Goal: Communication & Community: Answer question/provide support

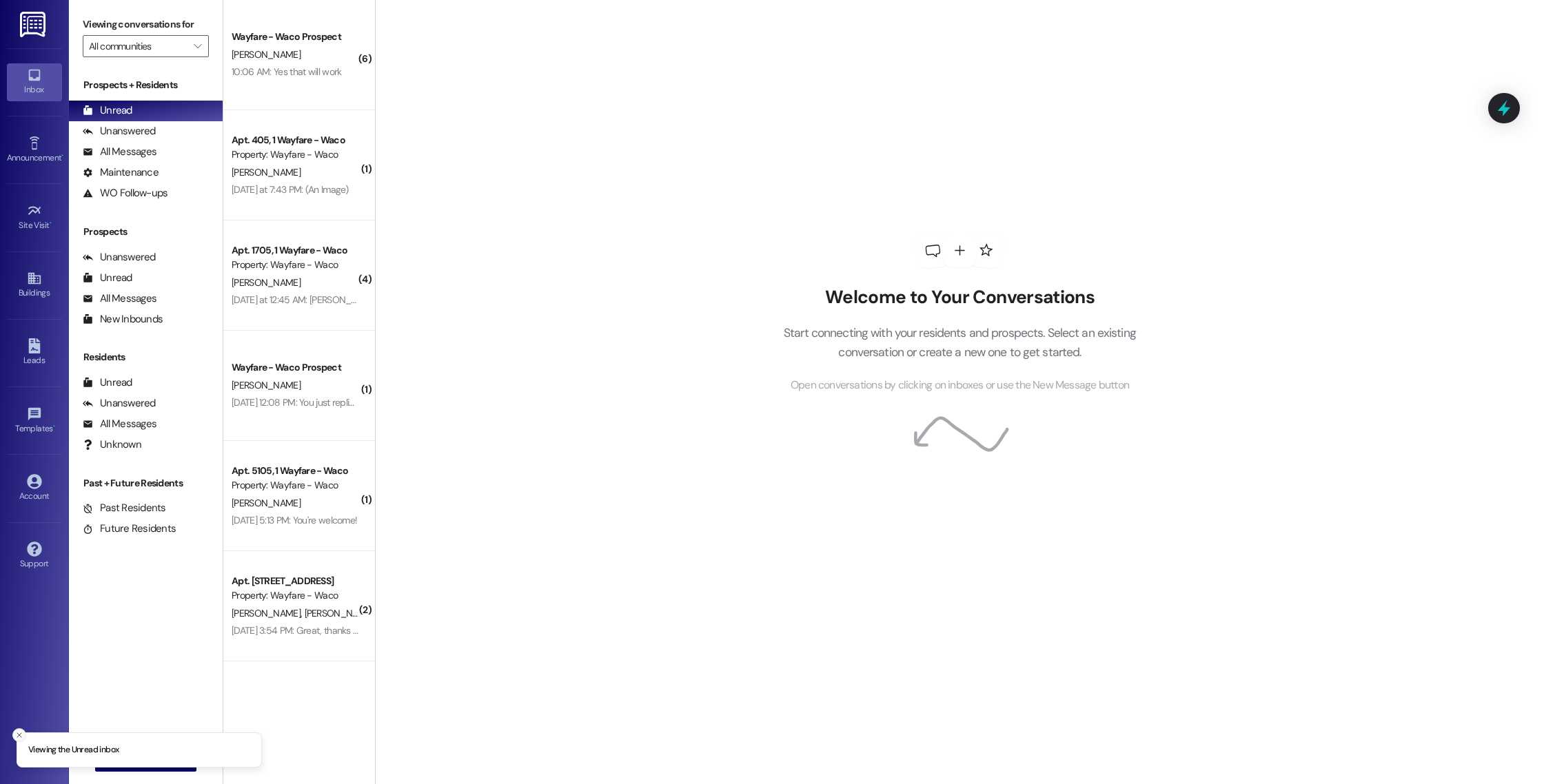
click at [22, 735] on icon "Close toast" at bounding box center [19, 735] width 9 height 9
click at [127, 770] on button " New Message" at bounding box center [146, 760] width 102 height 22
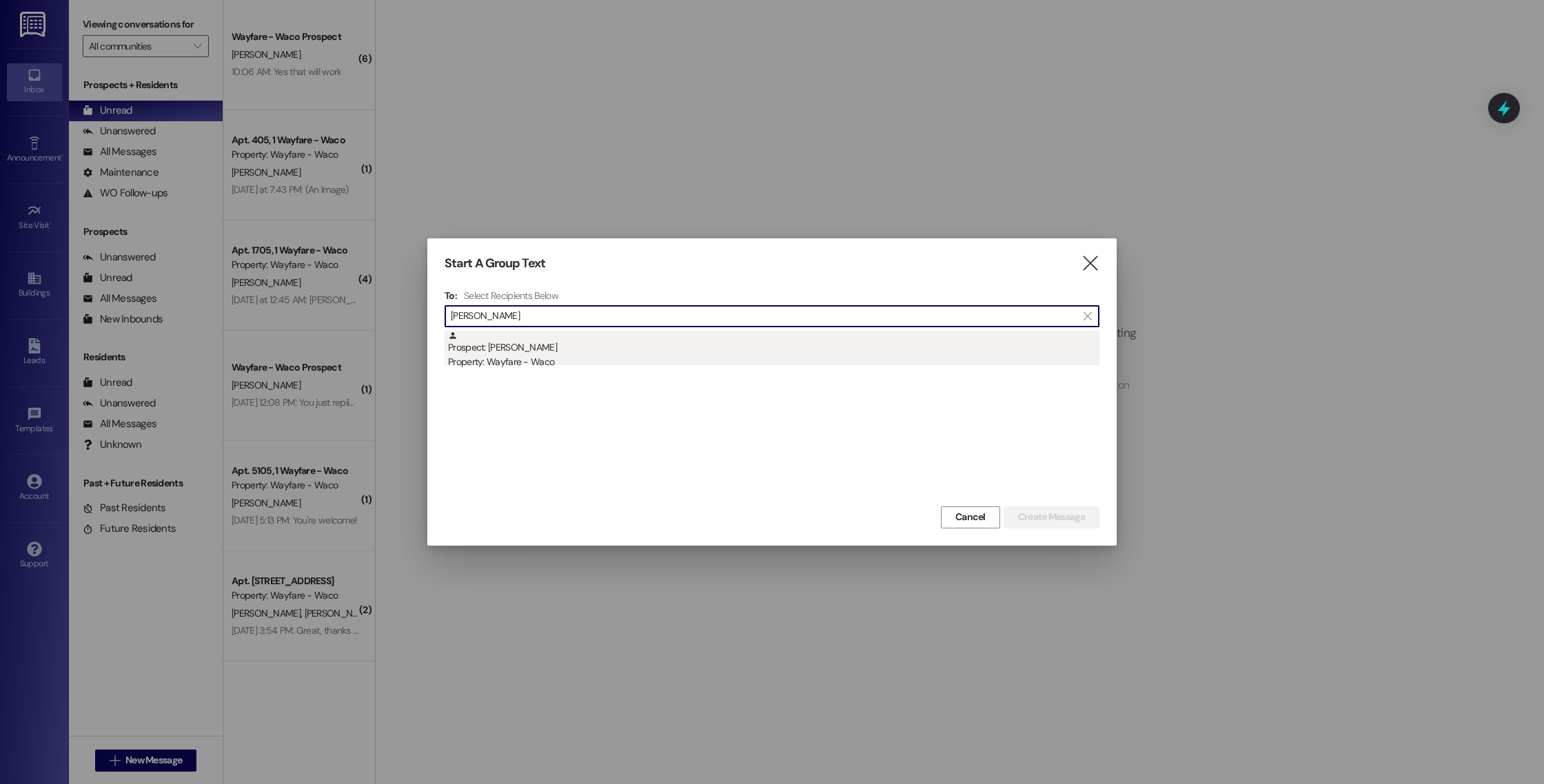
type input "[PERSON_NAME]"
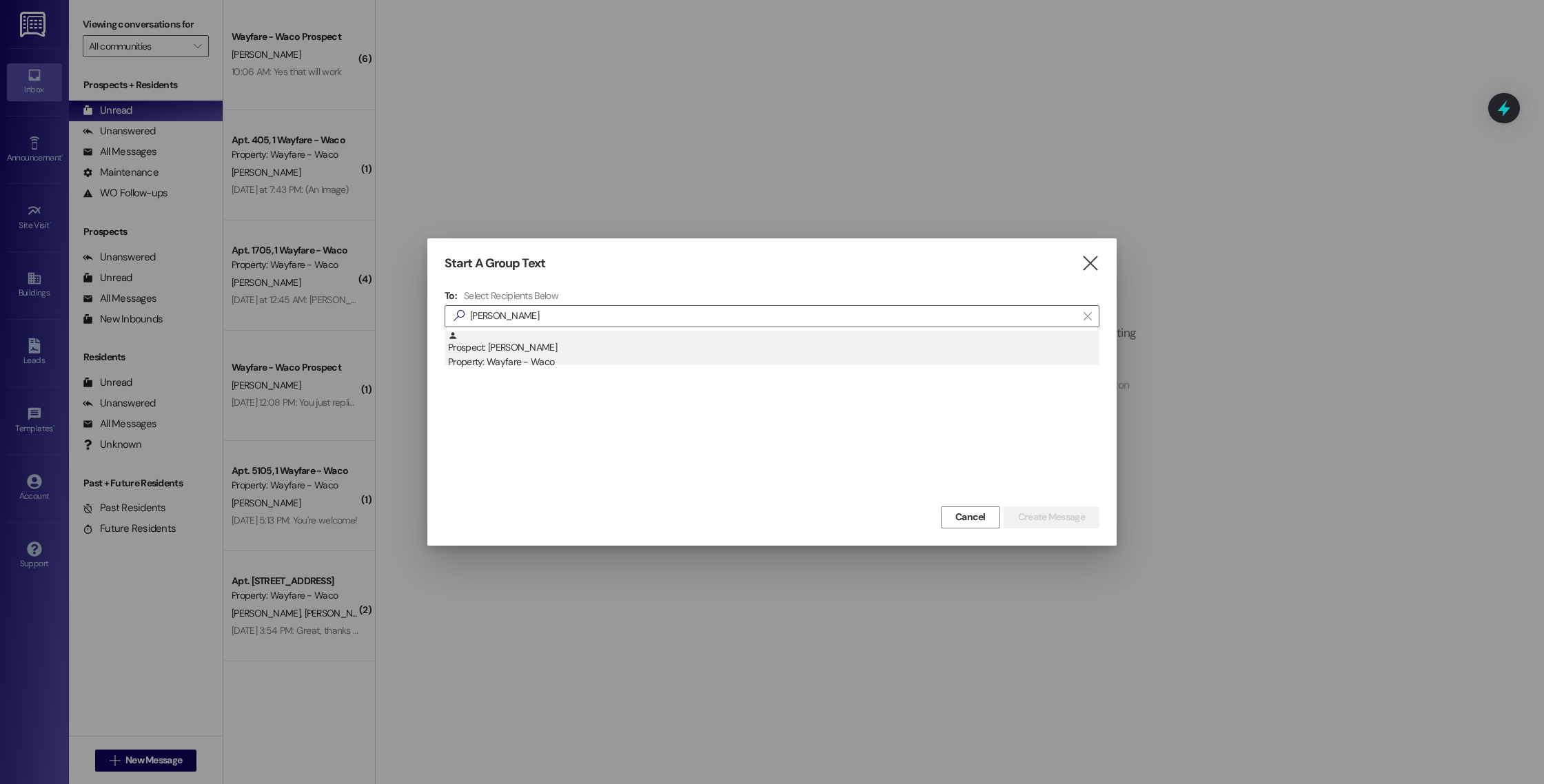
click at [704, 357] on div "Property: Wayfare - Waco" at bounding box center [774, 362] width 651 height 14
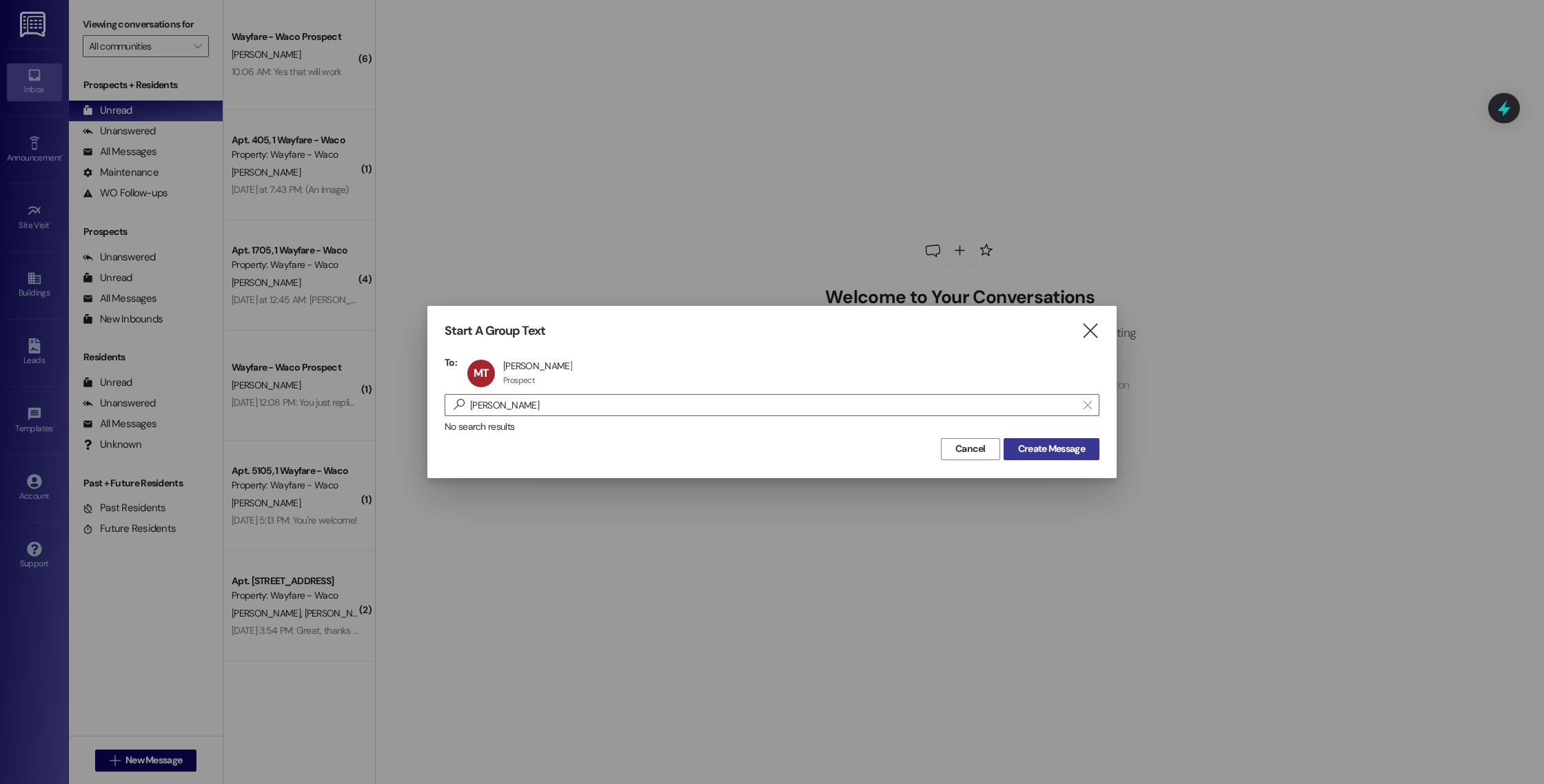
click at [1045, 453] on span "Create Message" at bounding box center [1051, 448] width 67 height 14
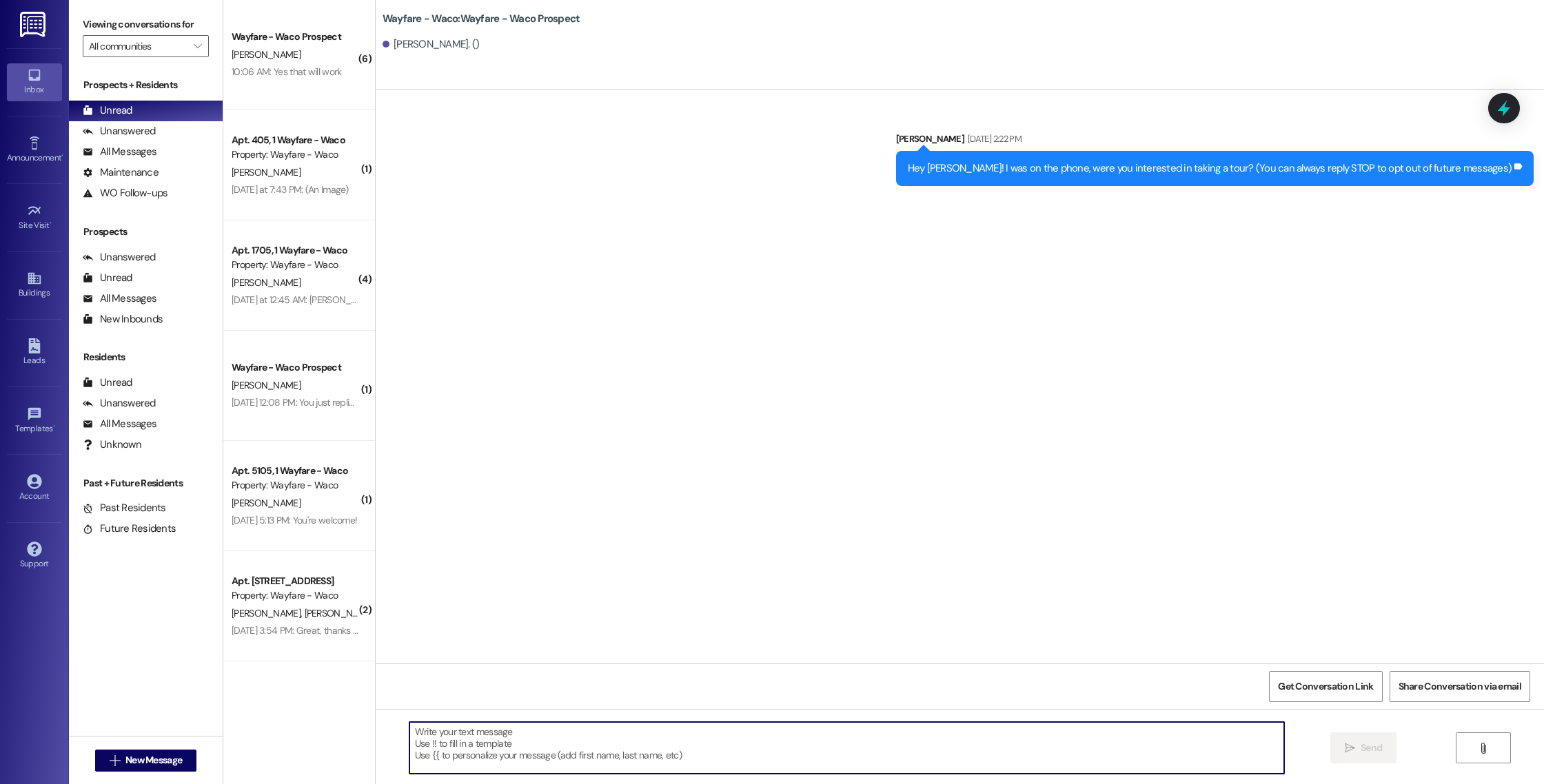
click at [619, 740] on textarea at bounding box center [846, 748] width 875 height 51
paste textarea "Hello (____), I wanted to touch base with you and see if you were still interes…"
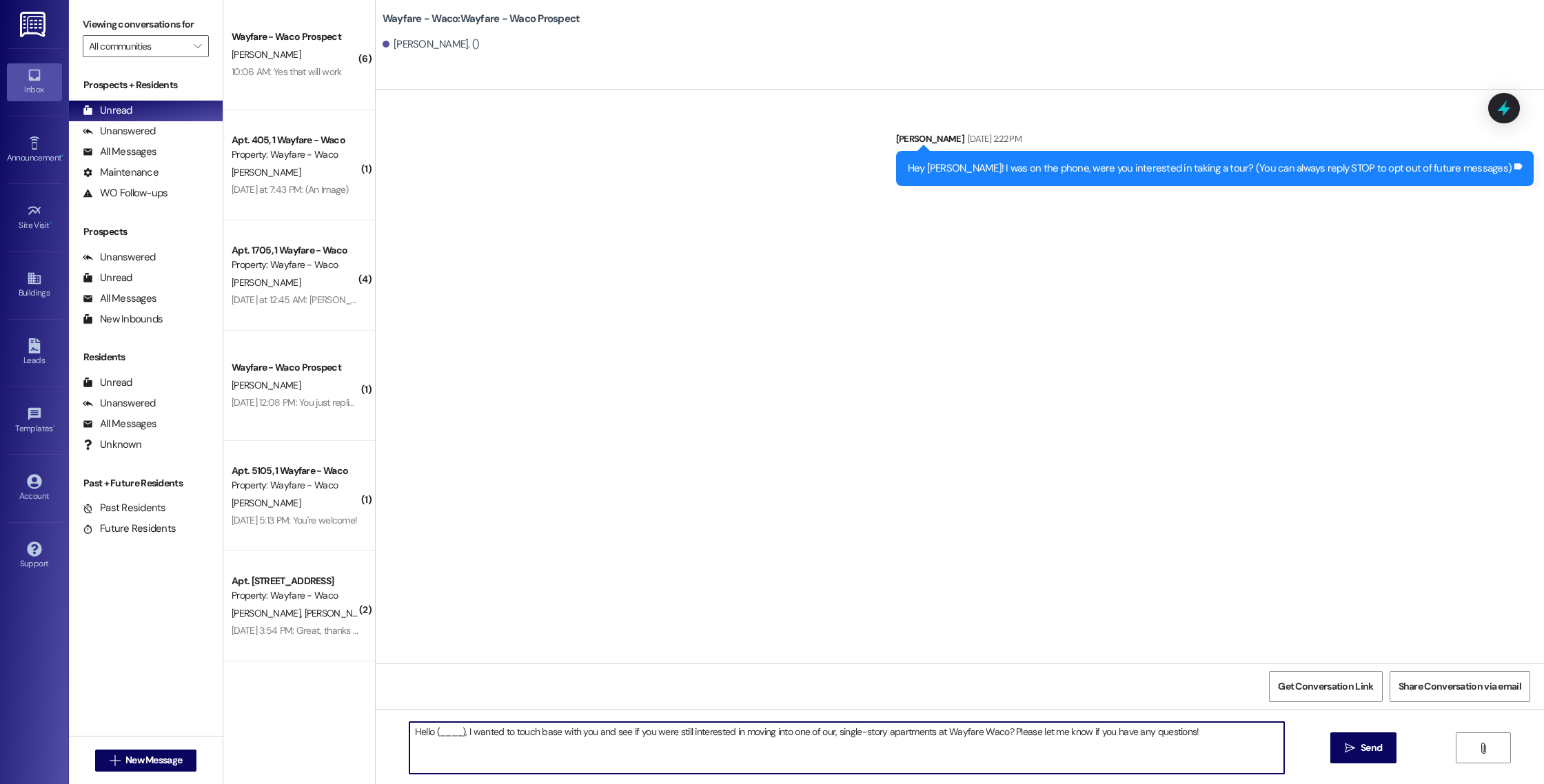
click at [458, 732] on textarea "Hello (____), I wanted to touch base with you and see if you were still interes…" at bounding box center [846, 748] width 875 height 51
type textarea "Hello [PERSON_NAME], I wanted to touch base with you and see if you were still …"
click at [1354, 752] on span " Send" at bounding box center [1363, 747] width 44 height 14
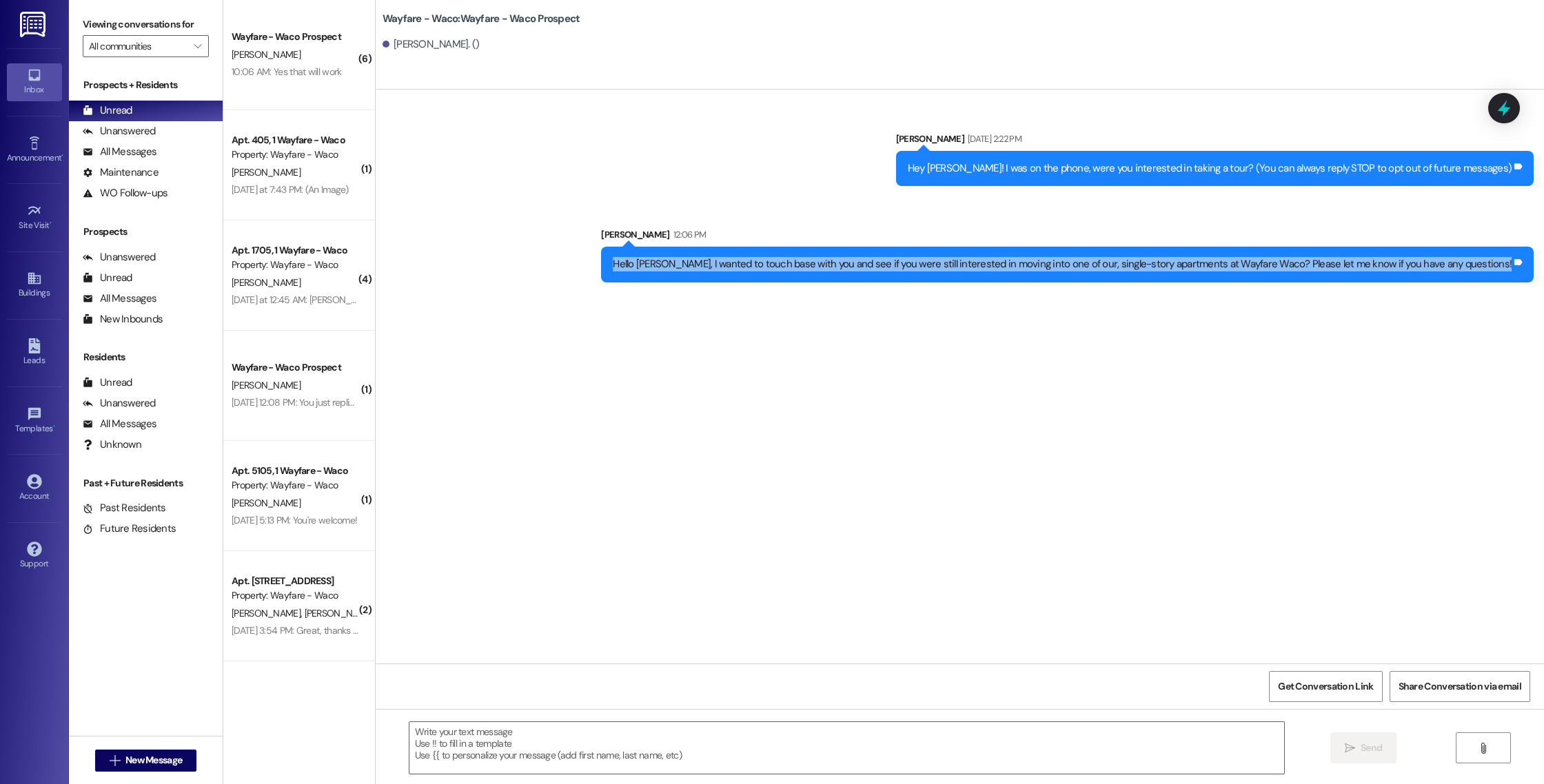
drag, startPoint x: 680, startPoint y: 266, endPoint x: 1531, endPoint y: 272, distance: 851.0
click at [1528, 272] on div "Hello [PERSON_NAME], I wanted to touch base with you and see if you were still …" at bounding box center [1066, 264] width 932 height 35
copy div "Hello [PERSON_NAME], I wanted to touch base with you and see if you were still …"
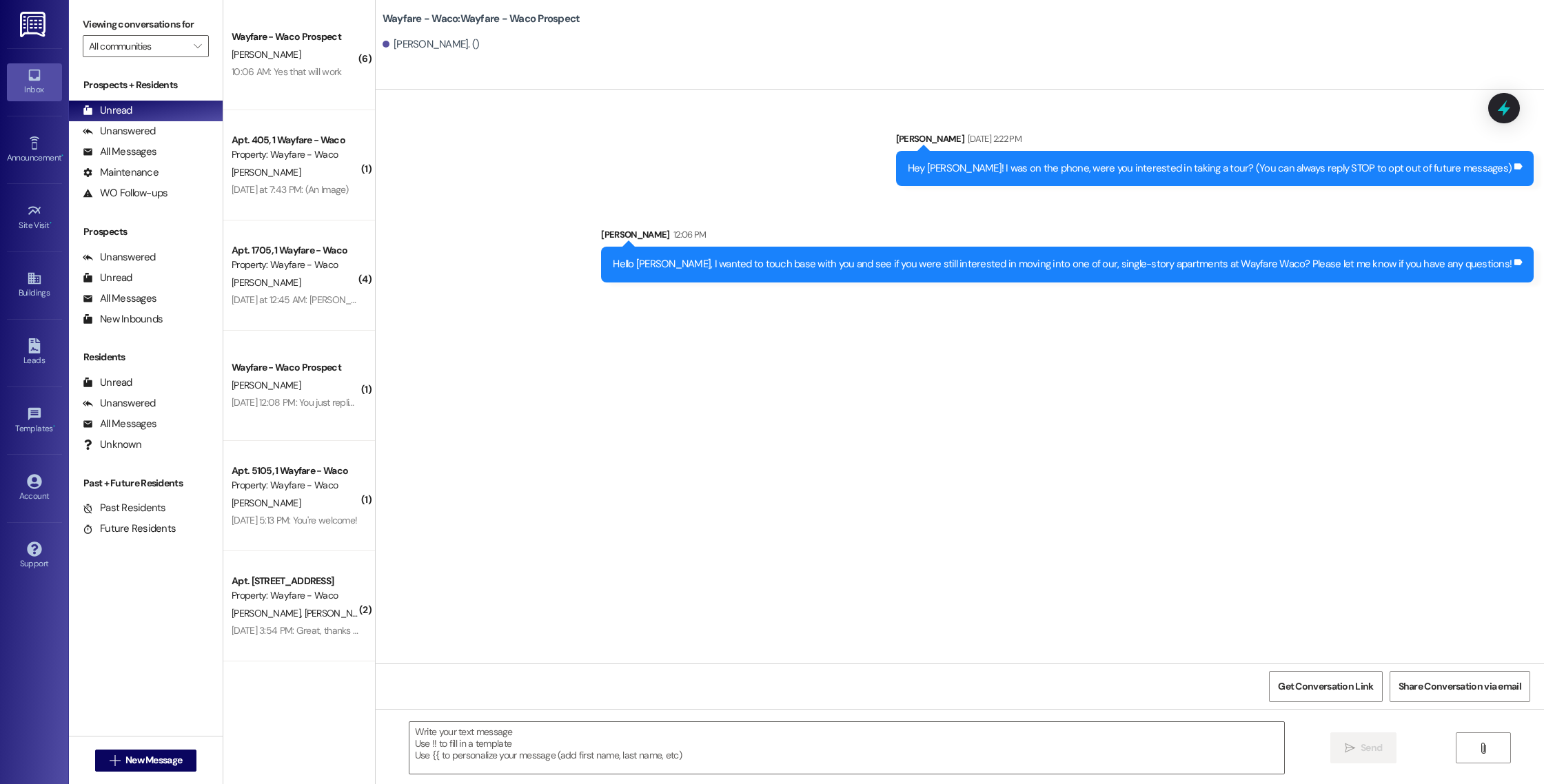
click at [1079, 373] on div "Sent via SMS [PERSON_NAME] [DATE] 2:22 PM Hey [PERSON_NAME]! I was on the phone…" at bounding box center [960, 376] width 1168 height 574
click at [129, 761] on span "New Message" at bounding box center [153, 759] width 56 height 14
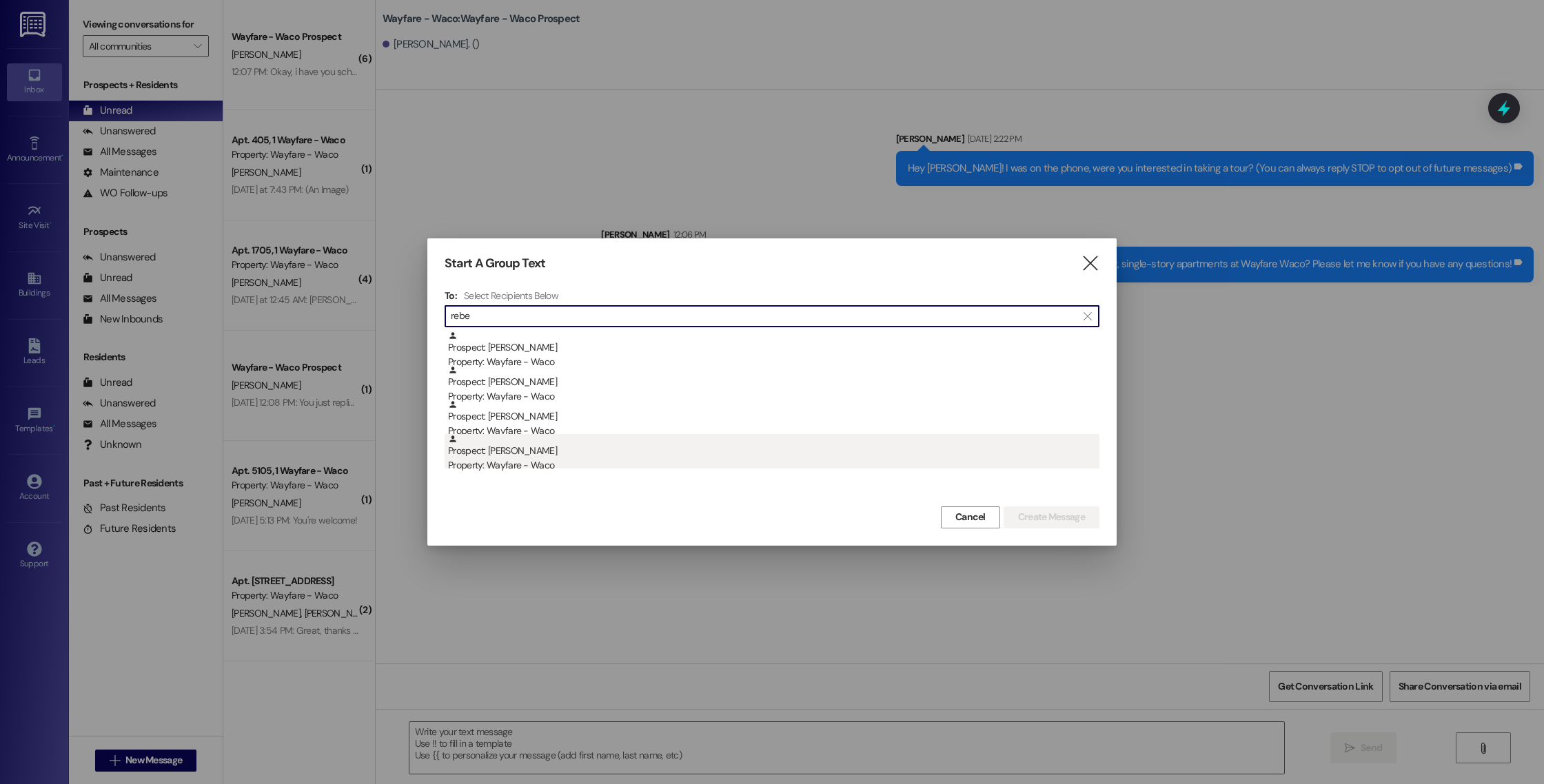
type input "rebe"
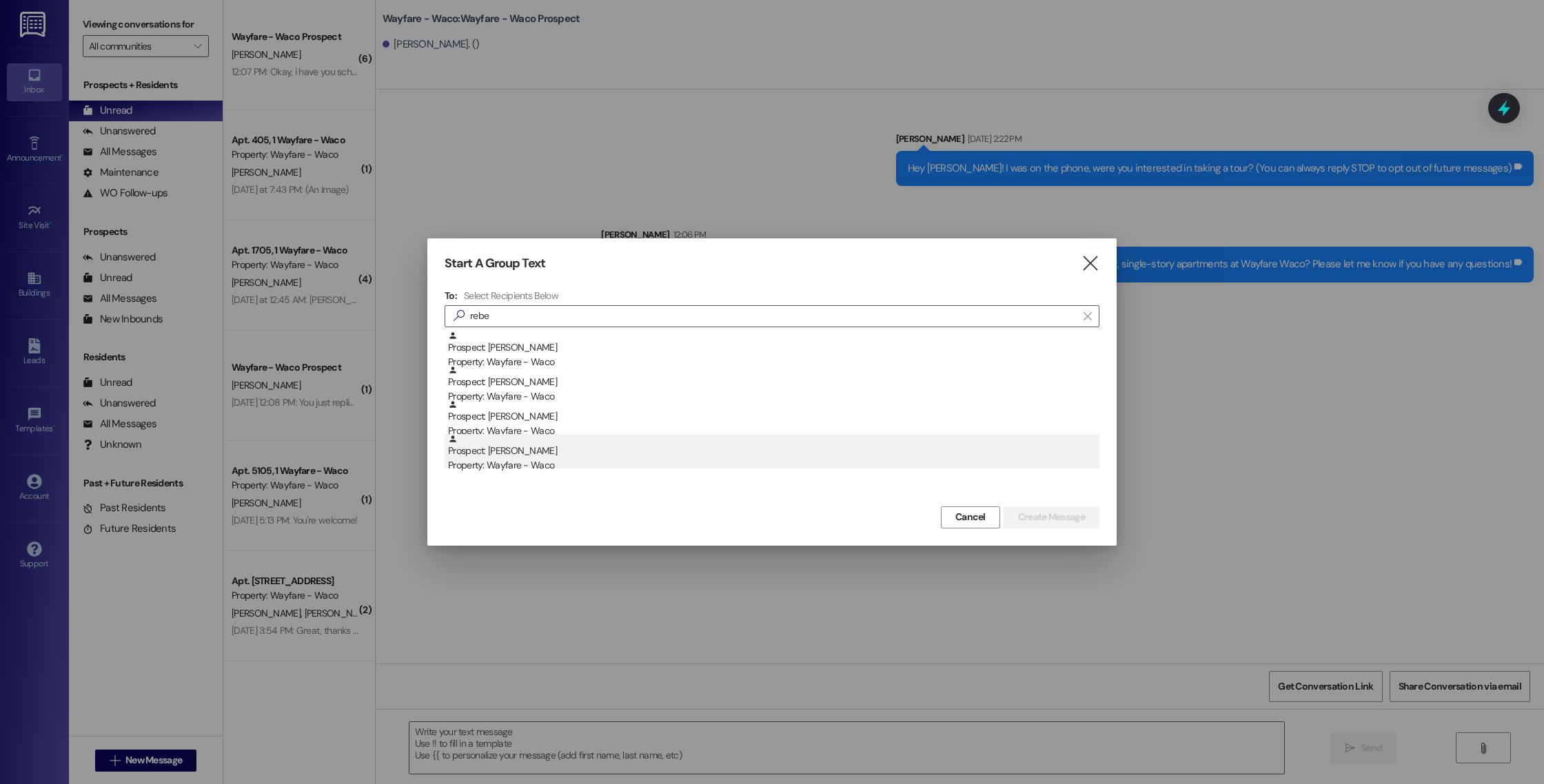
click at [616, 453] on div "Prospect: [PERSON_NAME] Property: Wayfare - Waco" at bounding box center [774, 453] width 651 height 39
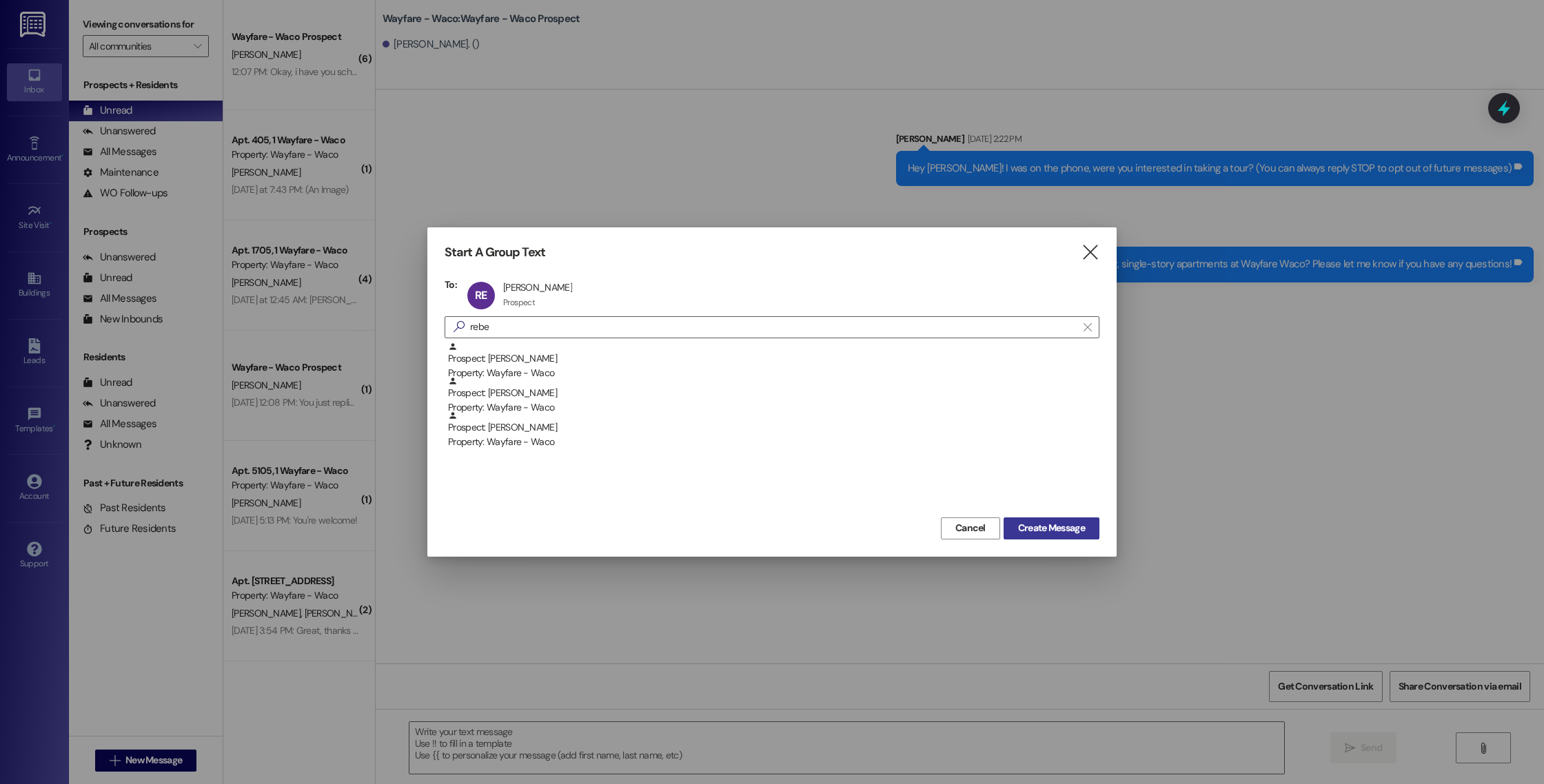
click at [1072, 529] on span "Create Message" at bounding box center [1051, 527] width 67 height 14
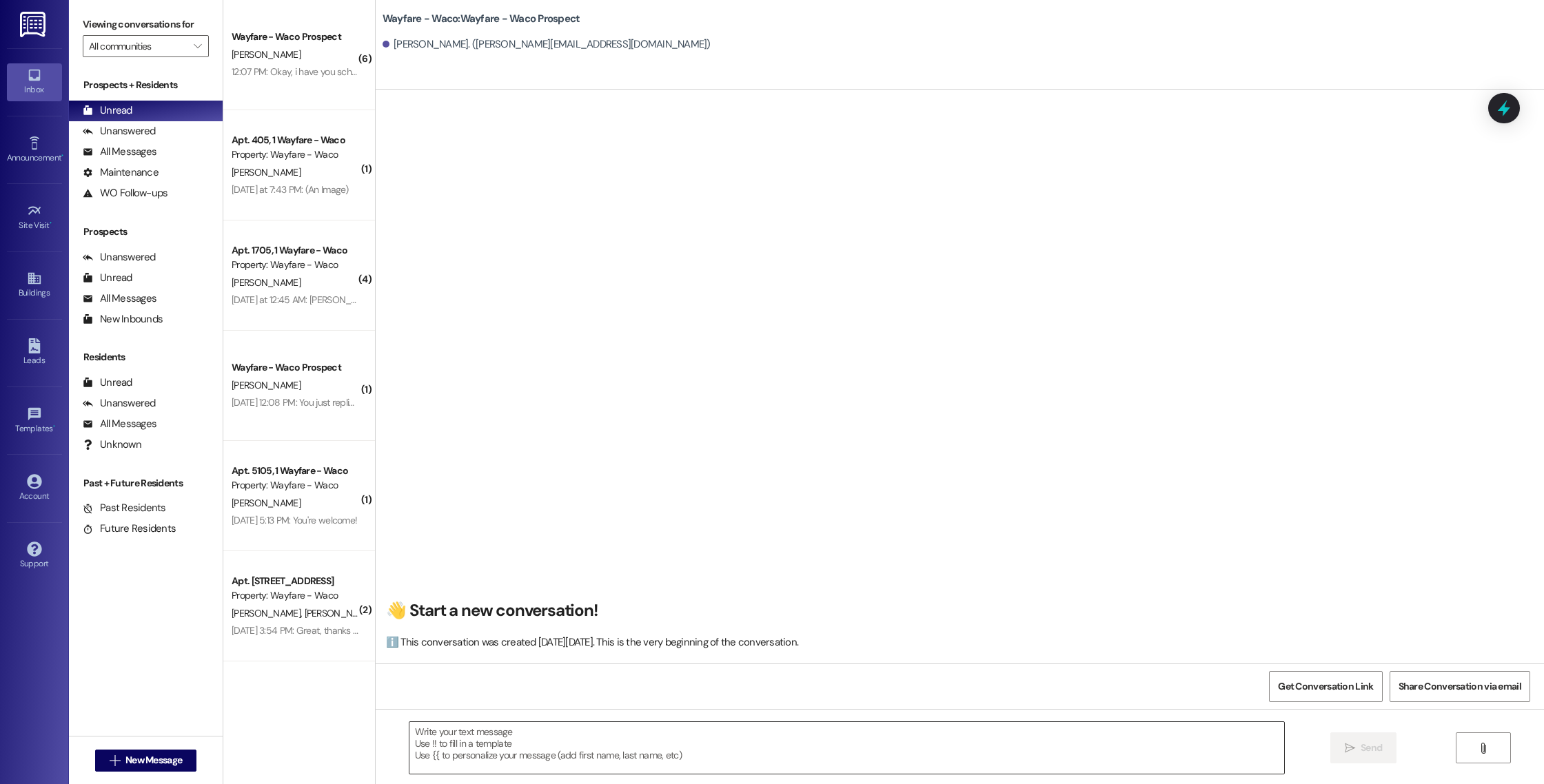
click at [701, 722] on textarea at bounding box center [846, 748] width 875 height 51
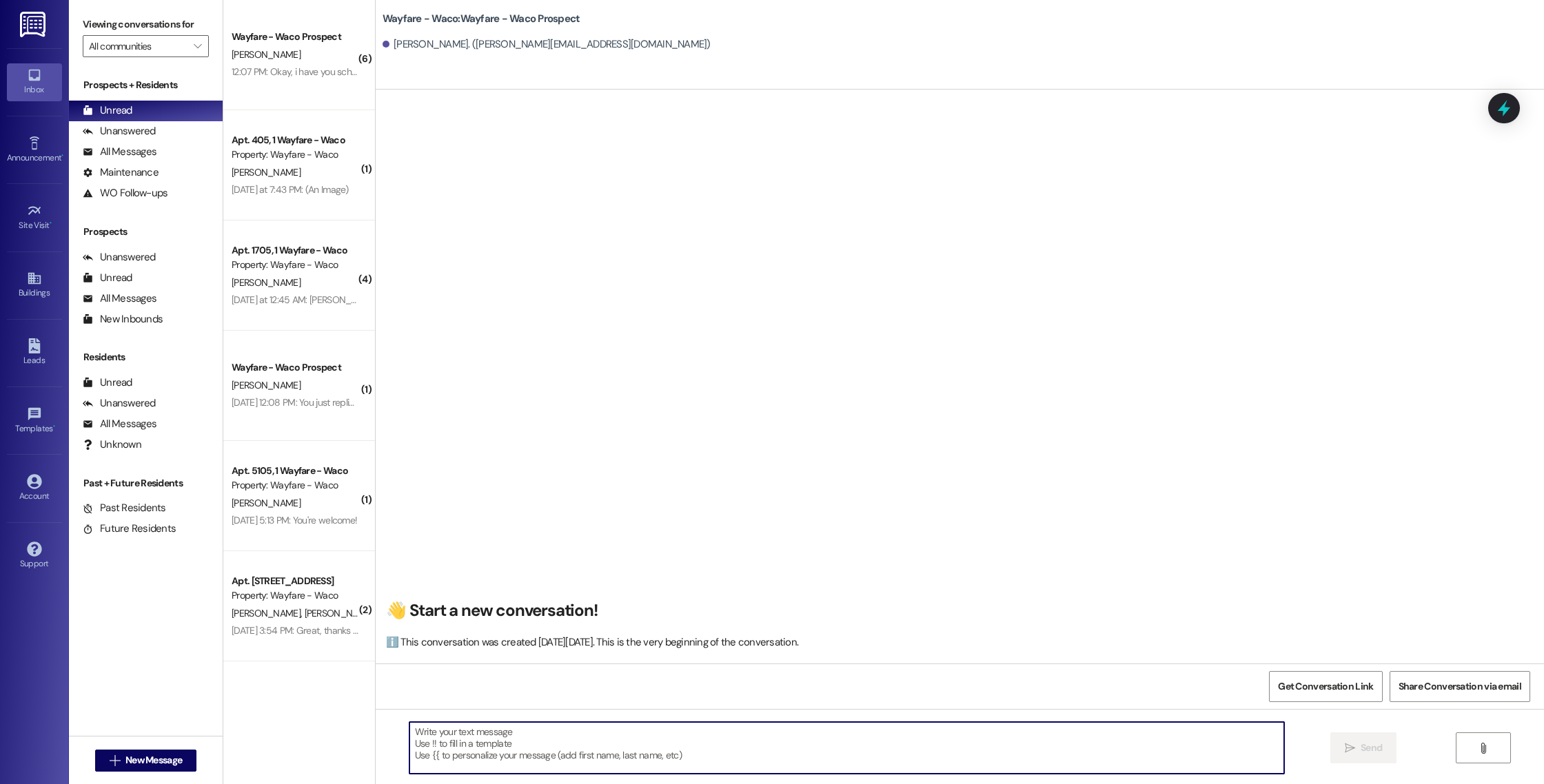
paste textarea "Hello [PERSON_NAME], I wanted to touch base with you and see if you were still …"
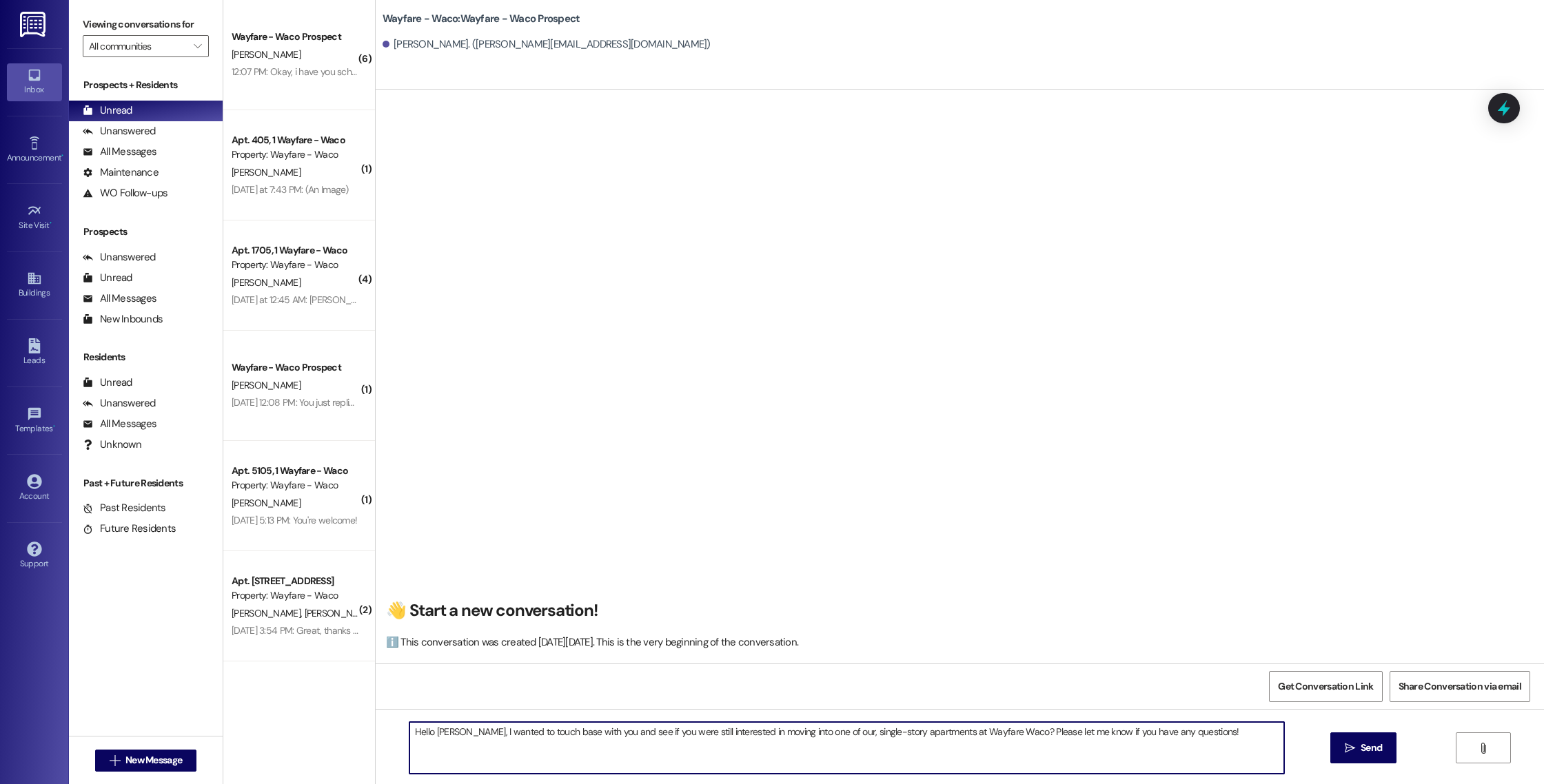
click at [441, 732] on textarea "Hello [PERSON_NAME], I wanted to touch base with you and see if you were still …" at bounding box center [846, 748] width 875 height 51
drag, startPoint x: 1201, startPoint y: 738, endPoint x: 1176, endPoint y: 719, distance: 31.4
click at [1176, 719] on div "Hello [PERSON_NAME], I wanted to touch base with you and see if you were still …" at bounding box center [960, 760] width 1168 height 104
click at [1277, 739] on textarea "Hello [PERSON_NAME], I wanted to touch base with you and see if you were still …" at bounding box center [846, 748] width 875 height 51
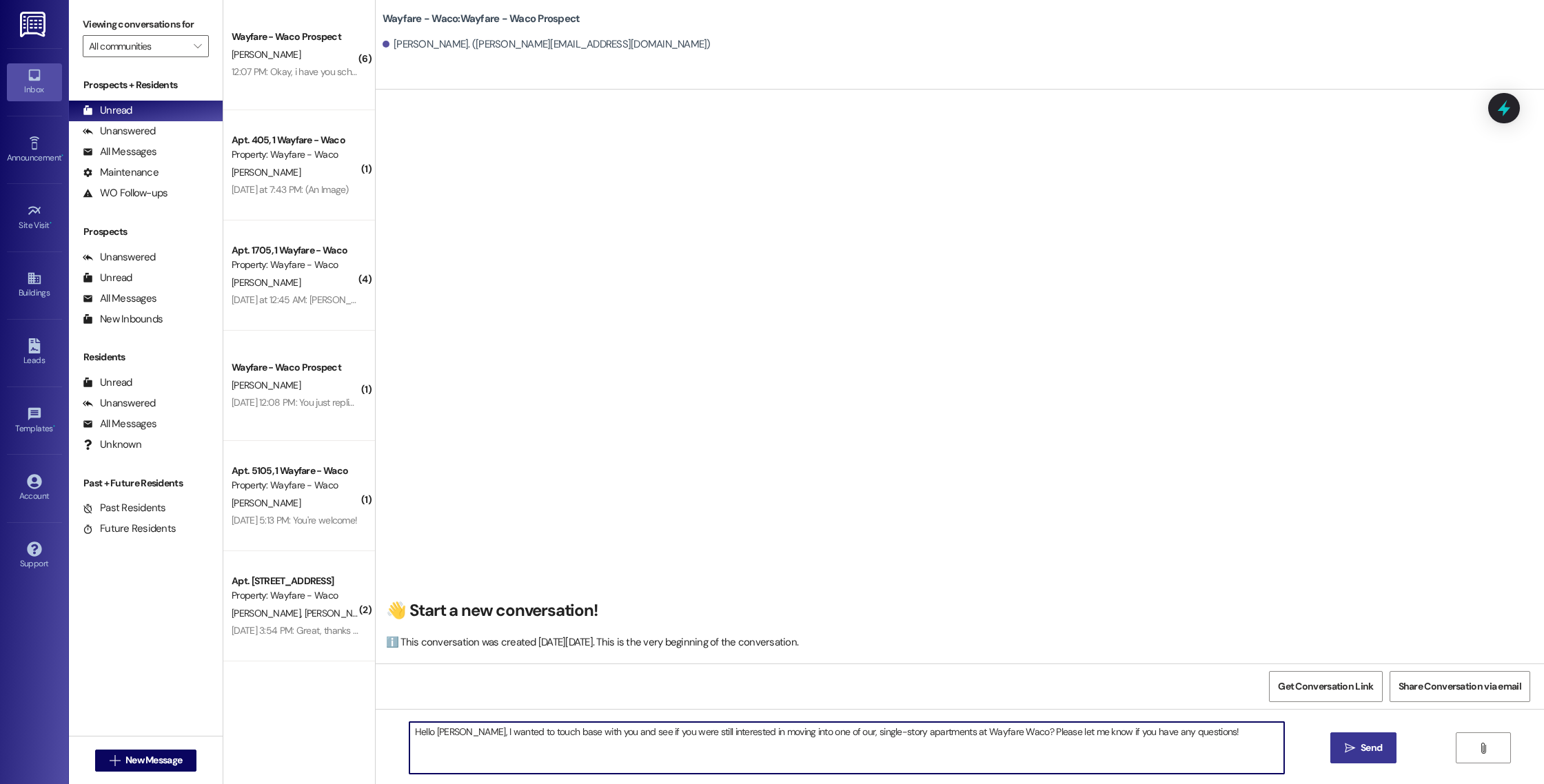
type textarea "Hello [PERSON_NAME], I wanted to touch base with you and see if you were still …"
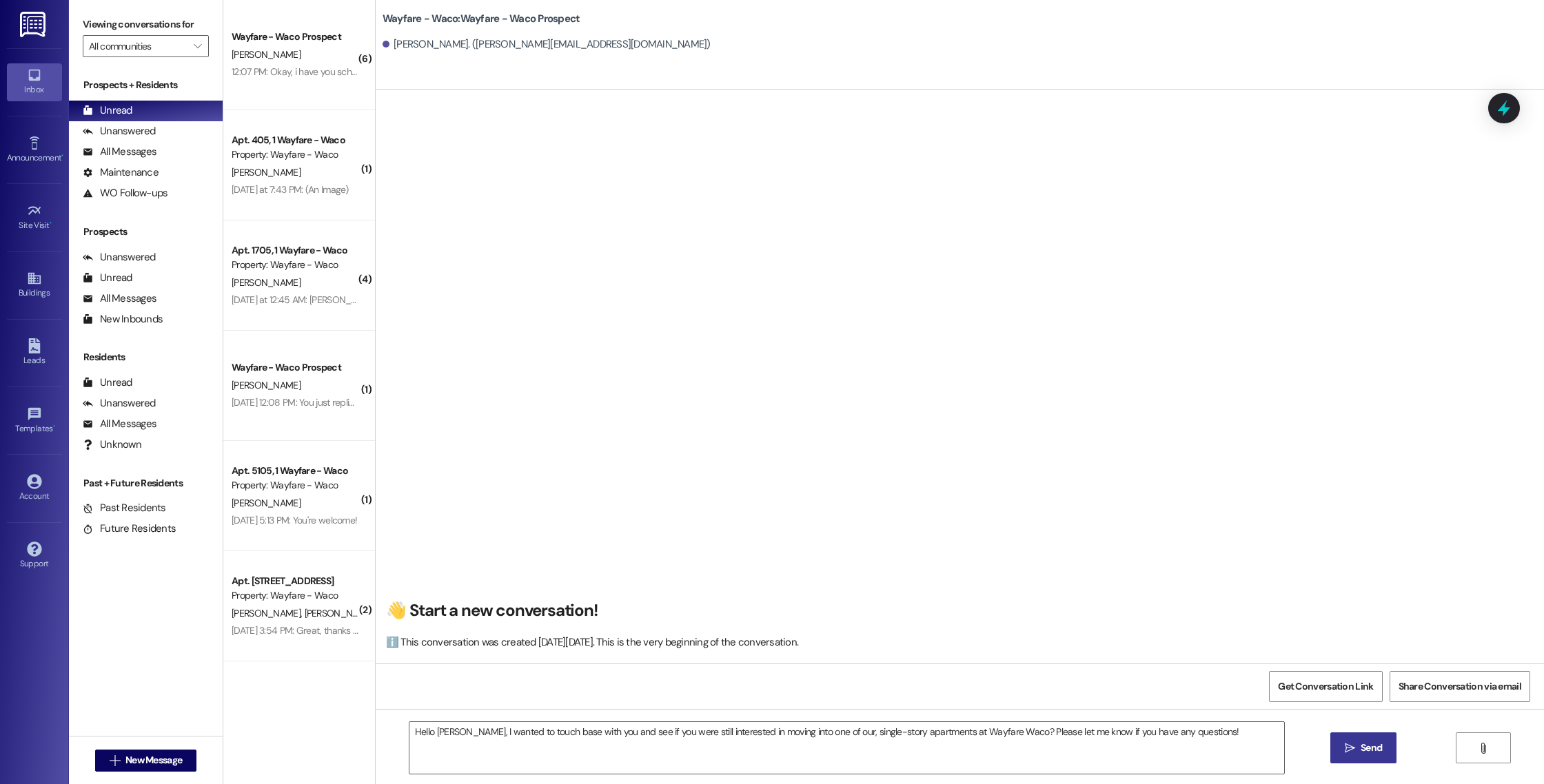
click at [1338, 750] on button " Send" at bounding box center [1363, 747] width 67 height 31
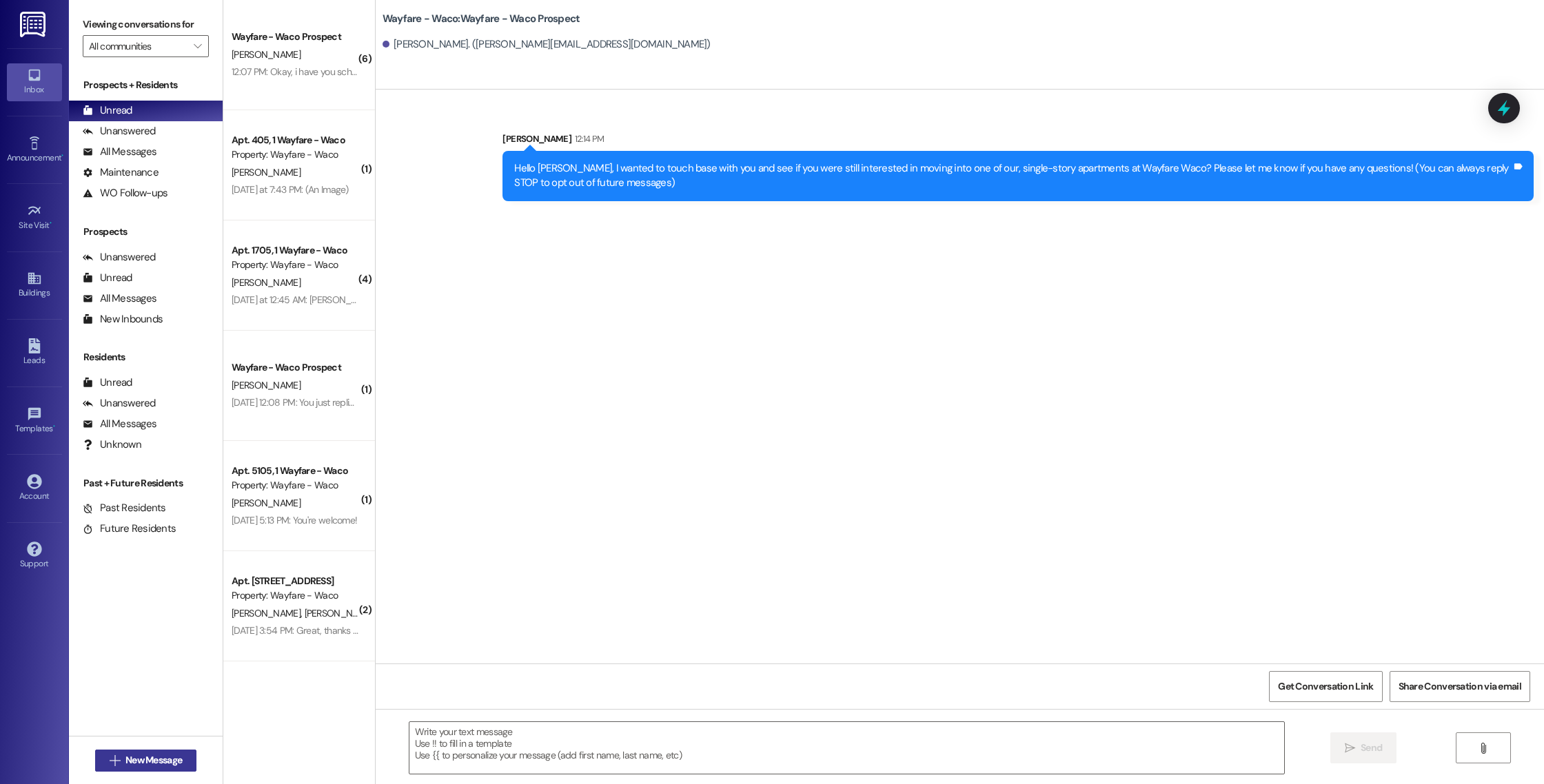
click at [107, 766] on span " New Message" at bounding box center [146, 759] width 79 height 14
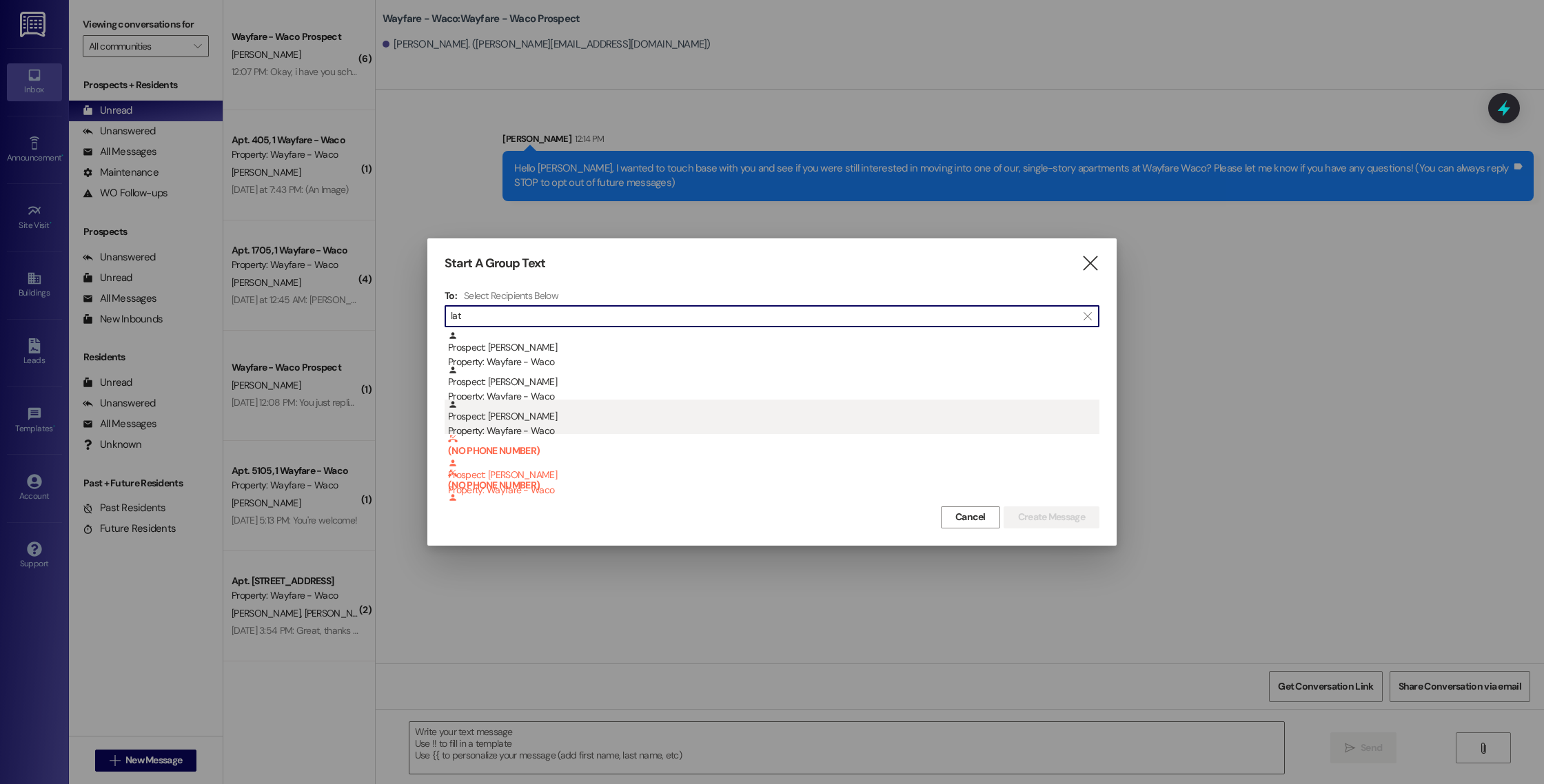
type input "lat"
click at [680, 412] on div "Prospect: [PERSON_NAME] Property: Wayfare - Waco" at bounding box center [774, 419] width 651 height 39
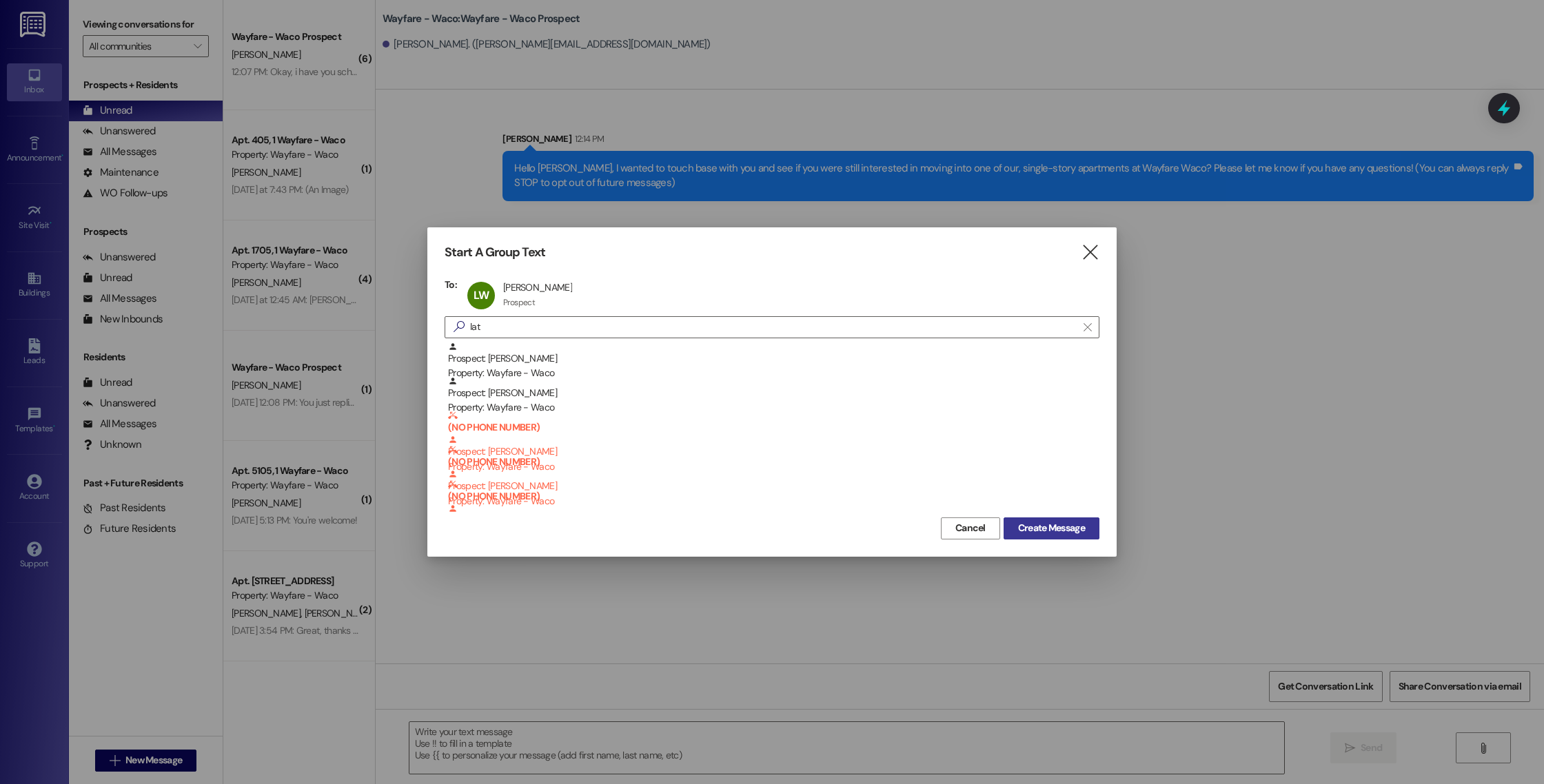
click at [1029, 535] on button "Create Message" at bounding box center [1051, 528] width 96 height 22
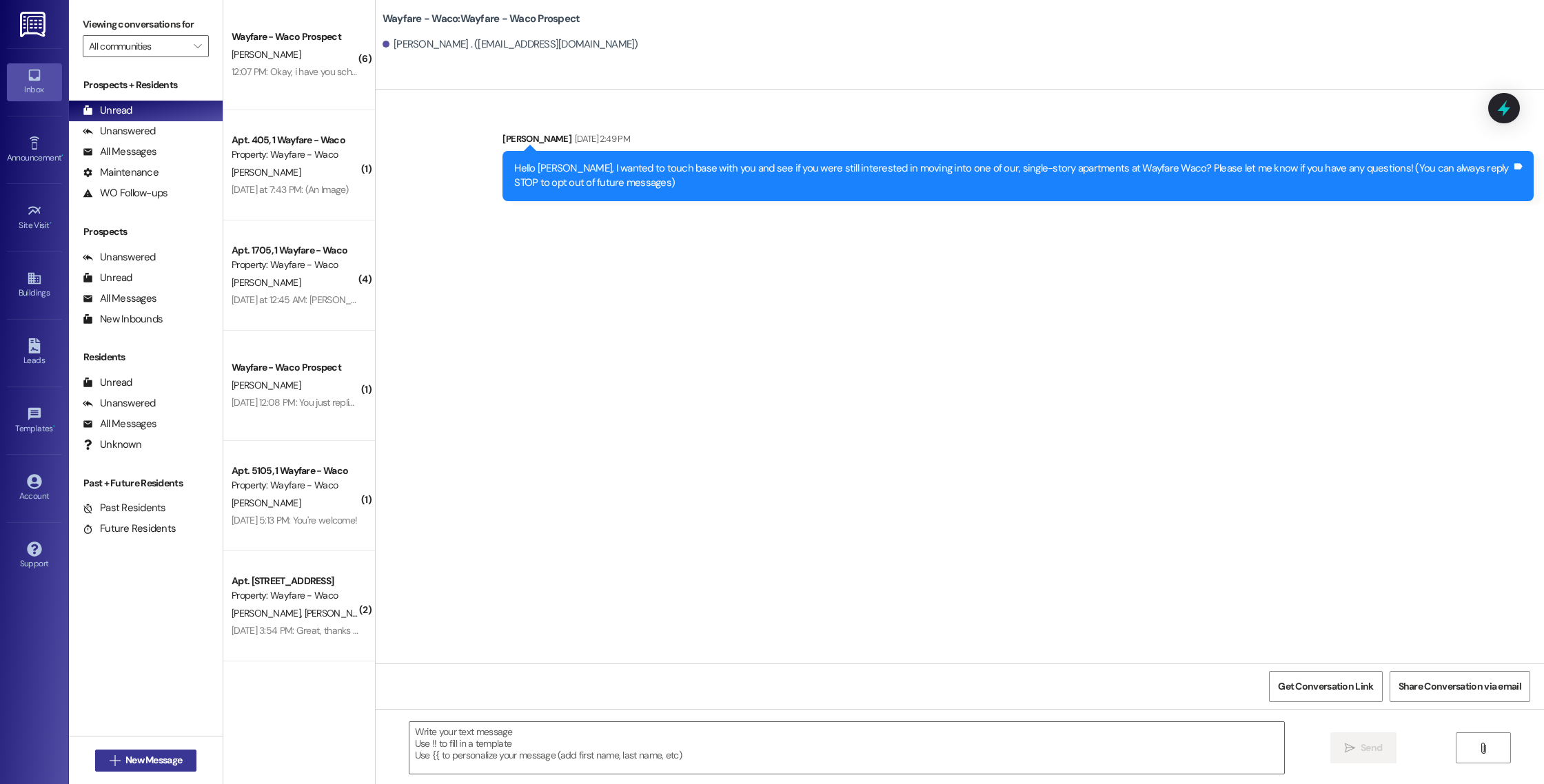
click at [133, 767] on button " New Message" at bounding box center [146, 760] width 102 height 22
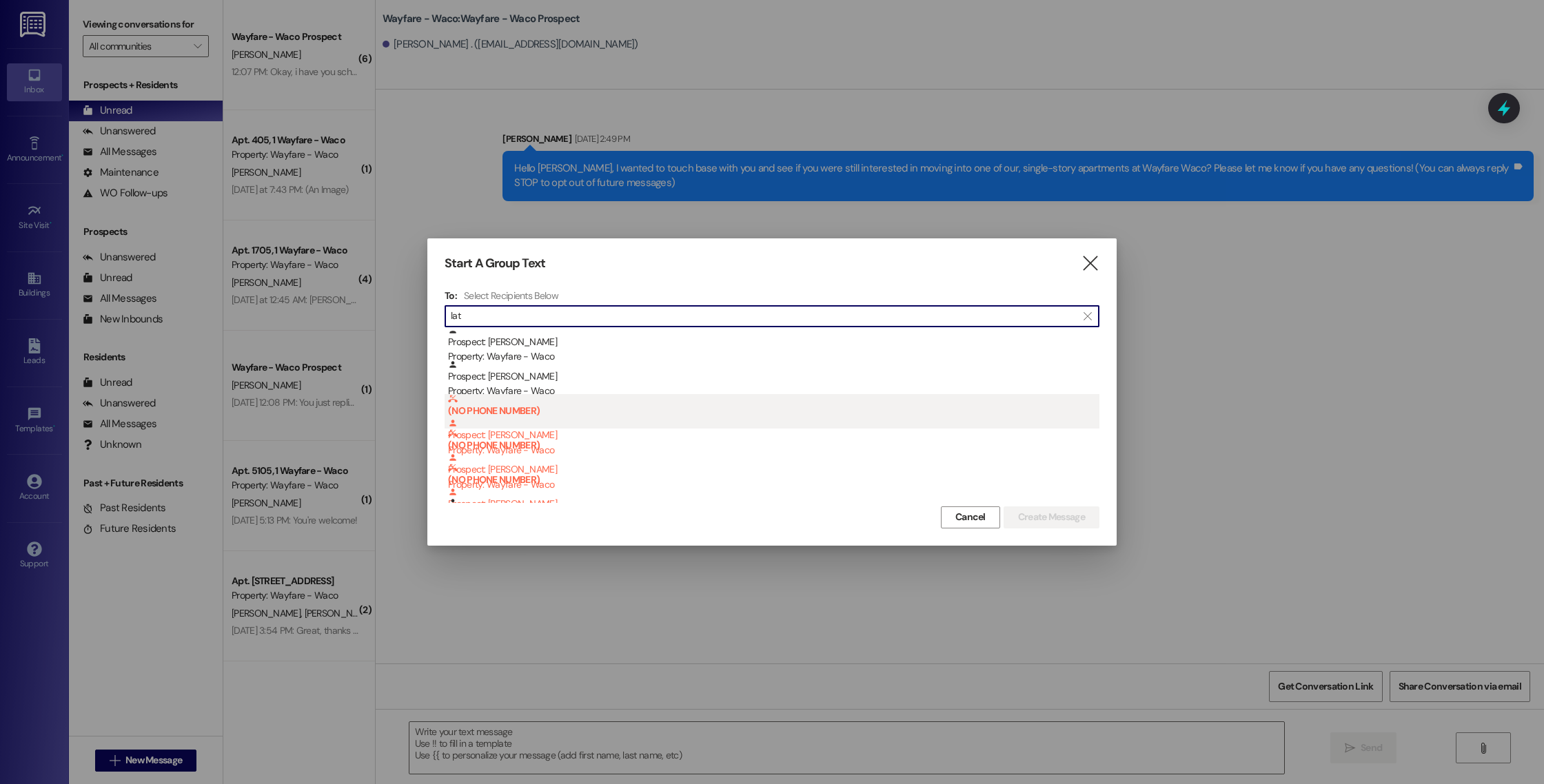
scroll to position [73, 0]
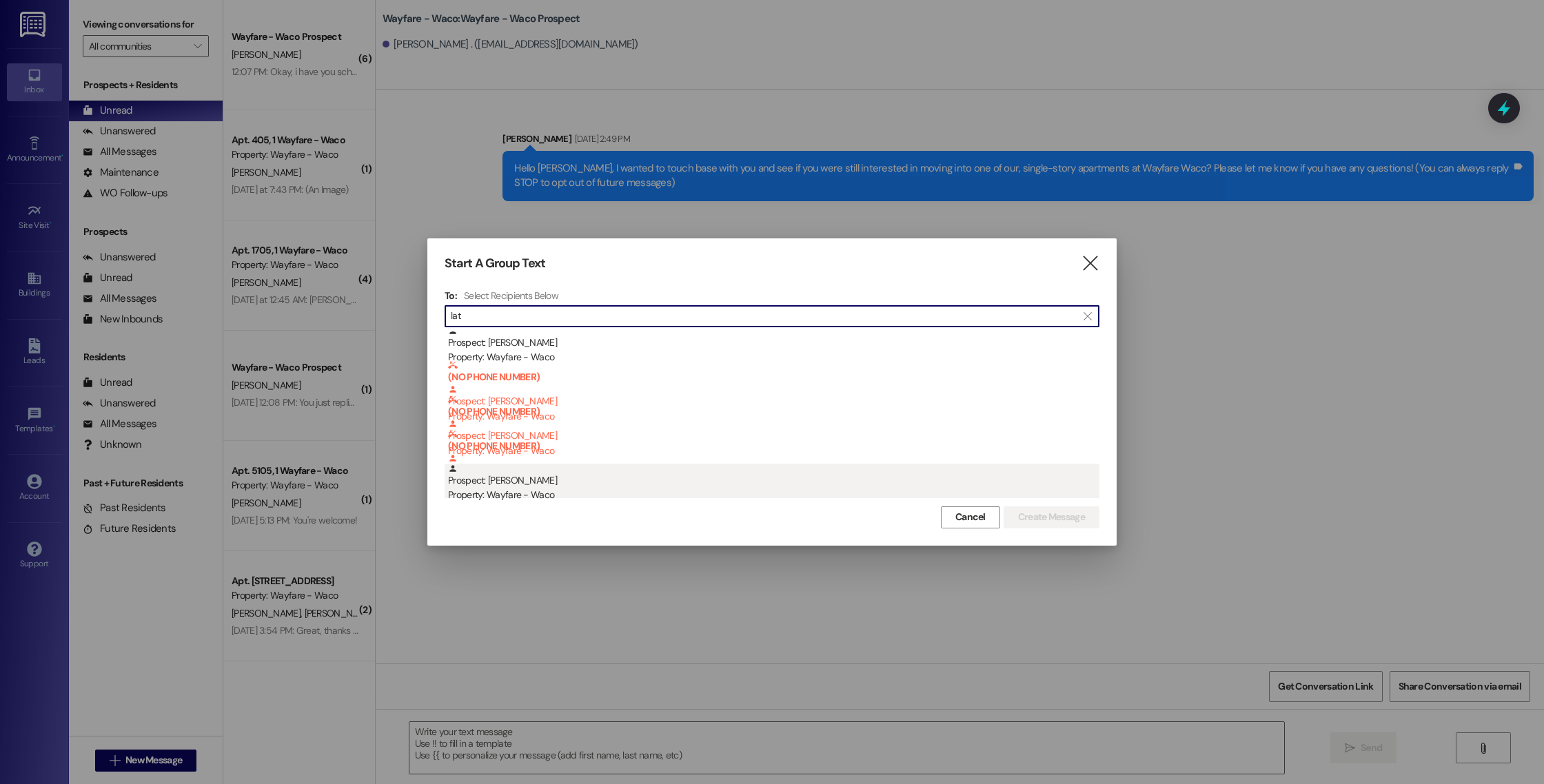
type input "lat"
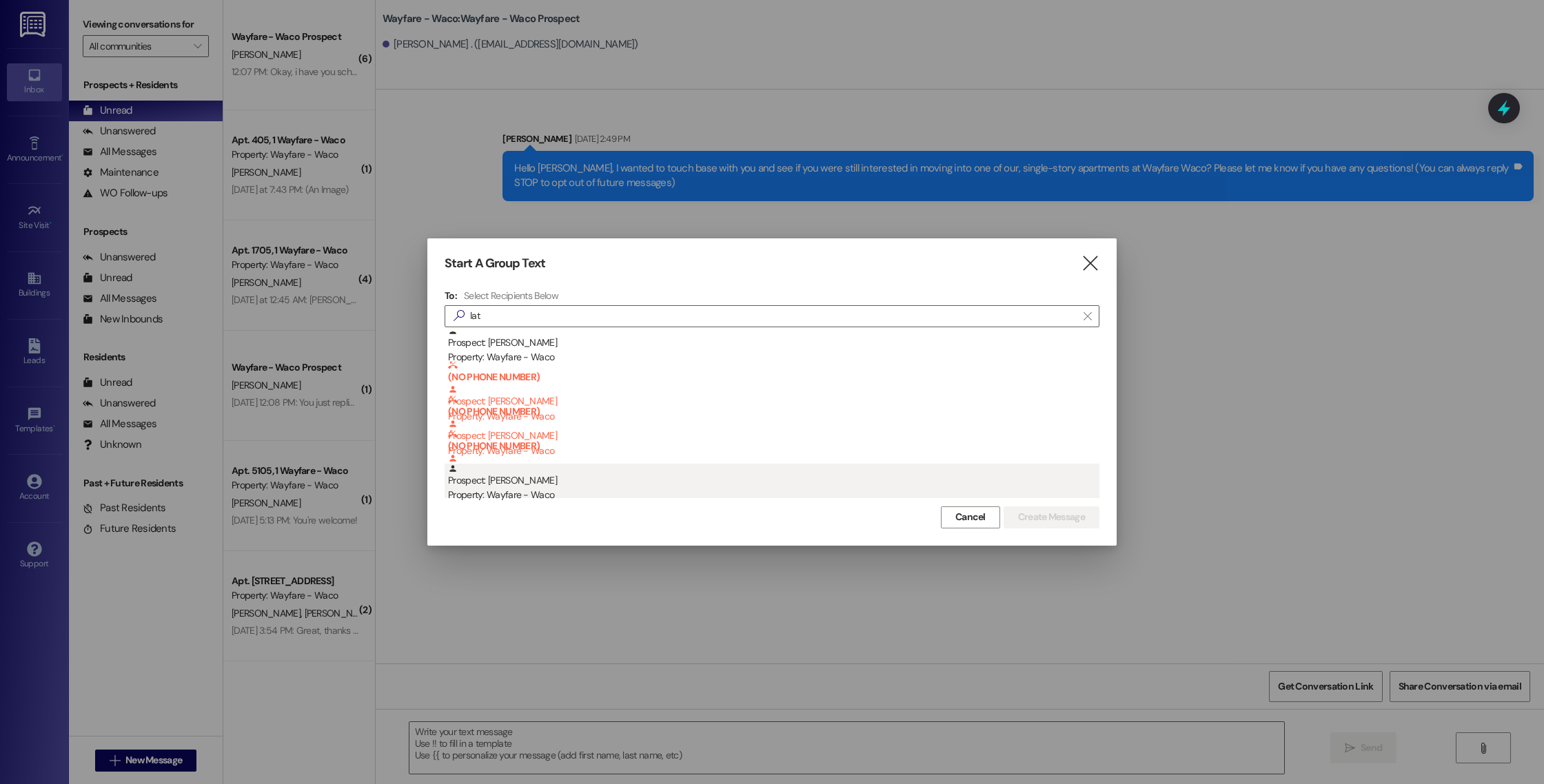
click at [884, 480] on div "Prospect: [PERSON_NAME] Property: Wayfare - [GEOGRAPHIC_DATA]" at bounding box center [774, 482] width 651 height 39
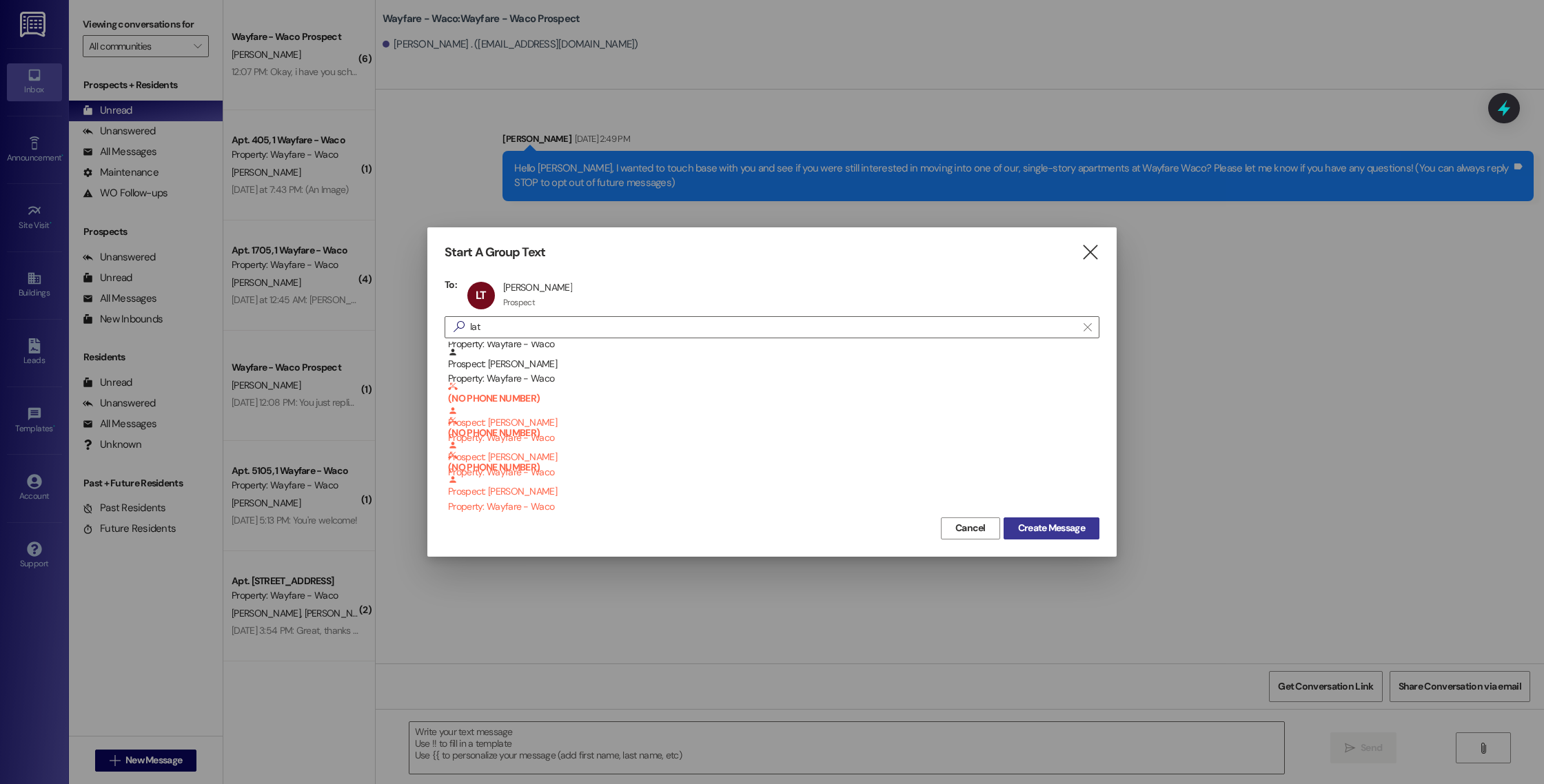
click at [1055, 533] on span "Create Message" at bounding box center [1051, 527] width 67 height 14
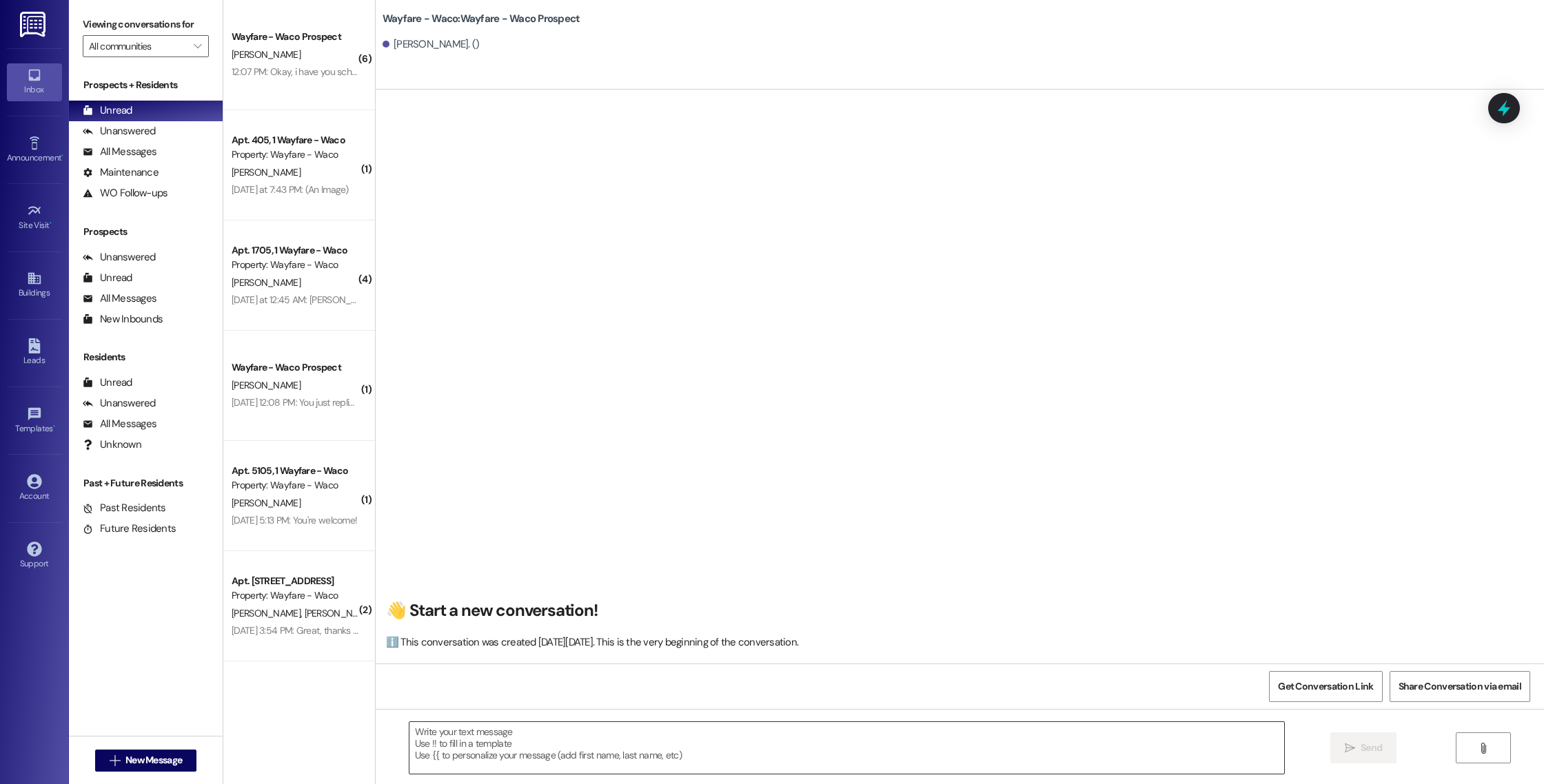
click at [670, 730] on textarea at bounding box center [846, 748] width 875 height 51
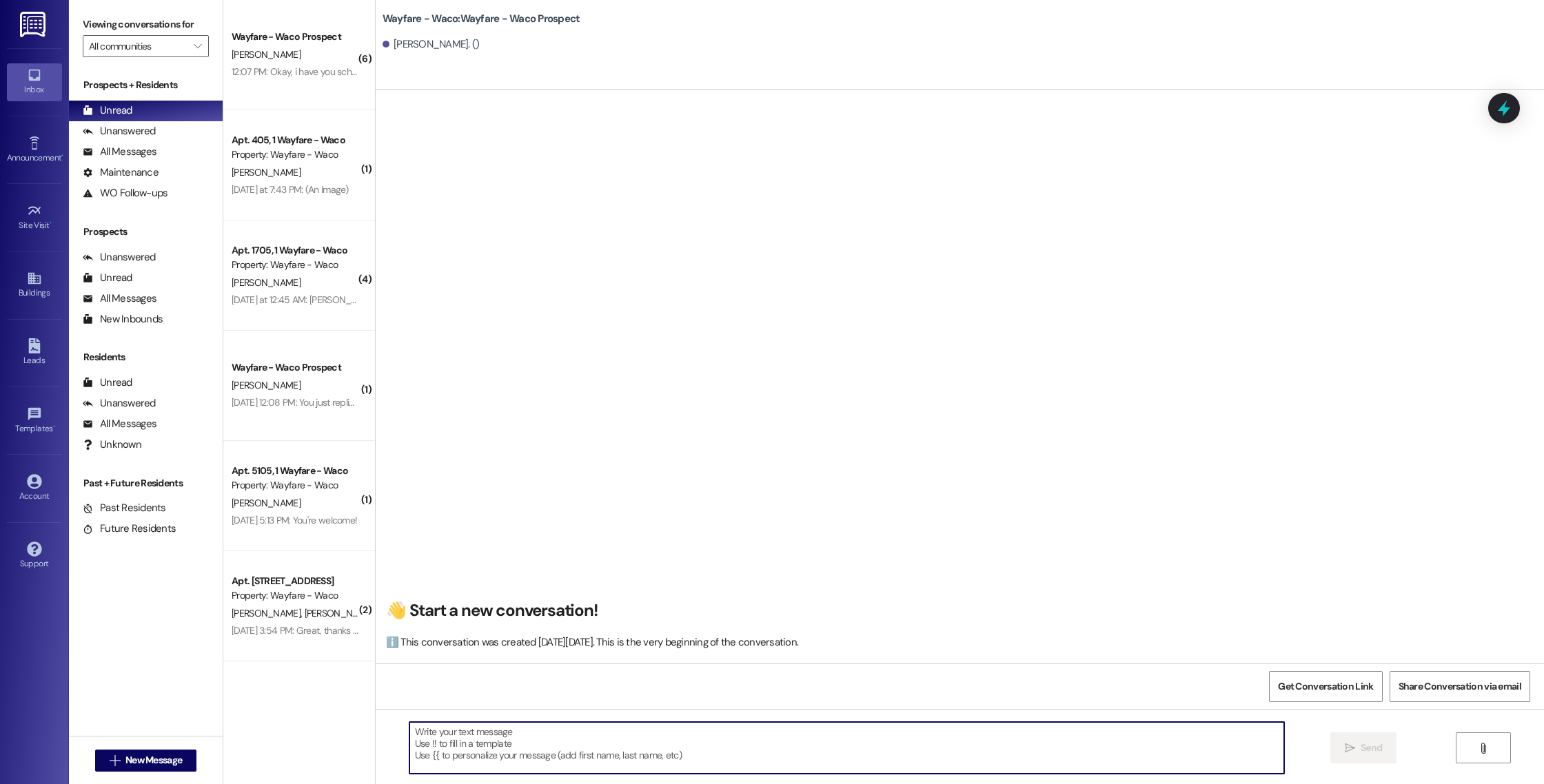
paste textarea "Hello [PERSON_NAME], I wanted to touch base with you and see if you were still …"
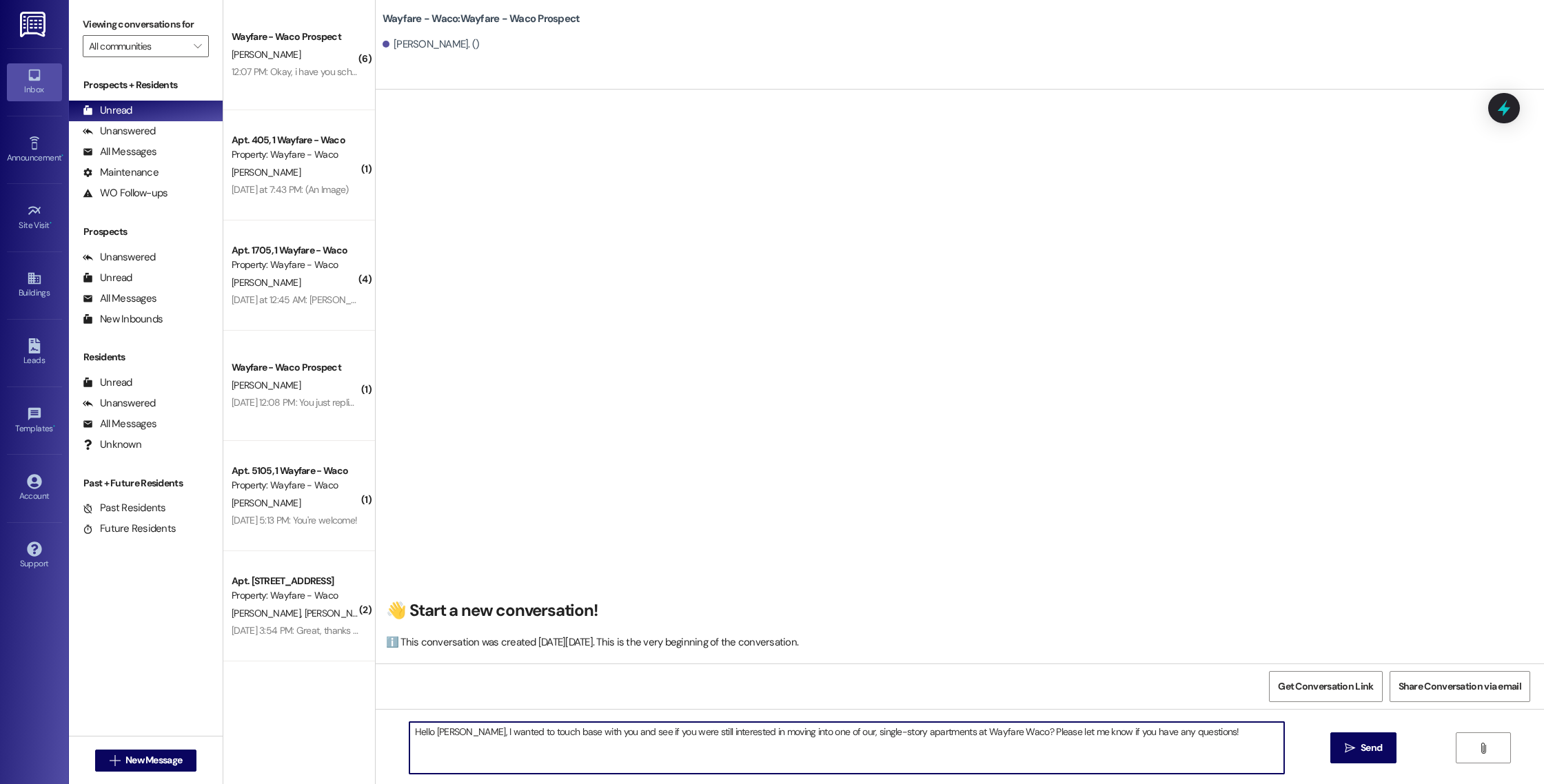
click at [441, 730] on textarea "Hello [PERSON_NAME], I wanted to touch base with you and see if you were still …" at bounding box center [846, 748] width 875 height 51
type textarea "Hello Latreshia, I wanted to touch base with you and see if you were still inte…"
click at [1360, 750] on span "Send" at bounding box center [1371, 747] width 21 height 14
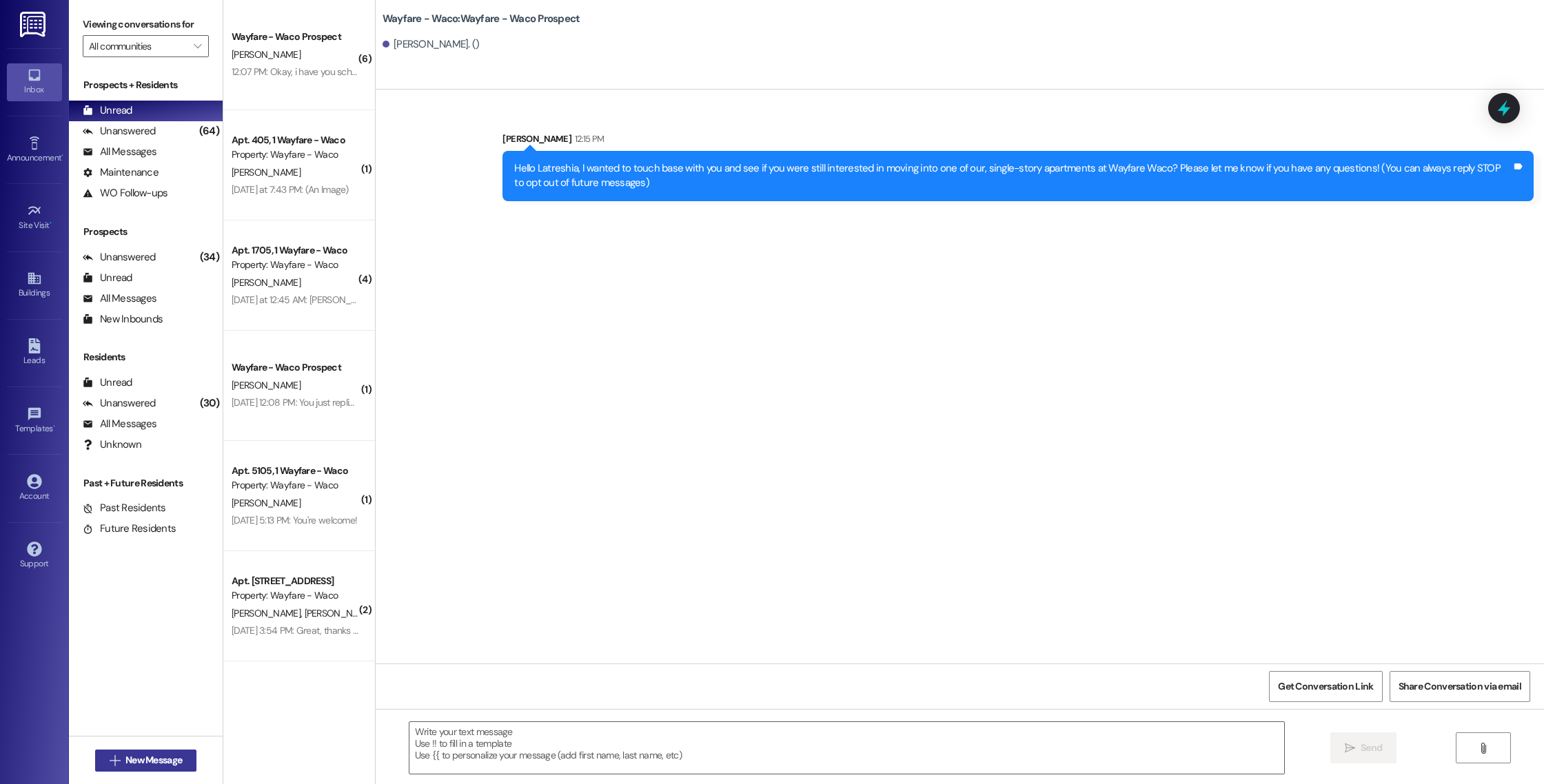
click at [115, 762] on span " New Message" at bounding box center [146, 759] width 79 height 14
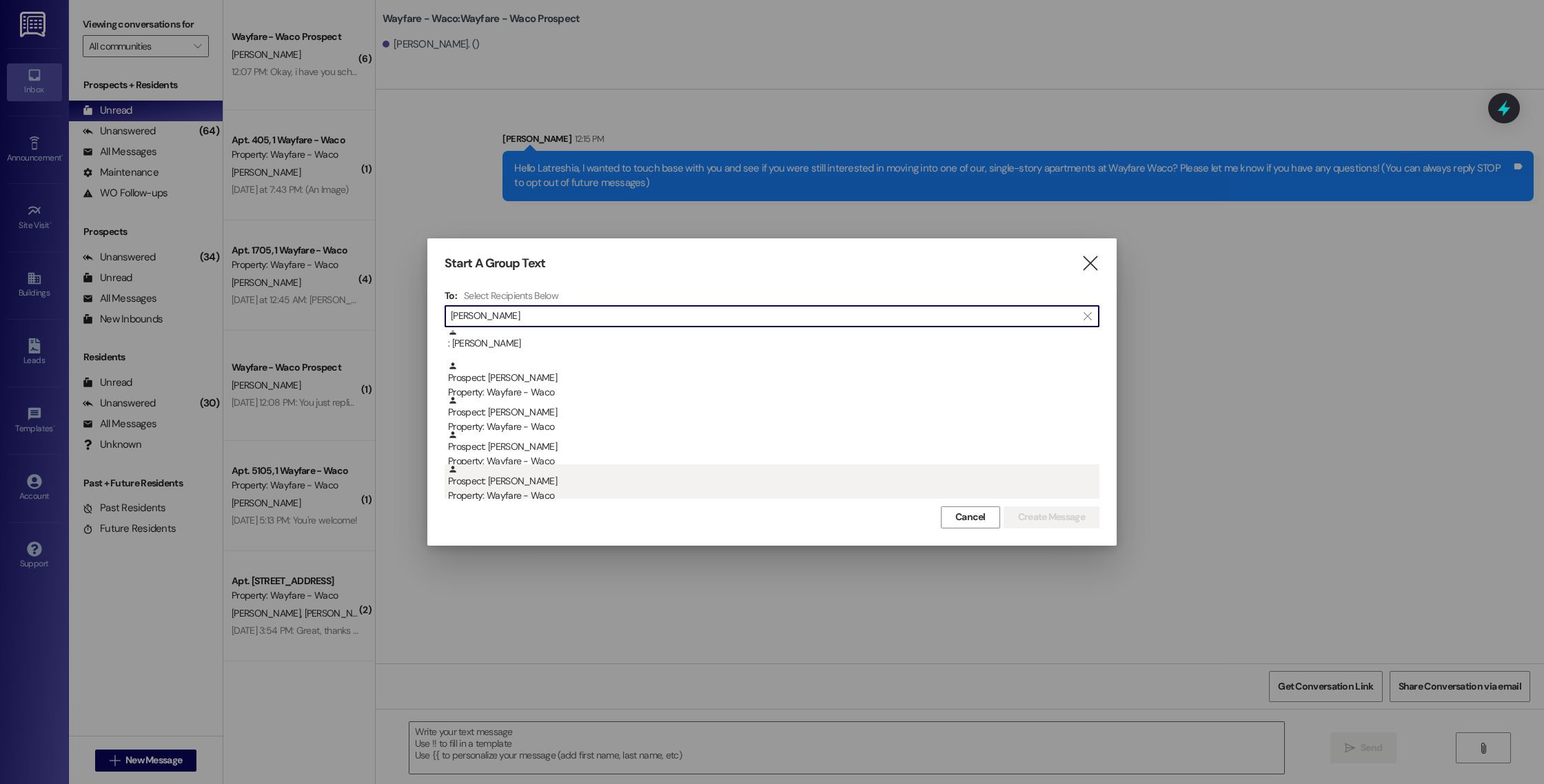
type input "[PERSON_NAME]"
click at [727, 490] on div "Property: Wayfare - Waco" at bounding box center [774, 495] width 651 height 14
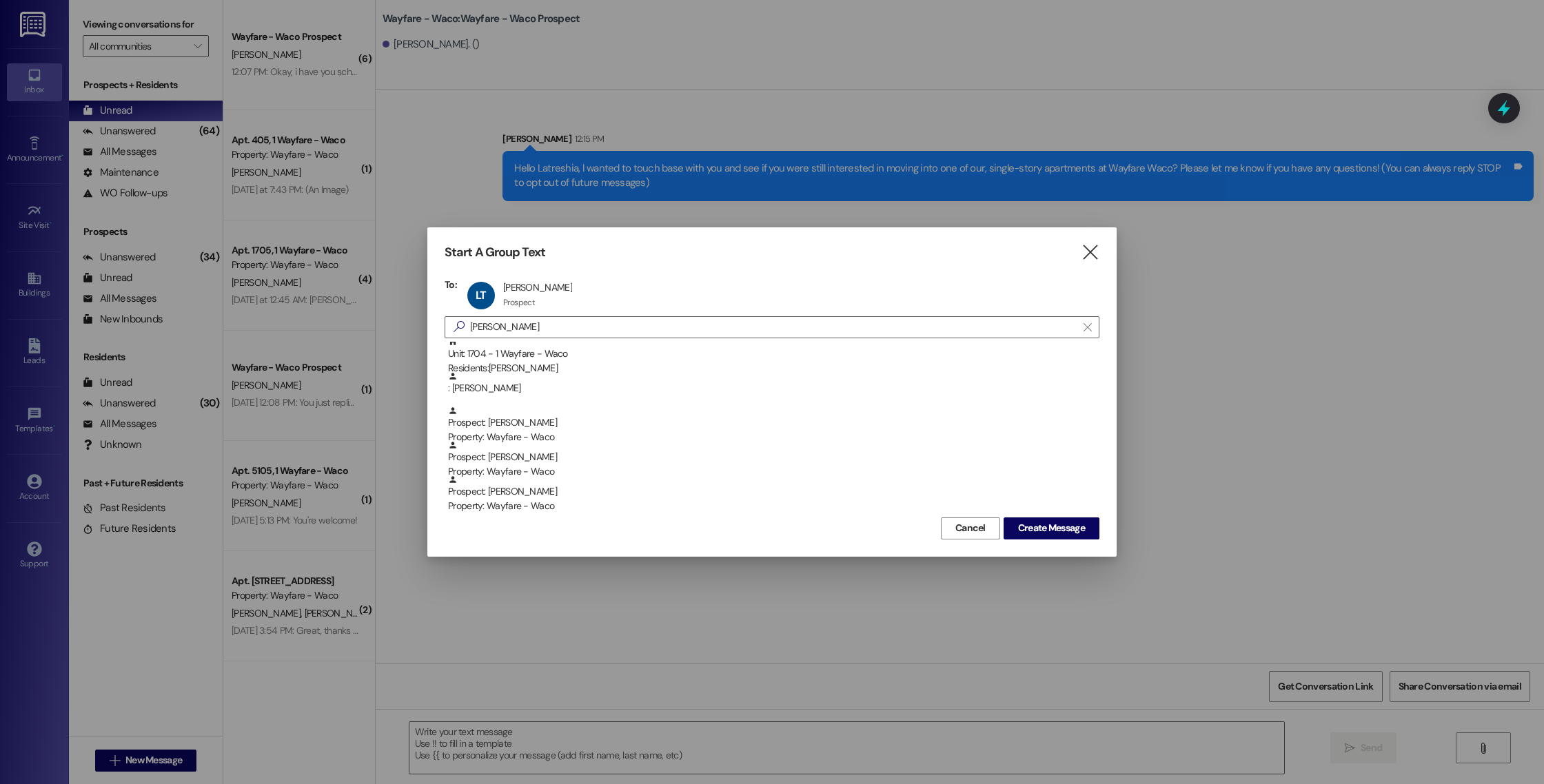
scroll to position [5, 0]
click at [1028, 526] on span "Create Message" at bounding box center [1051, 527] width 67 height 14
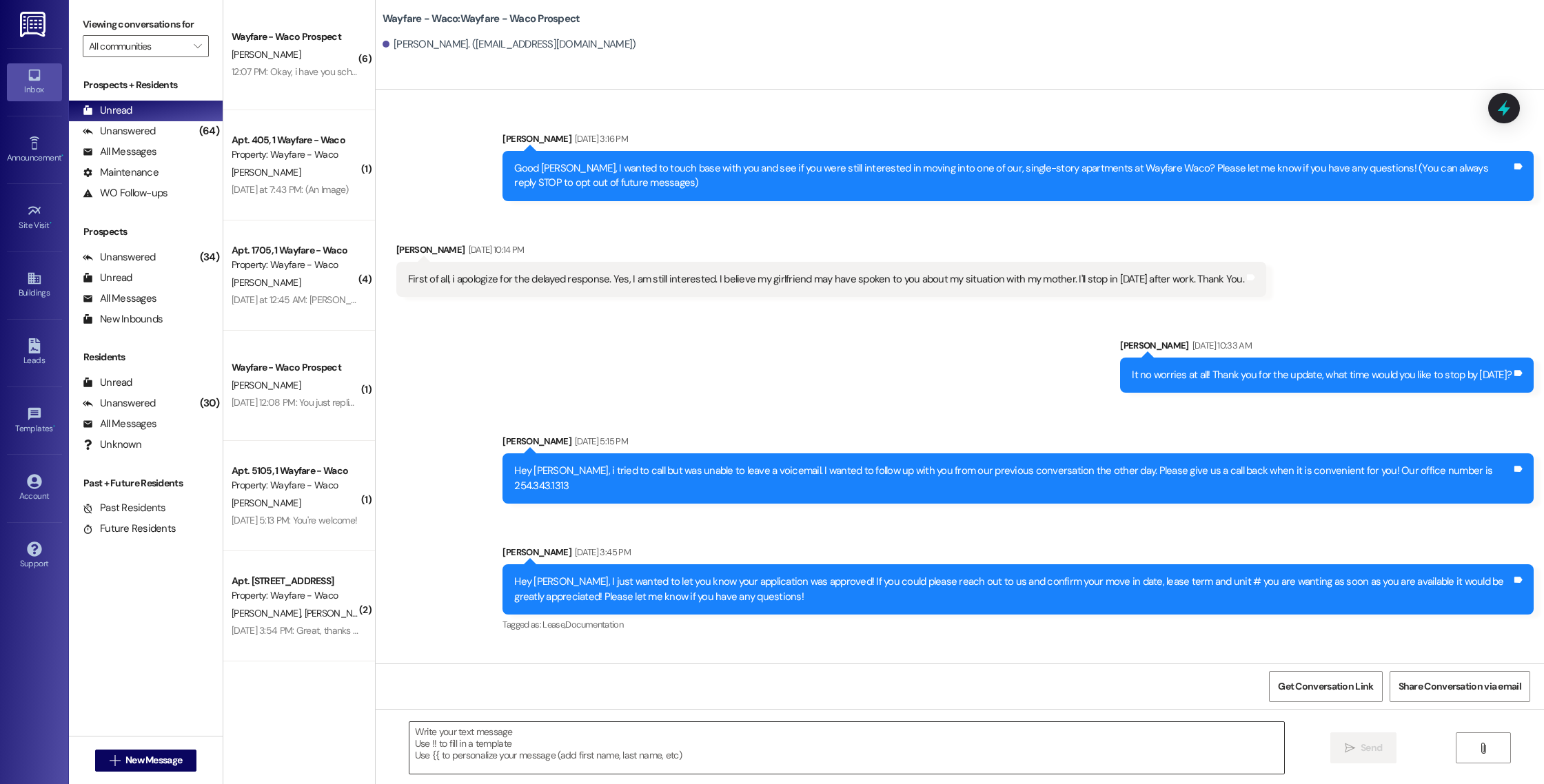
click at [602, 768] on textarea at bounding box center [846, 748] width 875 height 51
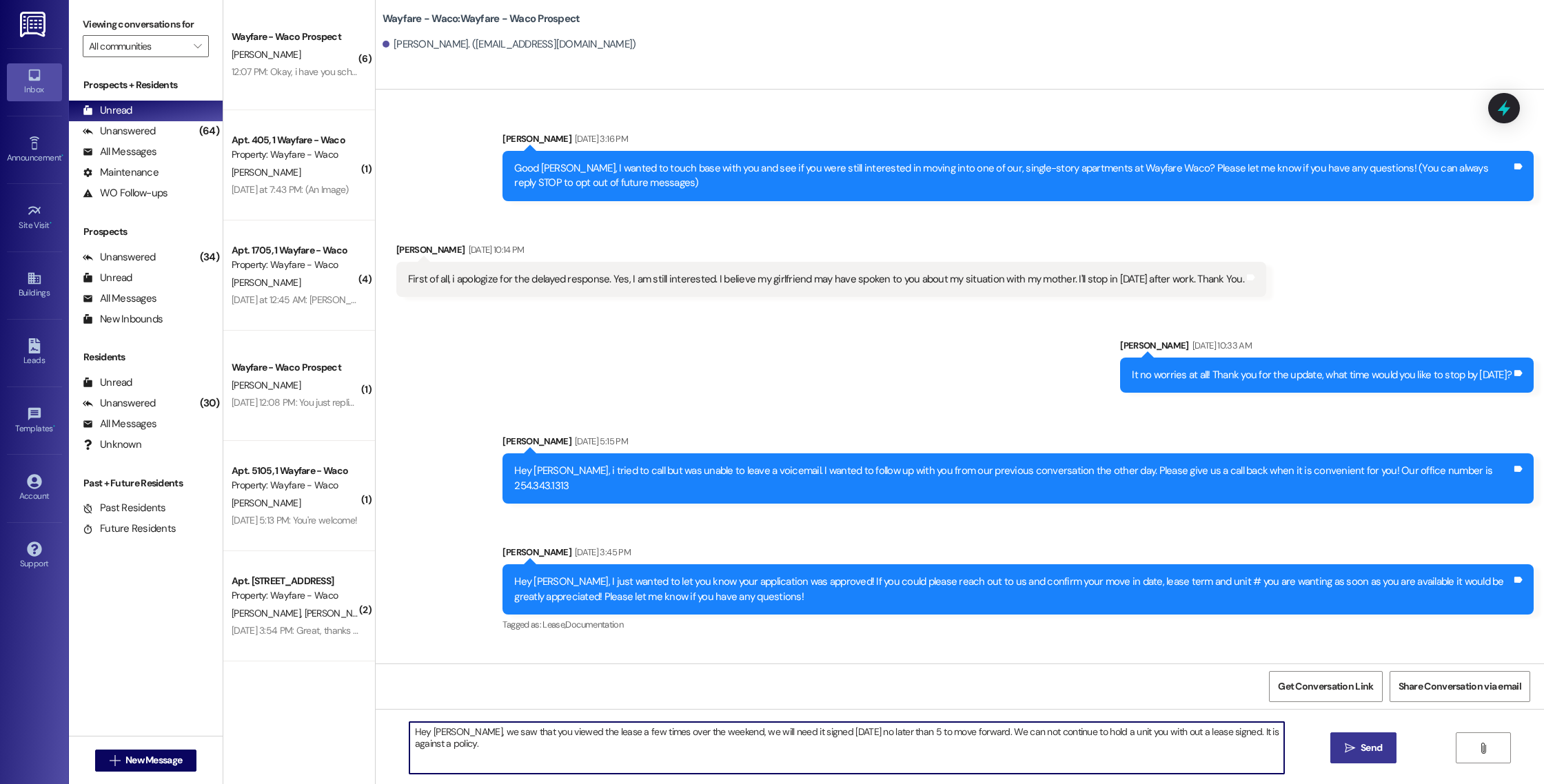
click at [959, 734] on textarea "Hey [PERSON_NAME], we saw that you viewed the lease a few times over the weeken…" at bounding box center [846, 748] width 875 height 51
click at [1124, 730] on textarea "Hey [PERSON_NAME], we saw that you viewed the lease a few times over the weeken…" at bounding box center [846, 748] width 875 height 51
click at [786, 758] on textarea "Hey [PERSON_NAME], we saw that you viewed the lease a few times over the weeken…" at bounding box center [846, 748] width 875 height 51
click at [949, 732] on textarea "Hey [PERSON_NAME], we saw that you viewed the lease a few times over the weeken…" at bounding box center [846, 748] width 875 height 51
click at [1149, 730] on textarea "Hey [PERSON_NAME], we saw that you viewed the lease a few times over the weeken…" at bounding box center [846, 748] width 875 height 51
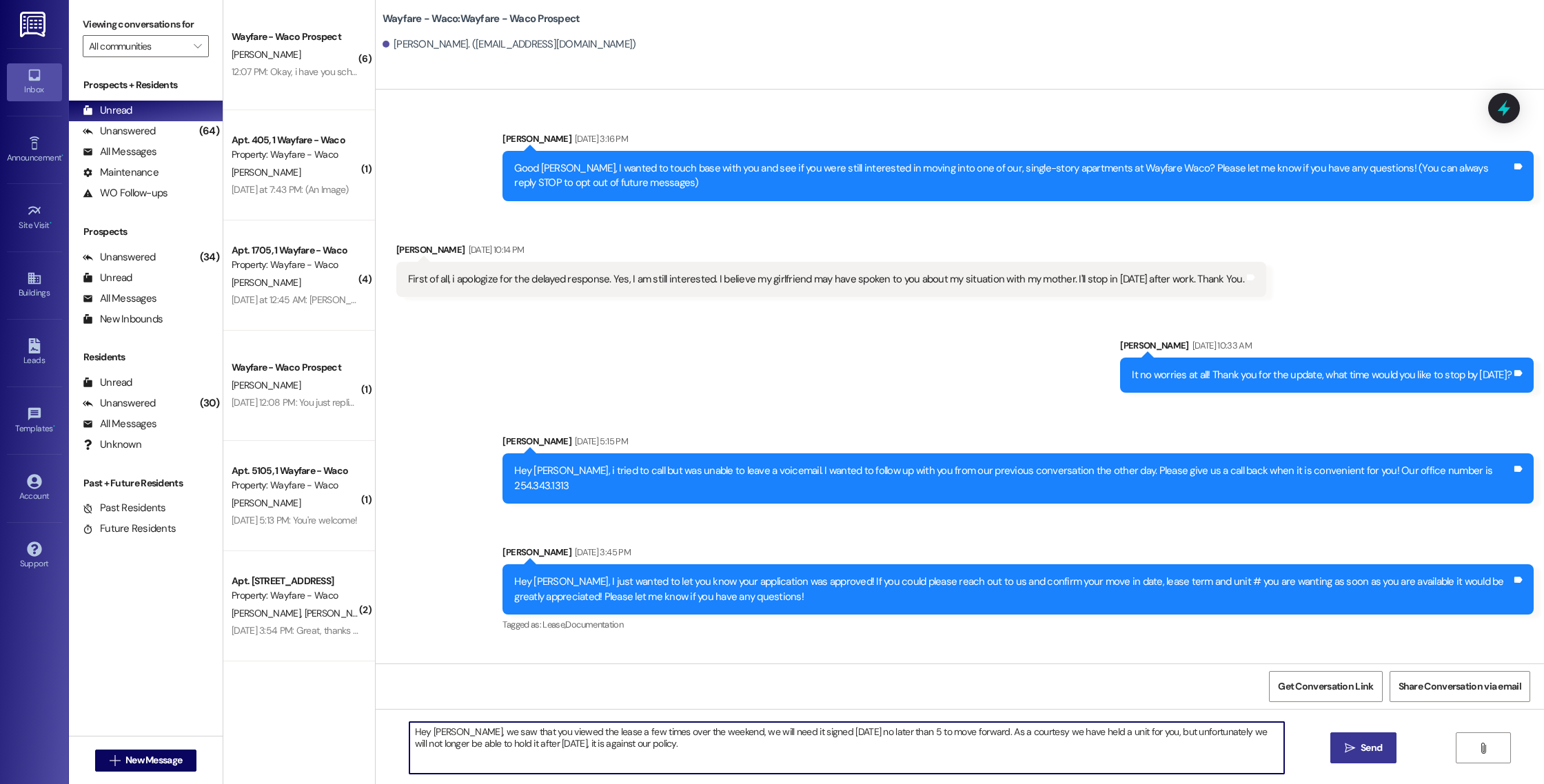
click at [1149, 730] on textarea "Hey [PERSON_NAME], we saw that you viewed the lease a few times over the weeken…" at bounding box center [846, 748] width 875 height 51
click at [446, 746] on textarea "Hey [PERSON_NAME], we saw that you viewed the lease a few times over the weeken…" at bounding box center [846, 748] width 875 height 51
click at [628, 754] on textarea "Hey [PERSON_NAME], we saw that you viewed the lease a few times over the weeken…" at bounding box center [846, 748] width 875 height 51
click at [1059, 733] on textarea "Hey [PERSON_NAME], we saw that you viewed the lease a few times over the weeken…" at bounding box center [846, 748] width 875 height 51
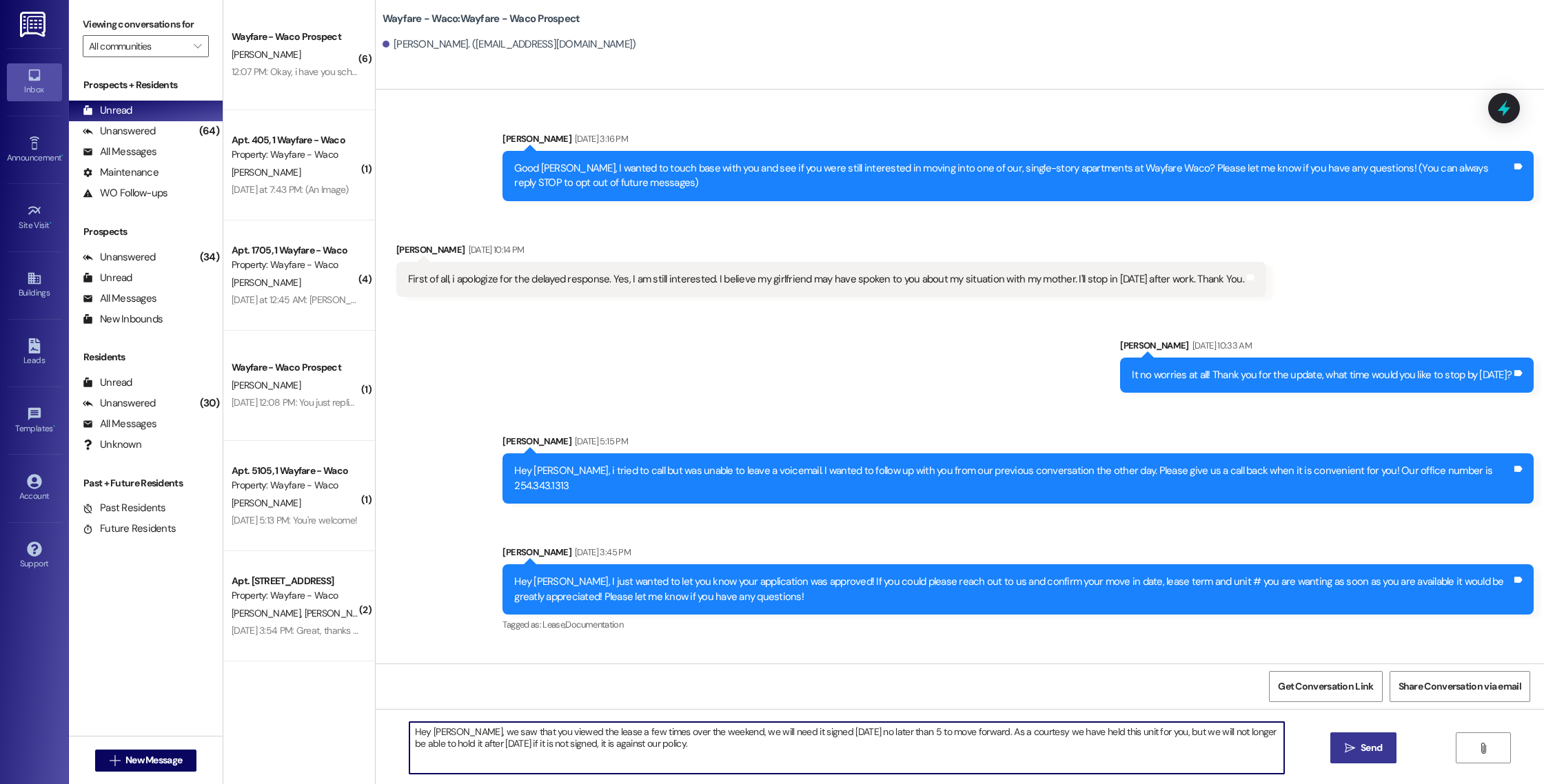
click at [1118, 736] on textarea "Hey [PERSON_NAME], we saw that you viewed the lease a few times over the weeken…" at bounding box center [846, 748] width 875 height 51
click at [693, 745] on textarea "Hey [PERSON_NAME], we saw that you viewed the lease a few times over the weeken…" at bounding box center [846, 748] width 875 height 51
click at [875, 731] on textarea "Hey [PERSON_NAME], we saw that you viewed the lease a few times over the weeken…" at bounding box center [846, 748] width 875 height 51
click at [735, 746] on textarea "Hey [PERSON_NAME], we saw that you viewed the lease a few times over the weeken…" at bounding box center [846, 748] width 875 height 51
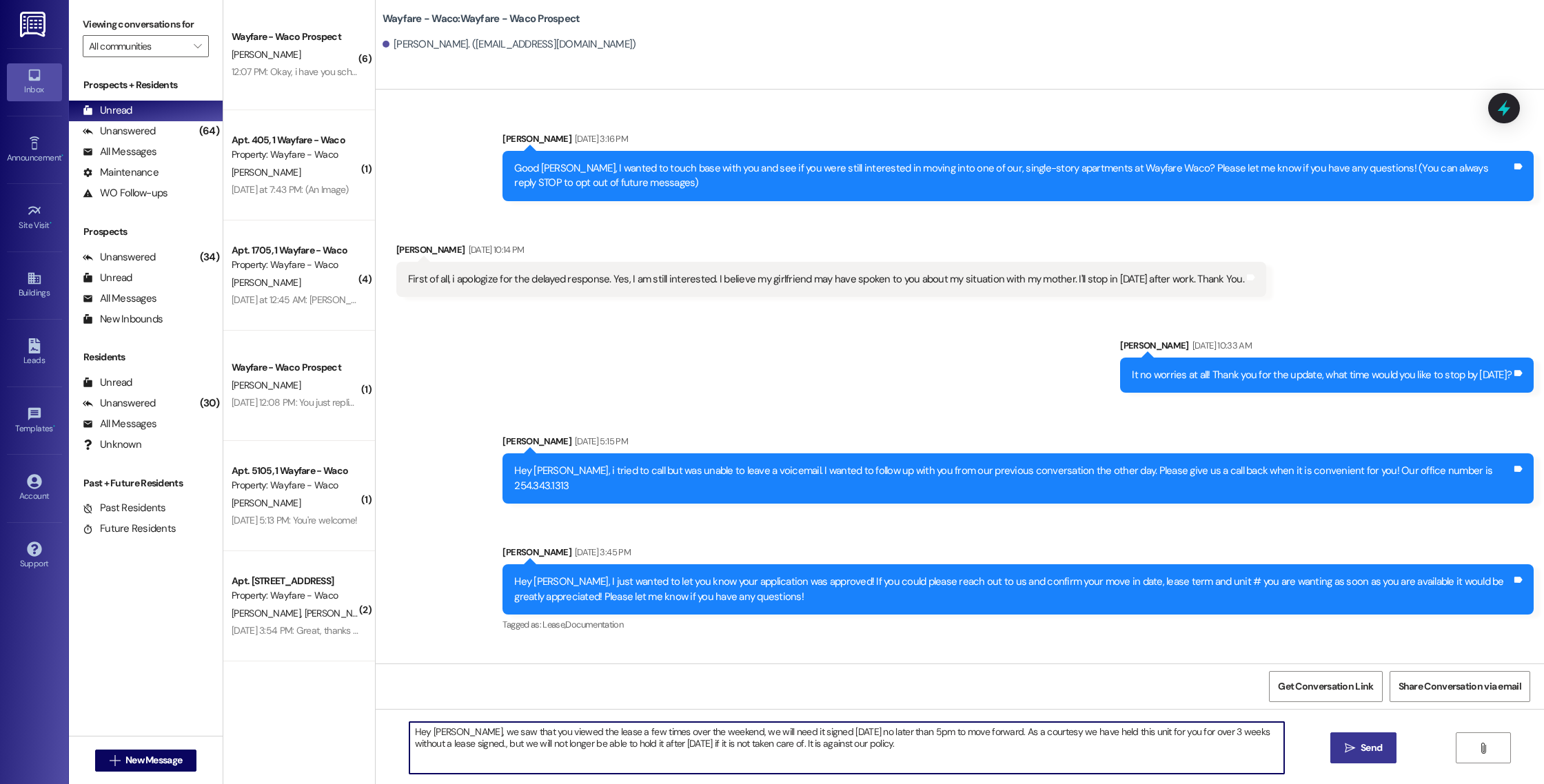
click at [862, 747] on textarea "Hey [PERSON_NAME], we saw that you viewed the lease a few times over the weeken…" at bounding box center [846, 748] width 875 height 51
type textarea "Hey [PERSON_NAME], we saw that you viewed the lease a few times over the weeken…"
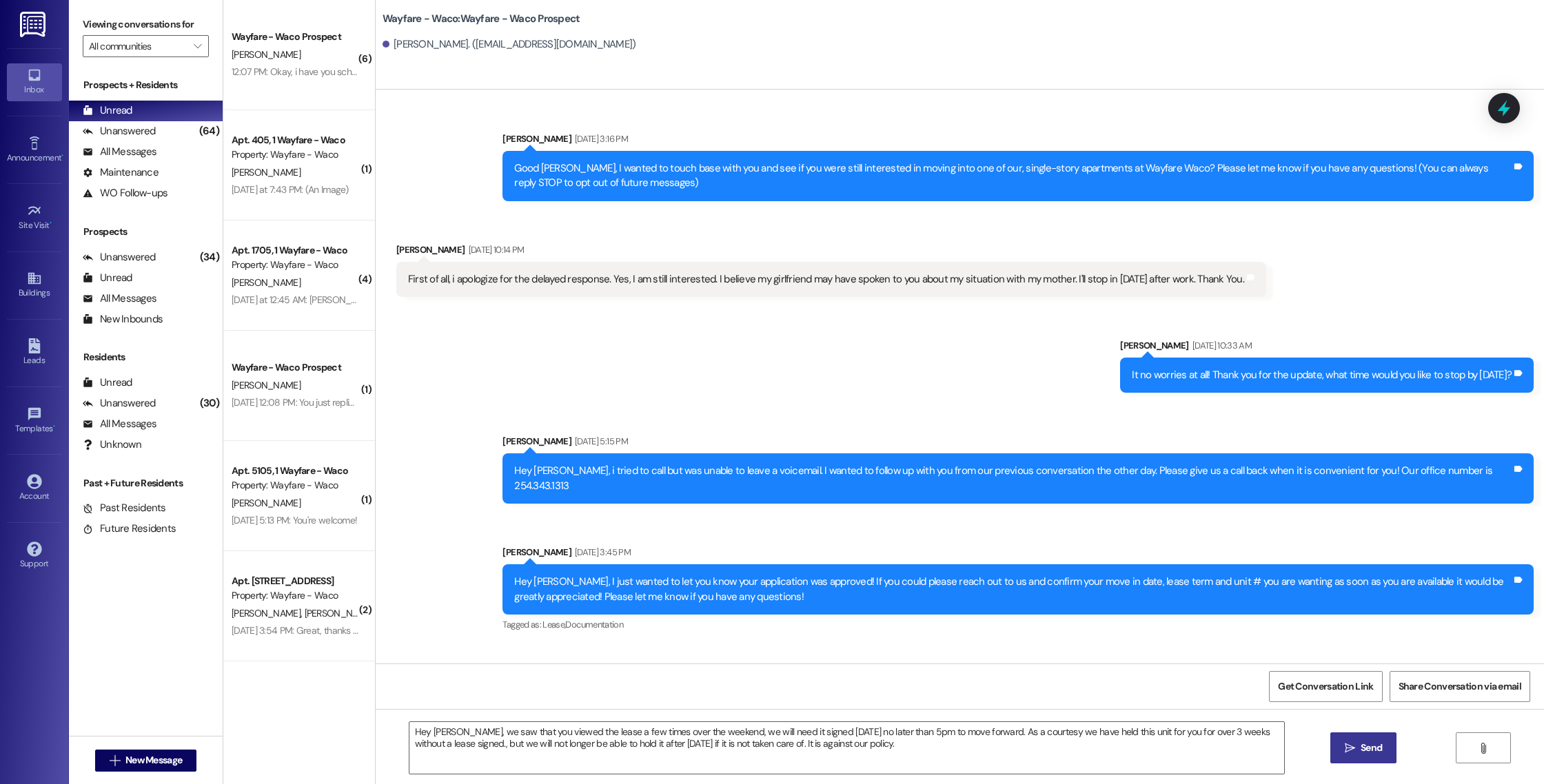
click at [1352, 752] on icon "" at bounding box center [1349, 748] width 10 height 11
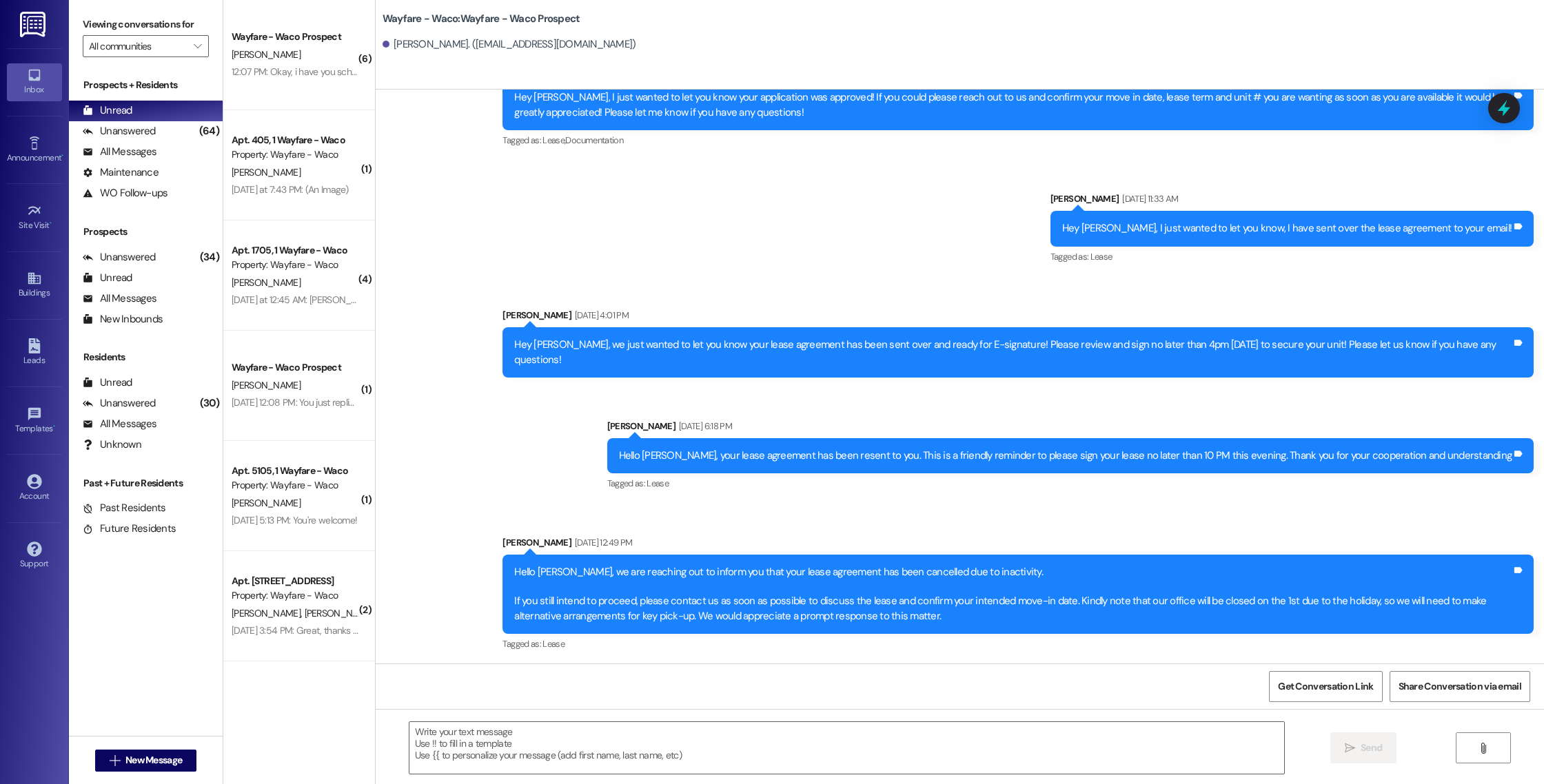
scroll to position [677, 0]
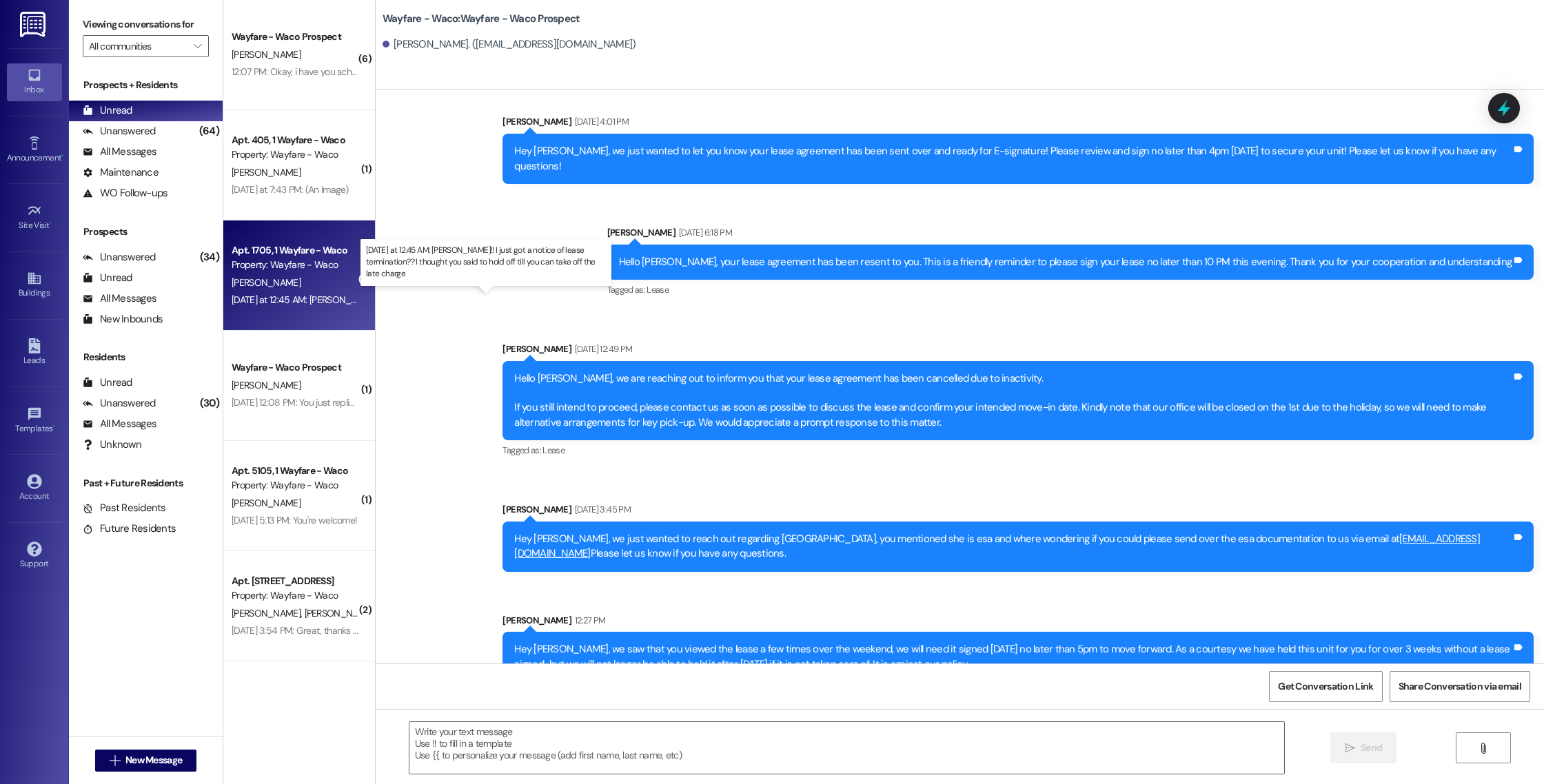
click at [329, 303] on div "[DATE] at 12:45 AM: [PERSON_NAME]!! I just got a notice of lease termination?? …" at bounding box center [514, 299] width 565 height 12
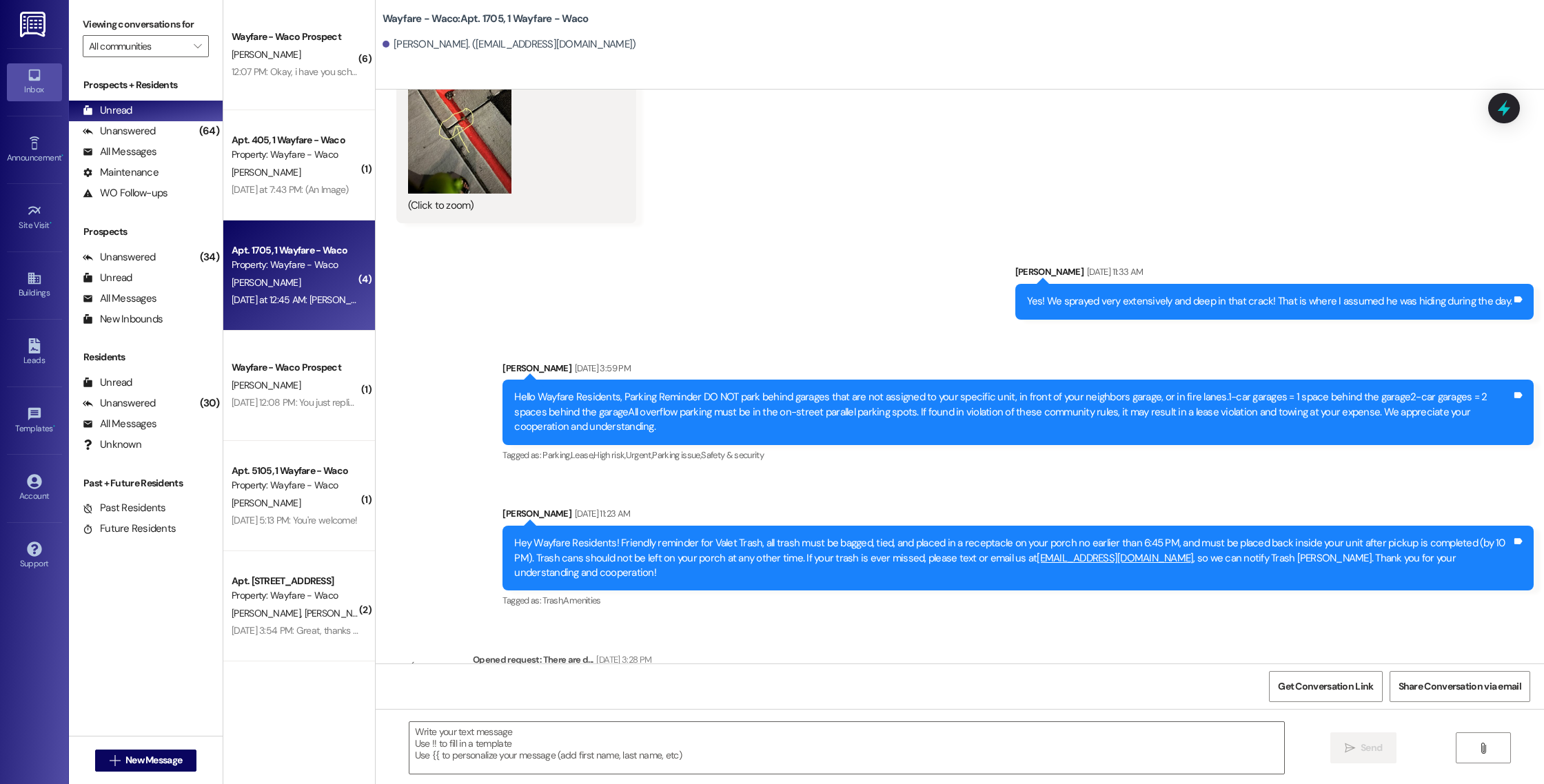
scroll to position [18940, 0]
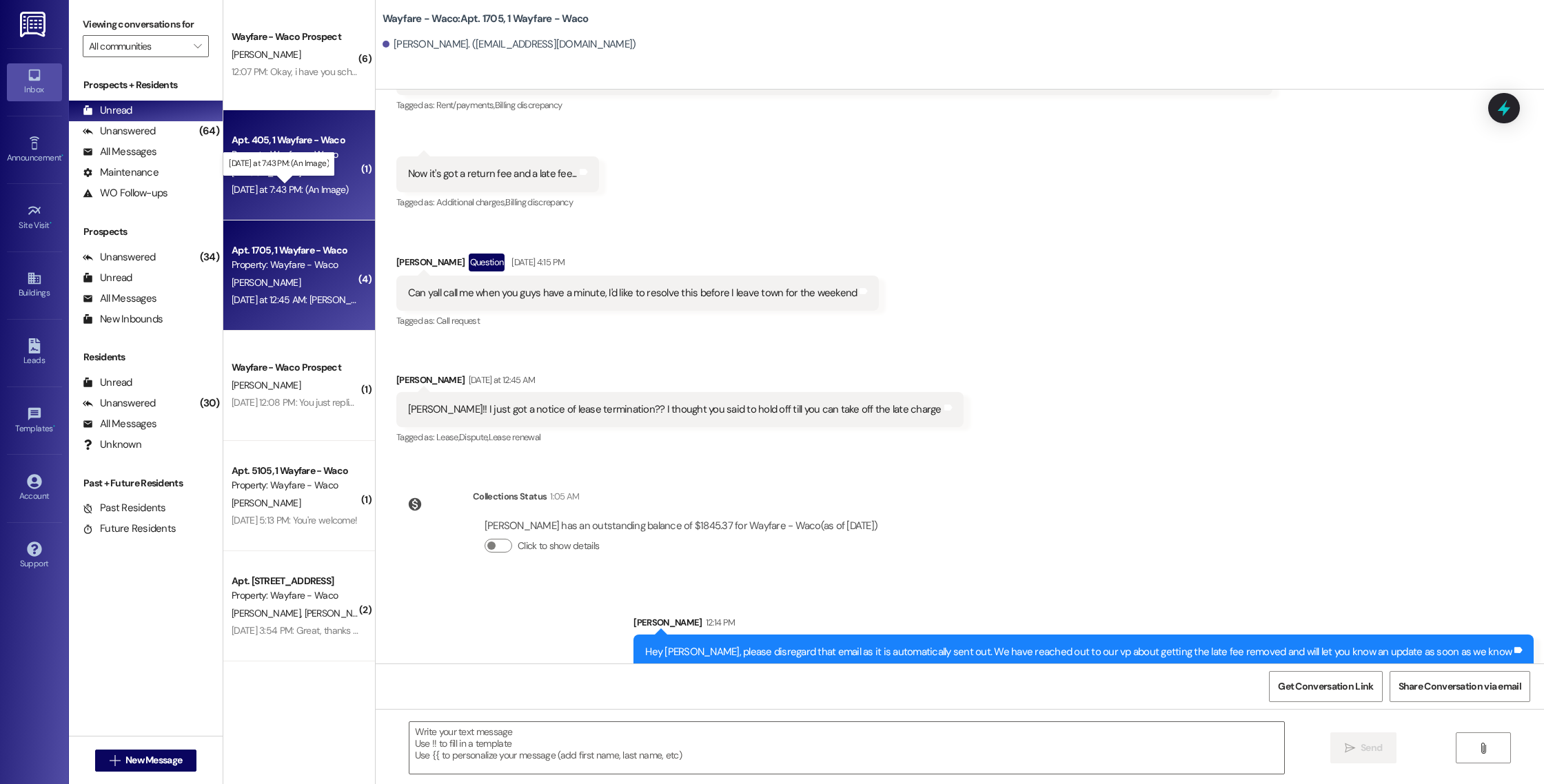
click at [318, 190] on div "[DATE] at 7:43 PM: (An Image) [DATE] at 7:43 PM: (An Image)" at bounding box center [289, 189] width 117 height 12
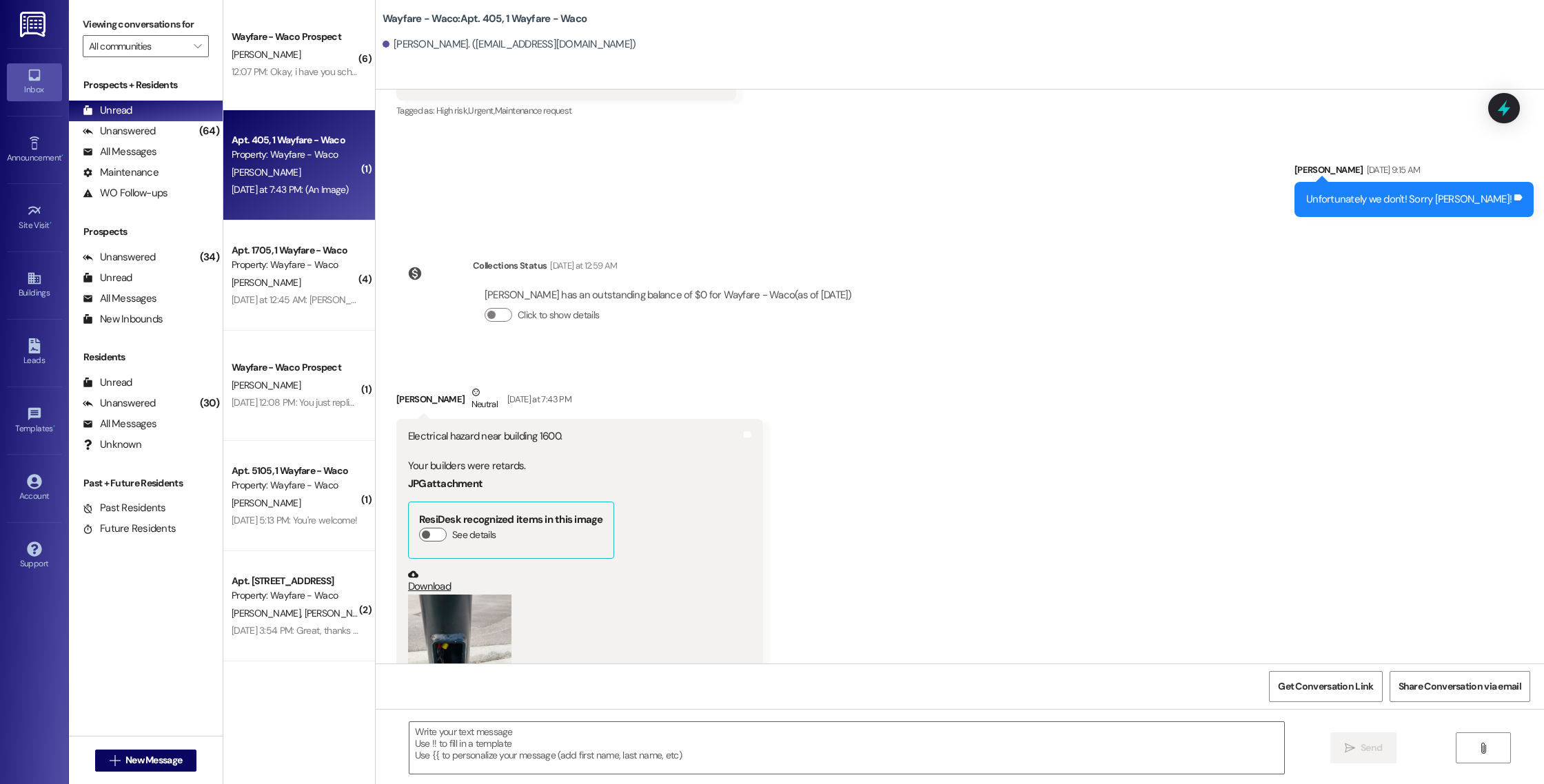
scroll to position [8822, 0]
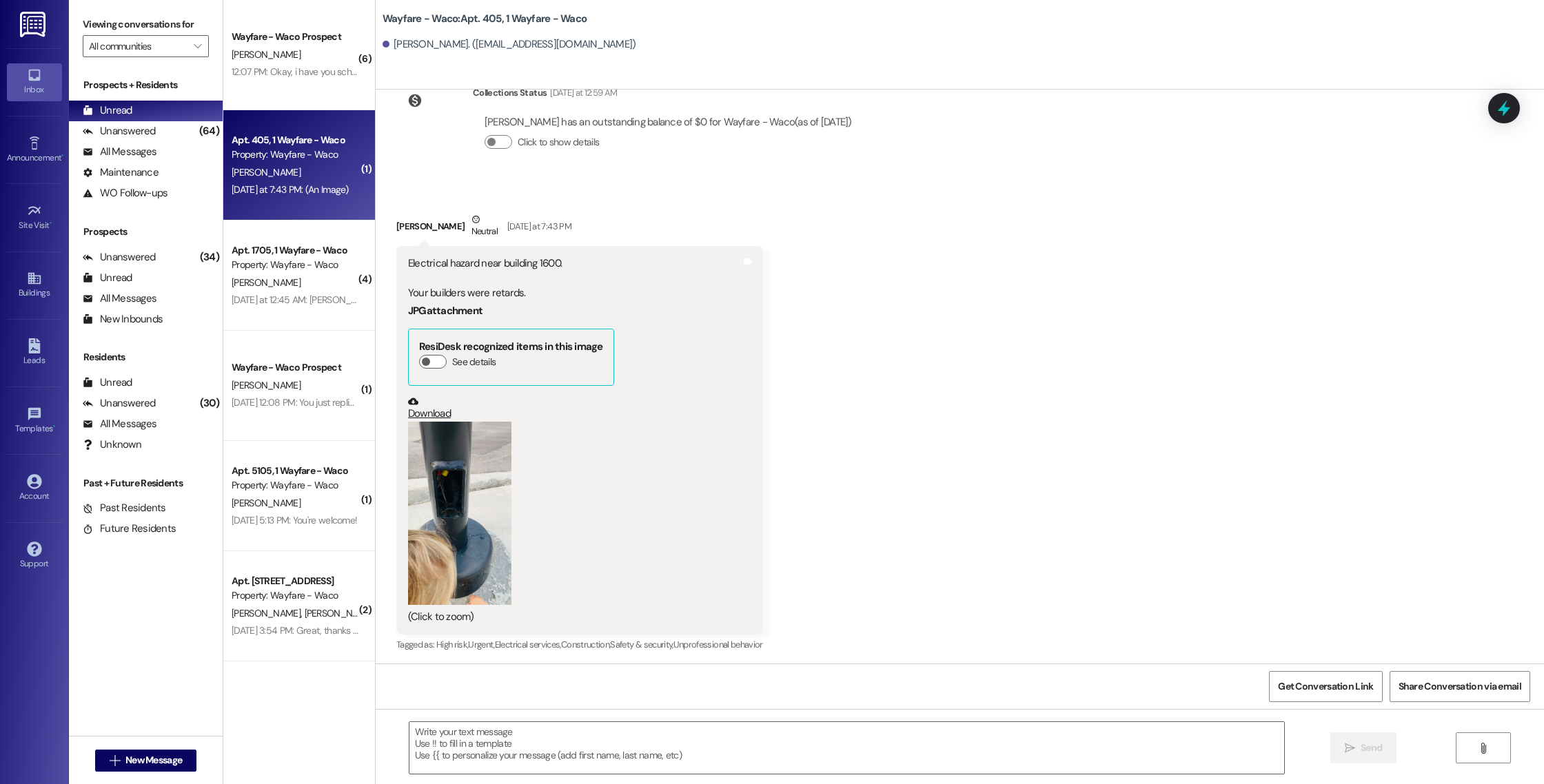
click at [452, 519] on button "Zoom image" at bounding box center [460, 513] width 104 height 184
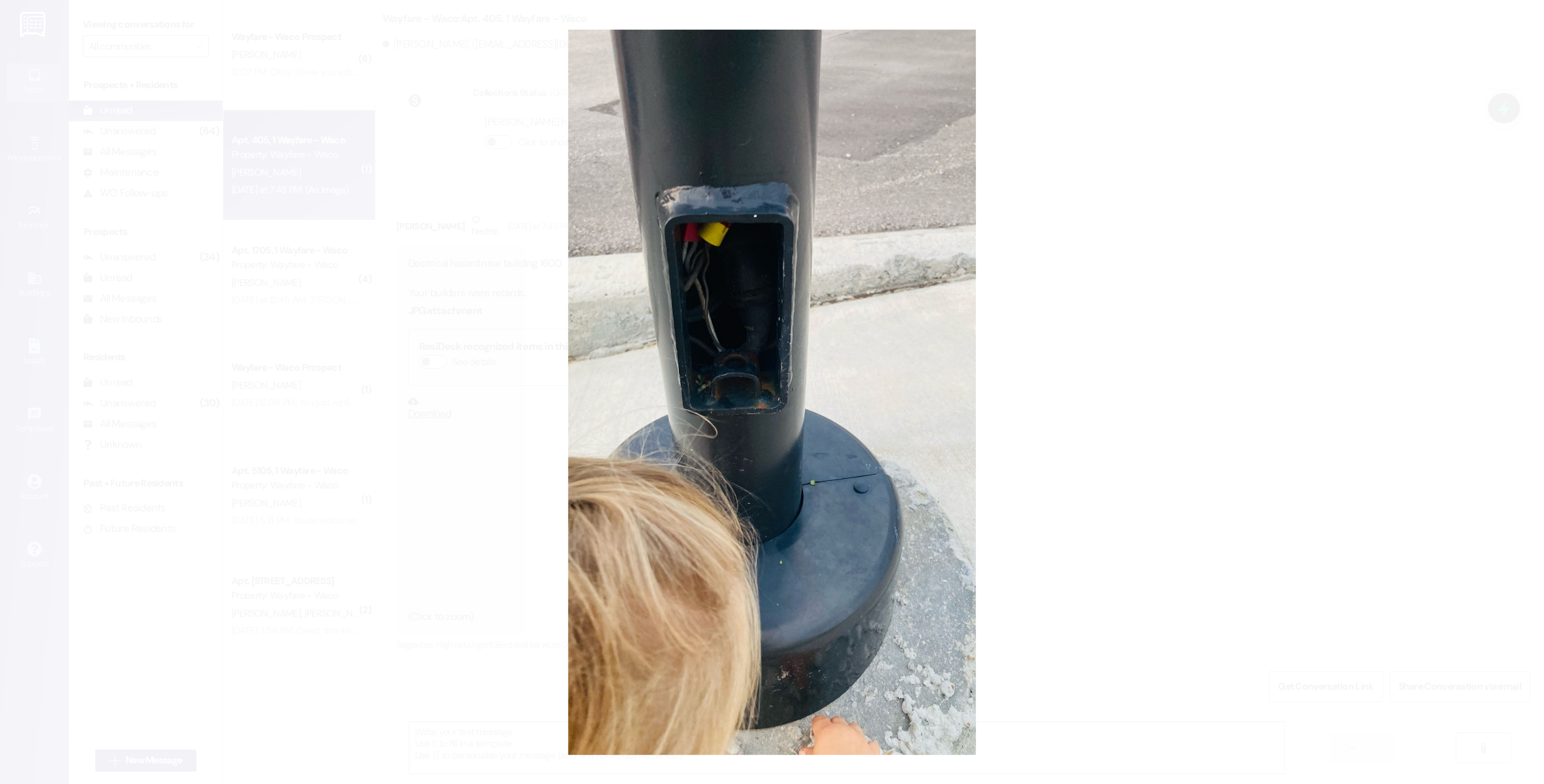
click at [1140, 390] on button "Unzoom image" at bounding box center [772, 392] width 1544 height 784
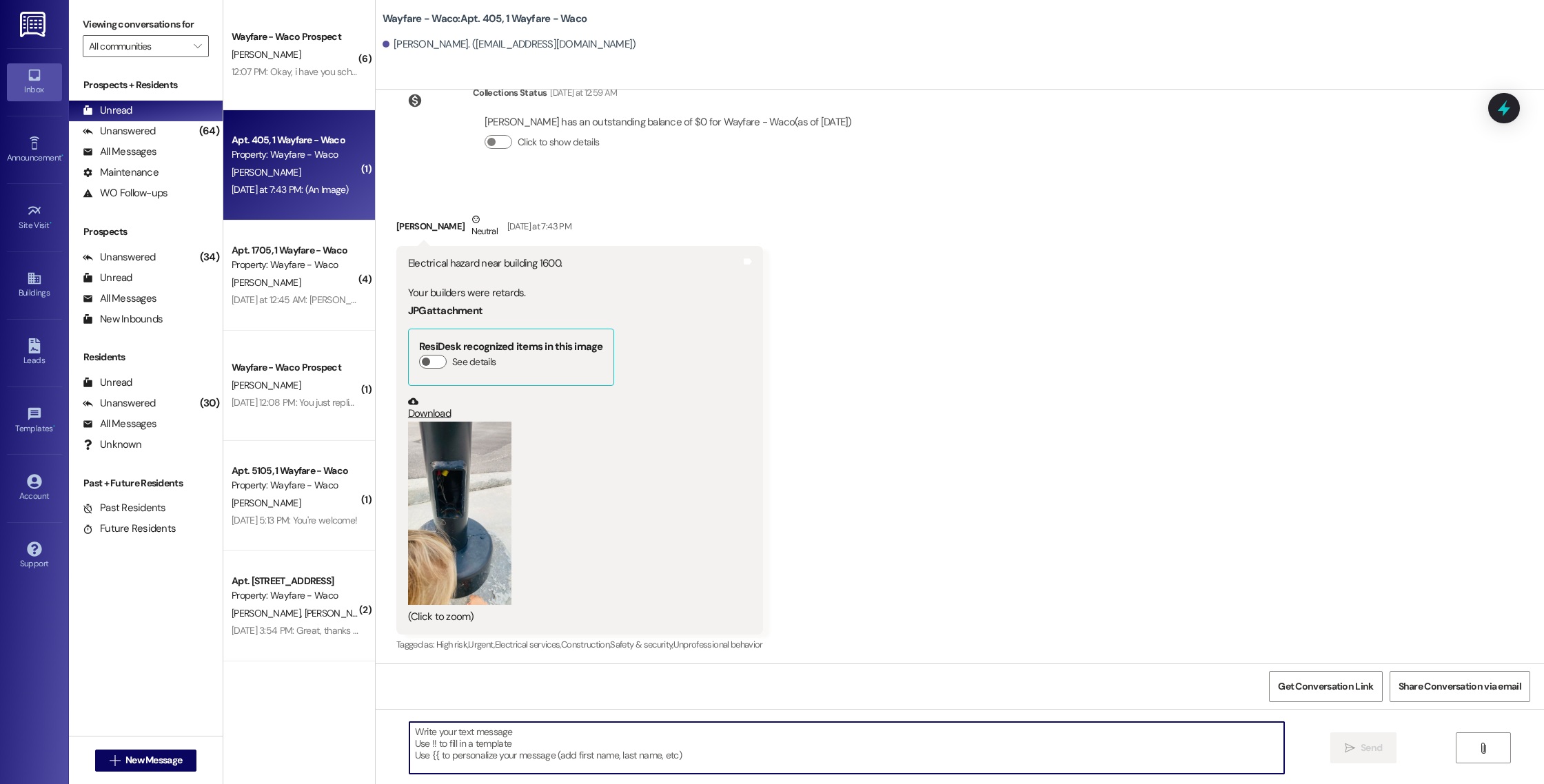
click at [771, 757] on textarea at bounding box center [846, 748] width 875 height 51
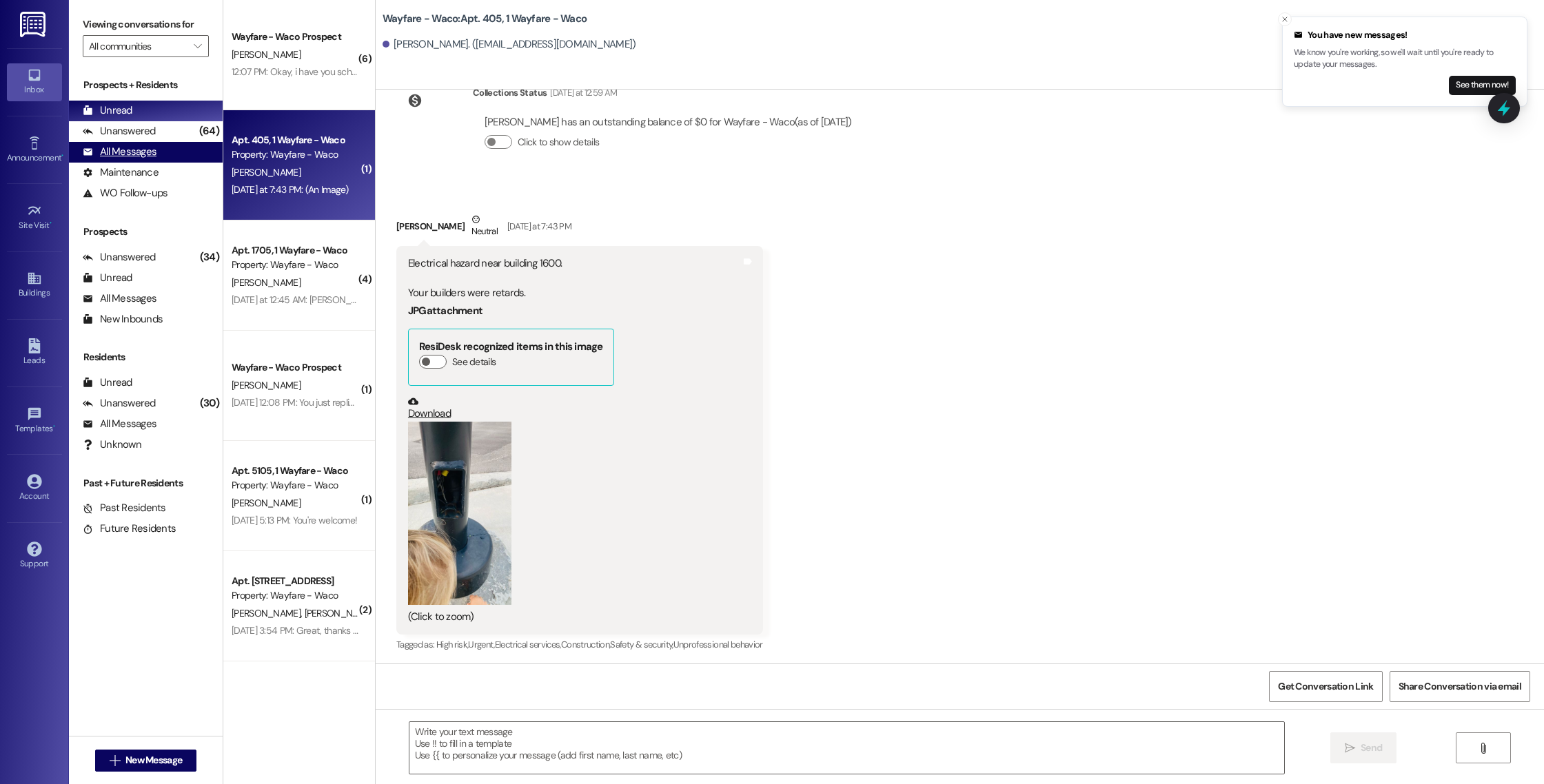
click at [138, 156] on div "All Messages" at bounding box center [119, 151] width 73 height 14
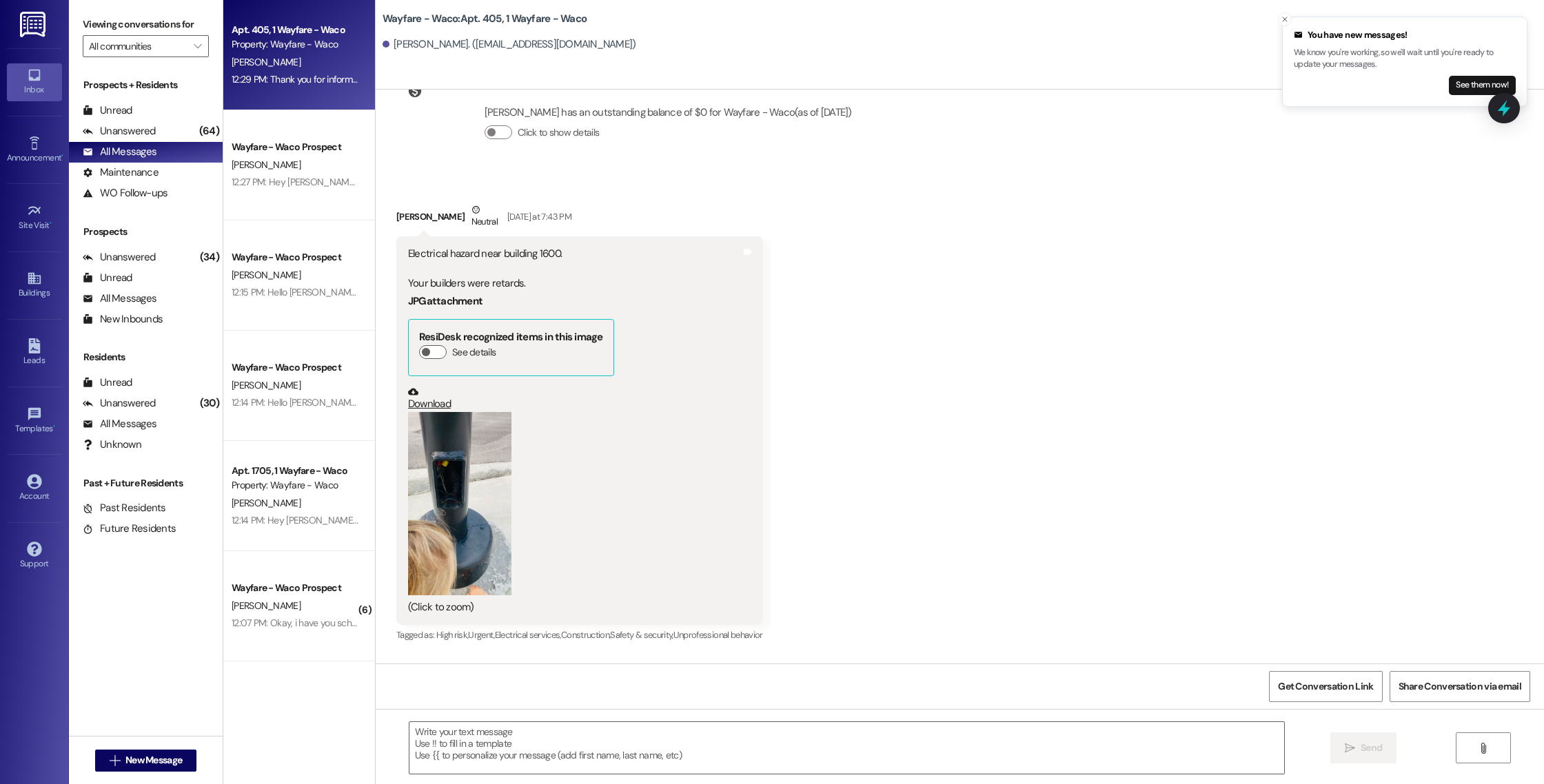
scroll to position [8821, 0]
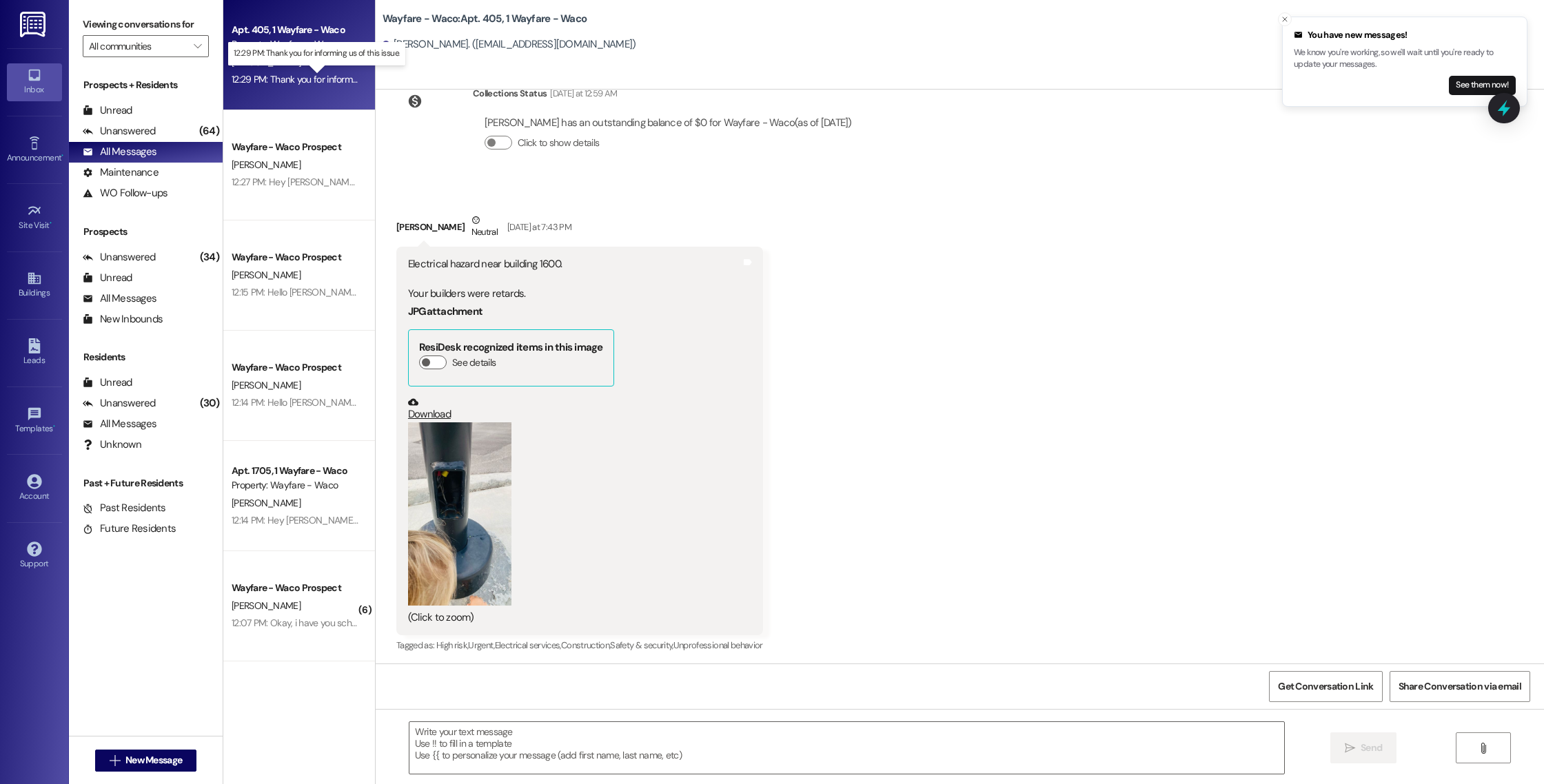
click at [321, 76] on div "12:29 PM: Thank you for informing us of this issue. 12:29 PM: Thank you for inf…" at bounding box center [328, 79] width 194 height 12
click at [315, 82] on div "12:29 PM: Thank you for informing us of this issue. 12:29 PM: Thank you for inf…" at bounding box center [328, 79] width 194 height 12
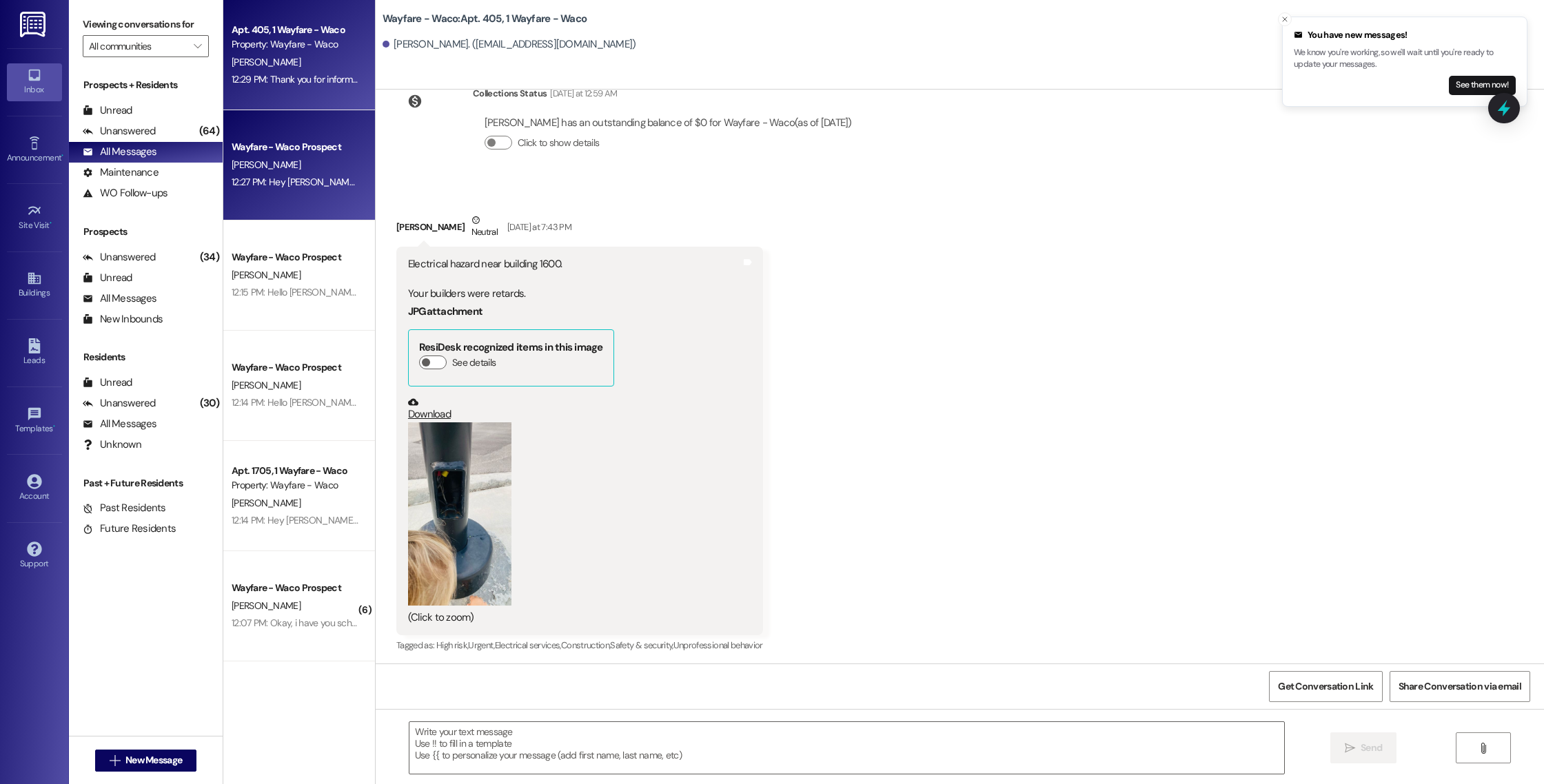
click at [310, 171] on div "[PERSON_NAME]" at bounding box center [295, 165] width 130 height 17
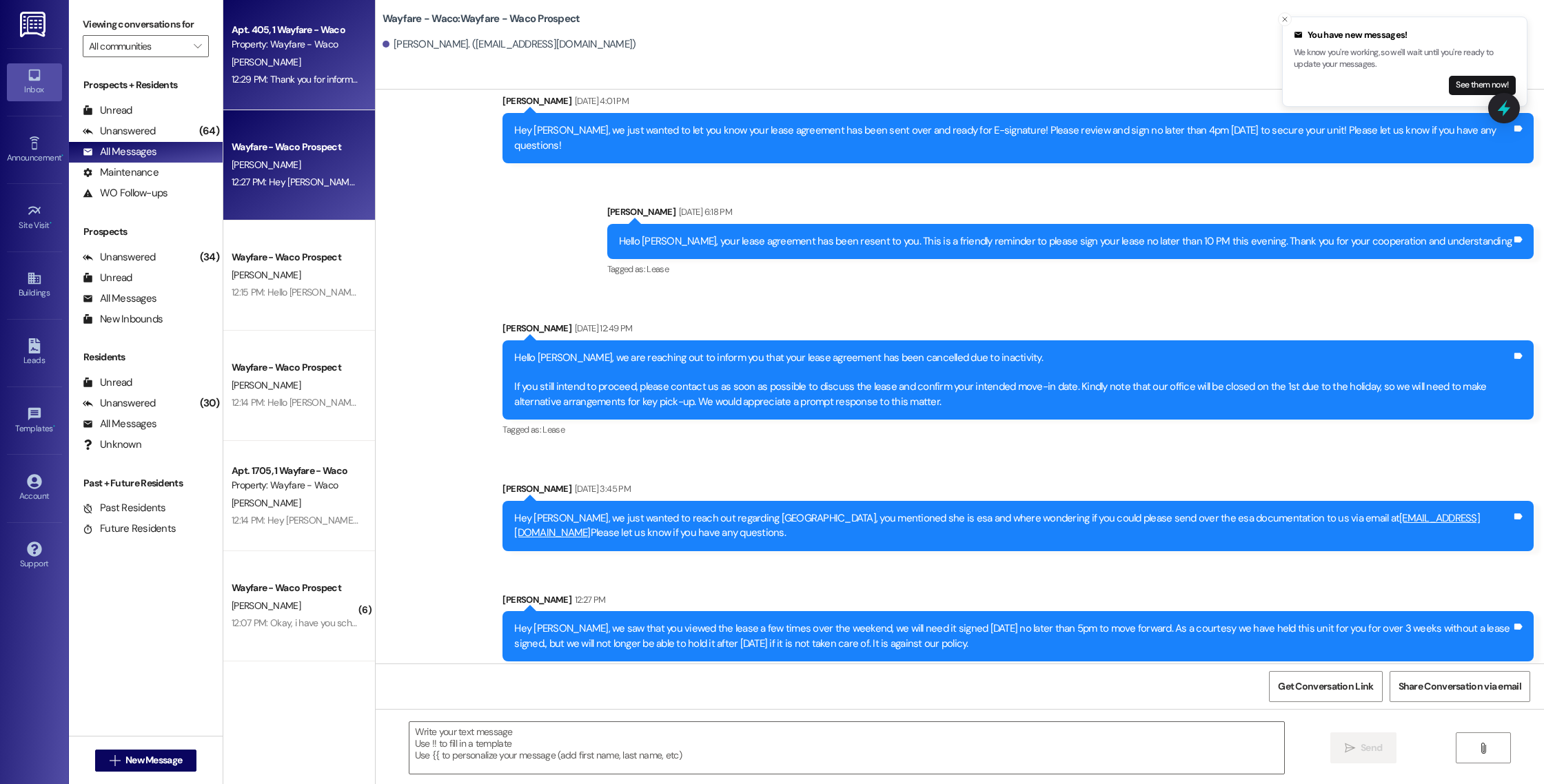
click at [324, 61] on div "[PERSON_NAME]" at bounding box center [295, 62] width 130 height 17
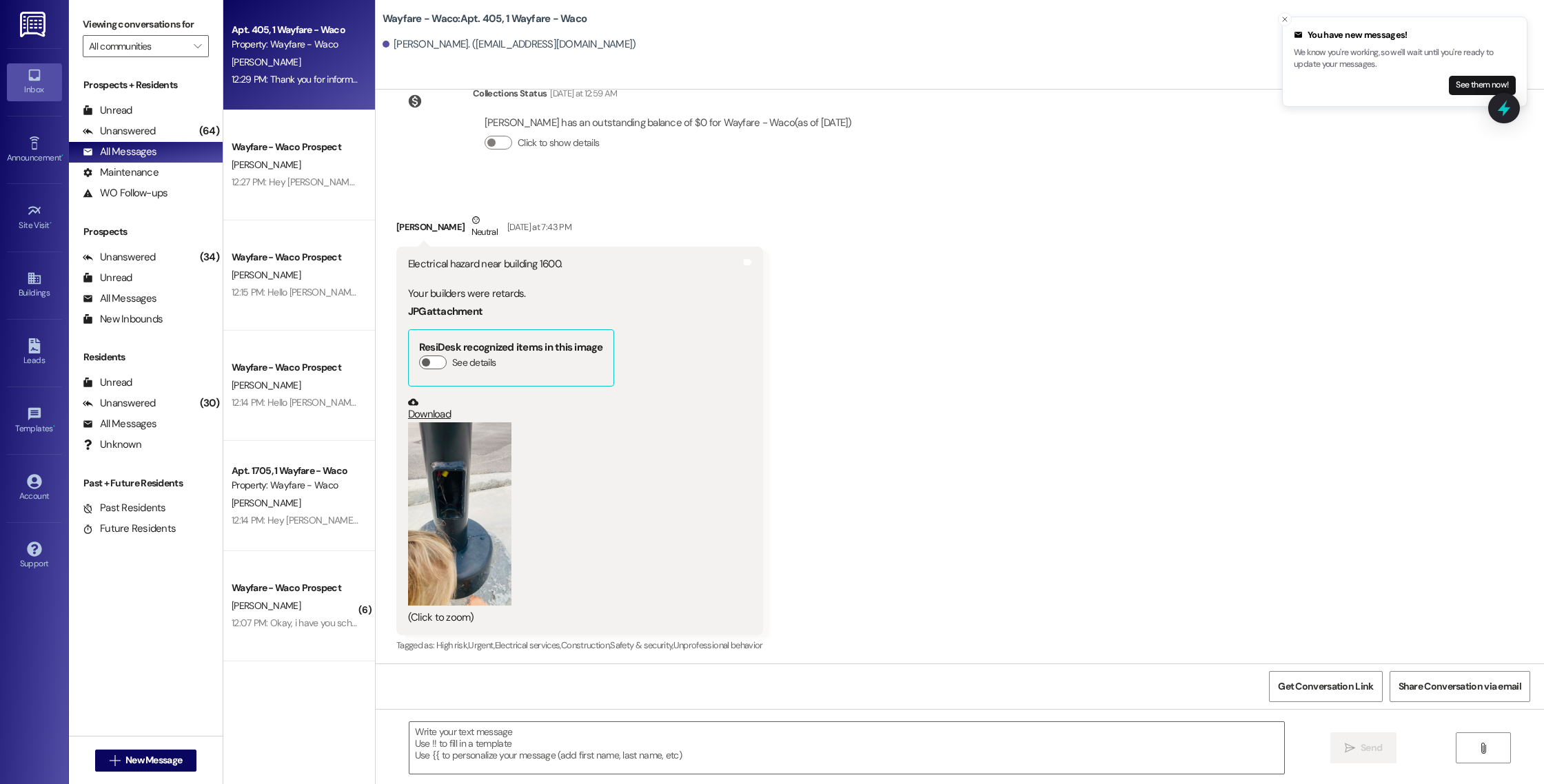
scroll to position [8917, 0]
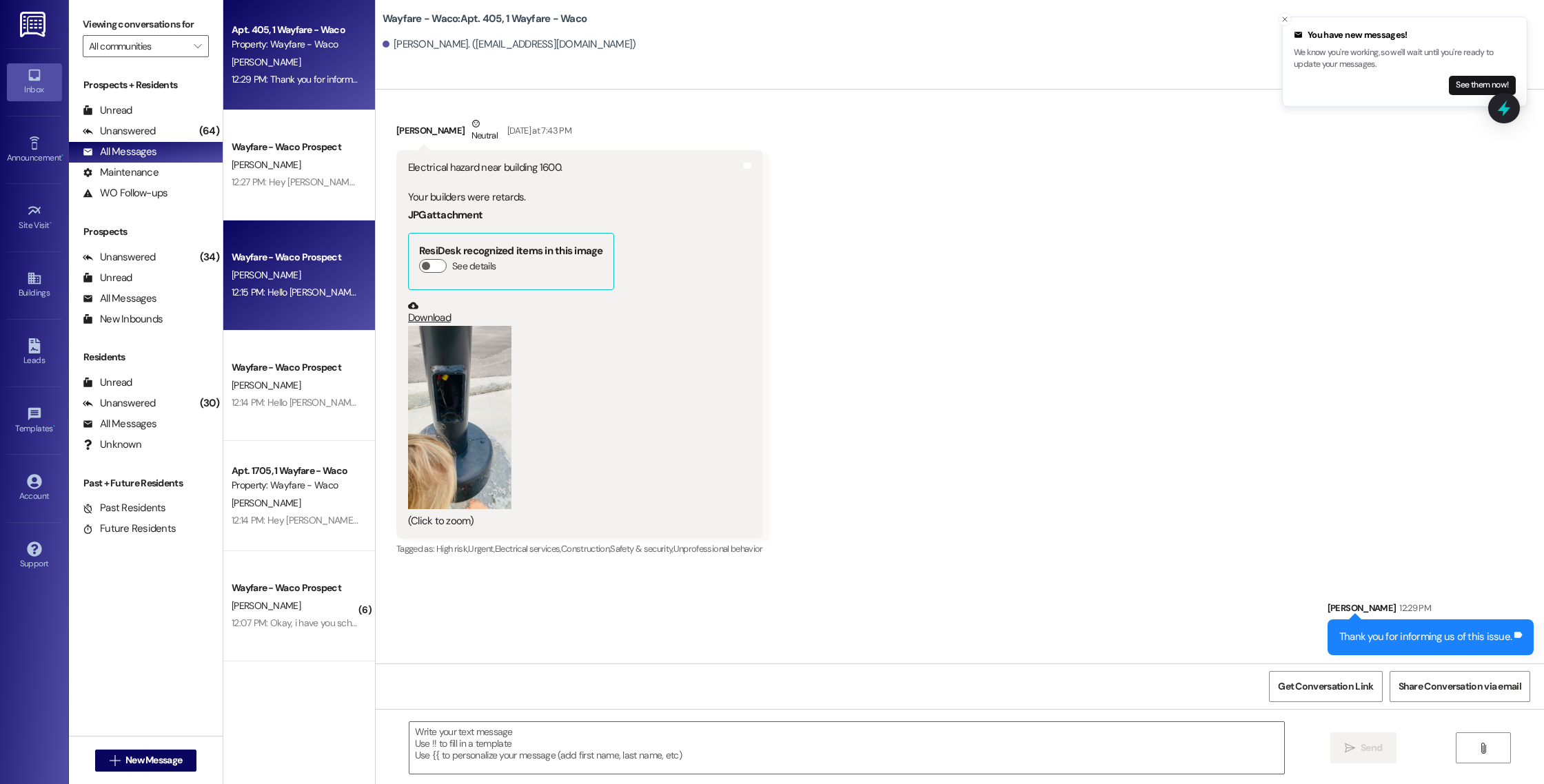
click at [292, 282] on div "[PERSON_NAME]" at bounding box center [295, 275] width 130 height 17
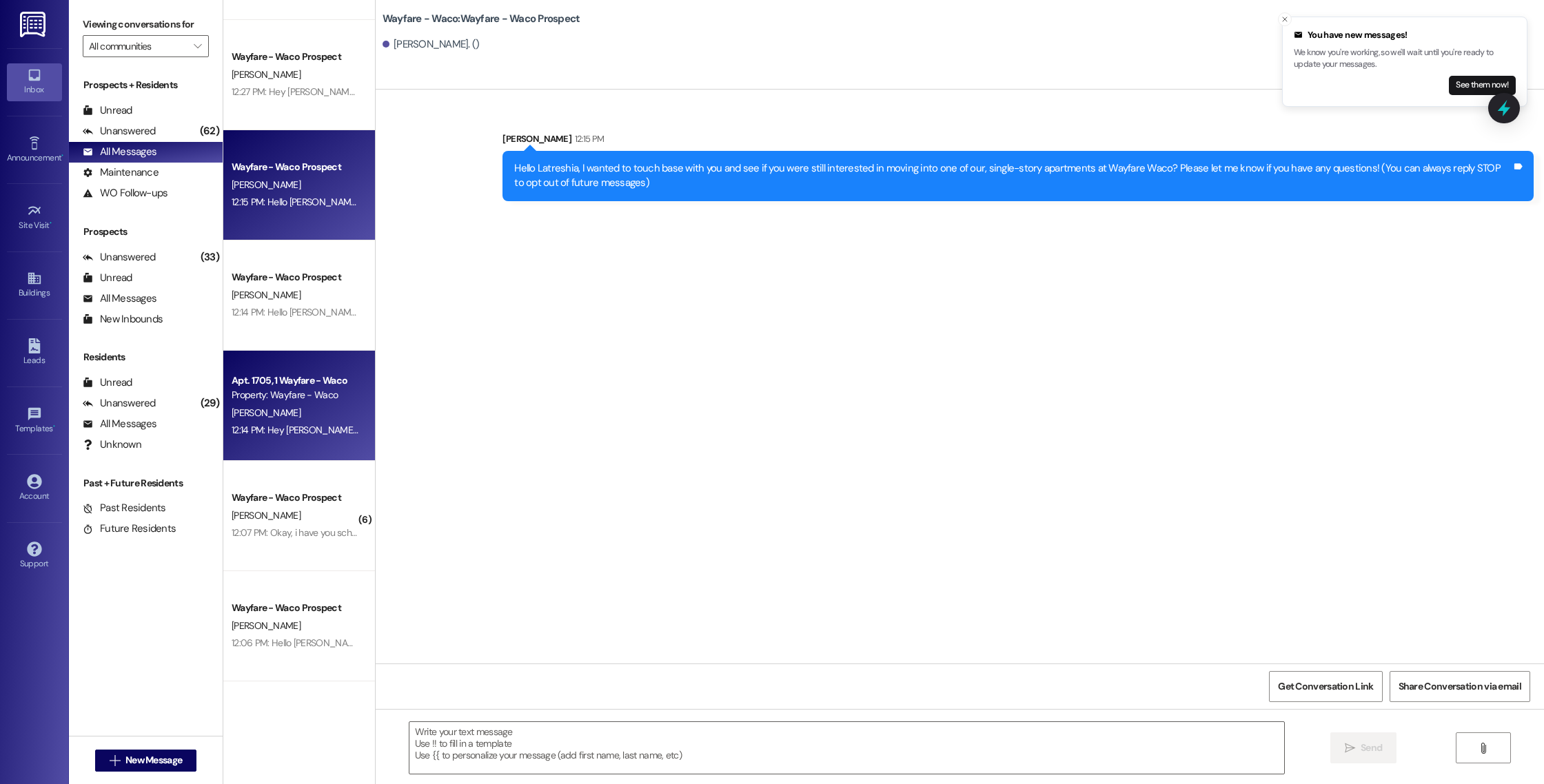
scroll to position [89, 0]
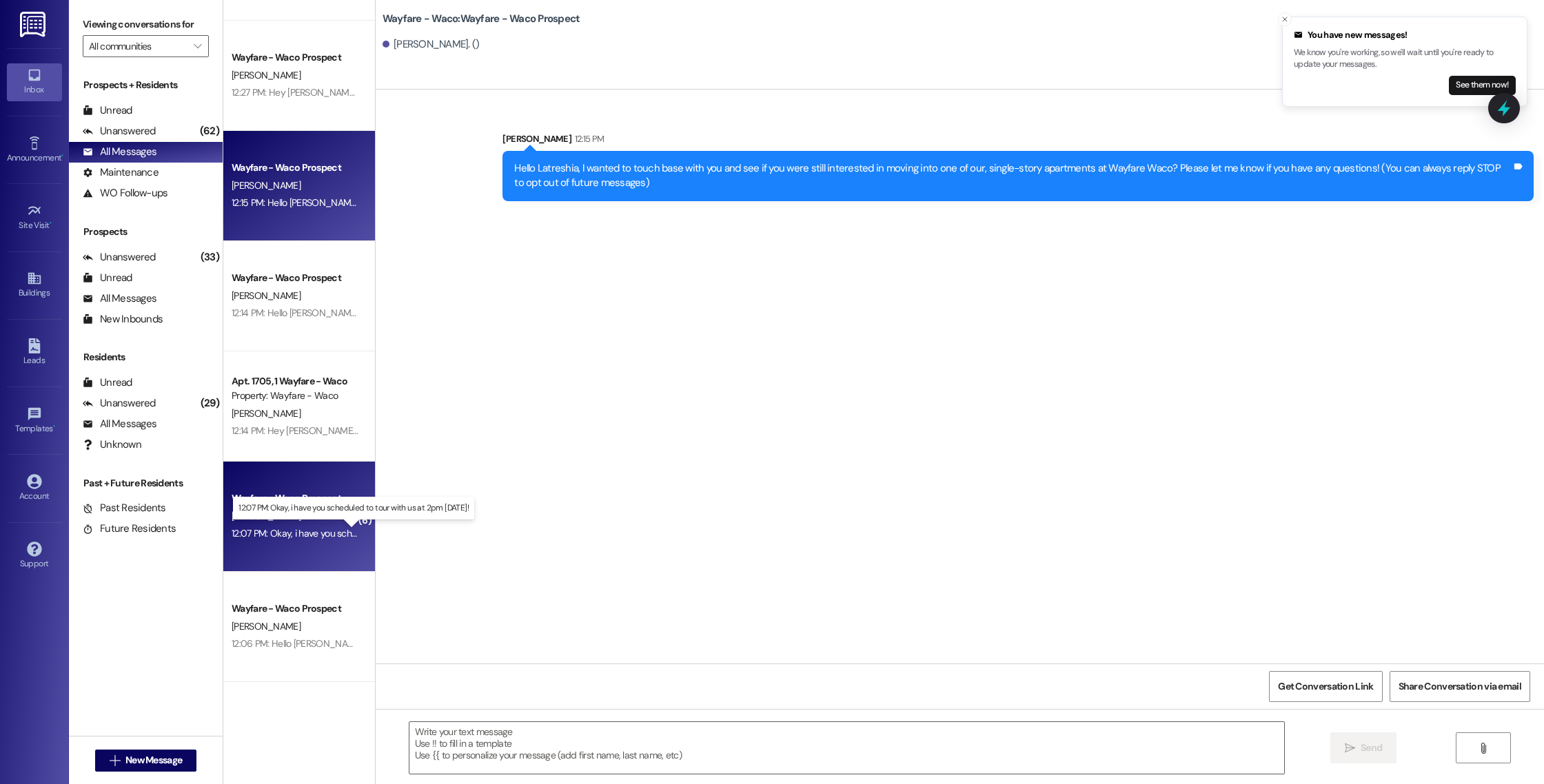
click at [308, 535] on div "12:07 PM: Okay, i have you scheduled to tour with us at 2pm [DATE]! 12:07 PM: O…" at bounding box center [366, 533] width 268 height 12
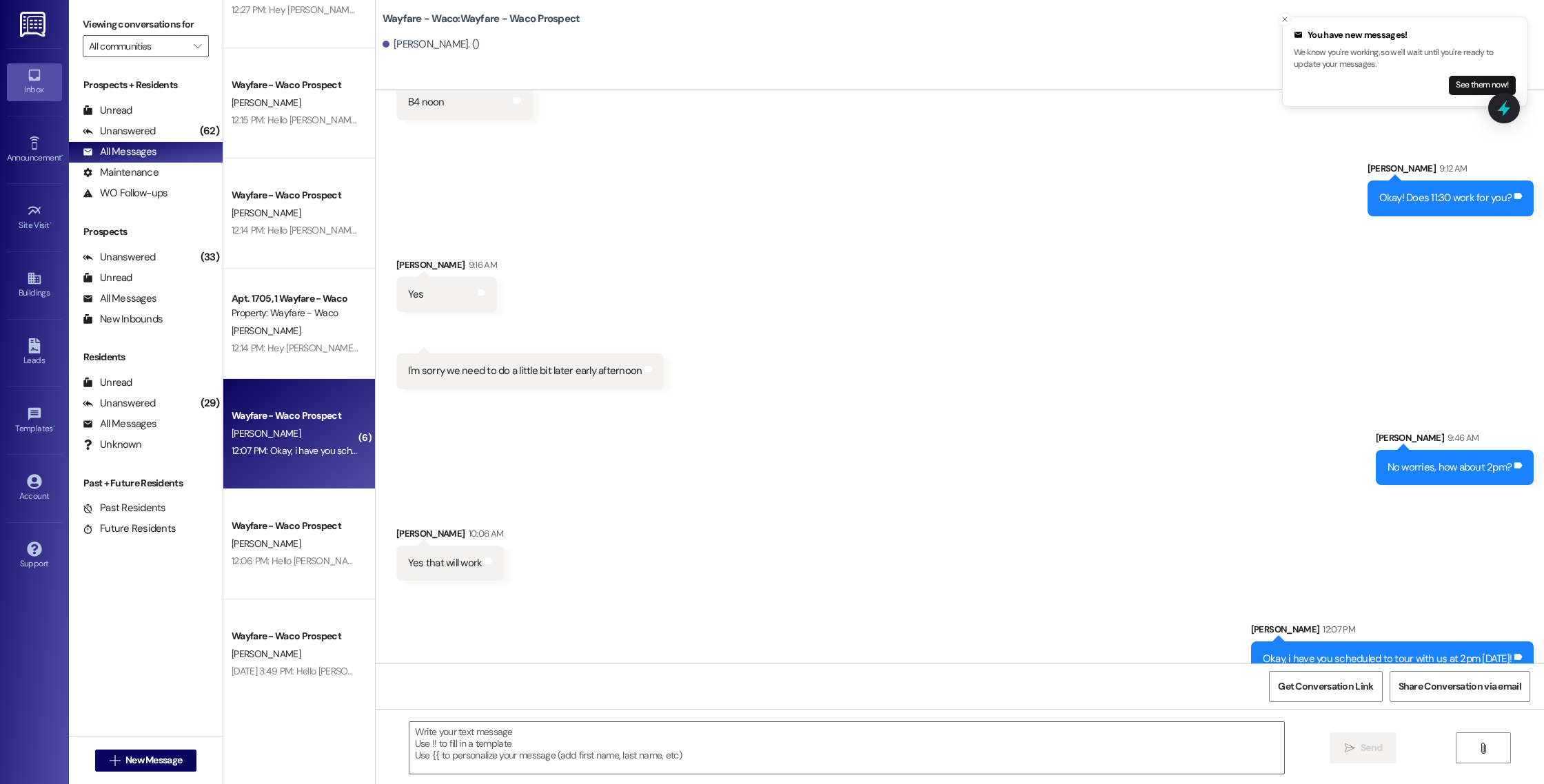
scroll to position [570, 0]
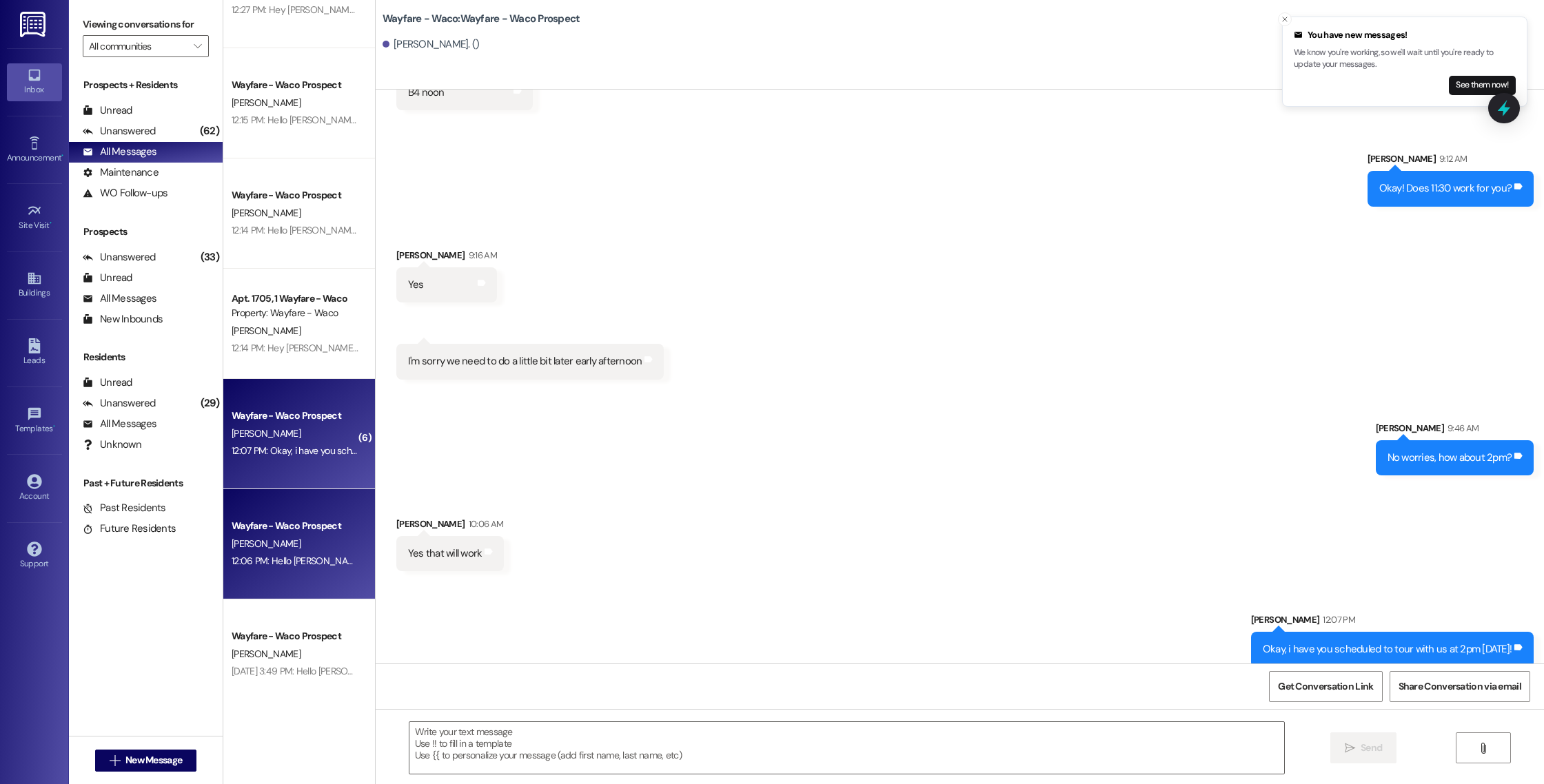
click at [313, 545] on div "[PERSON_NAME]" at bounding box center [295, 543] width 130 height 17
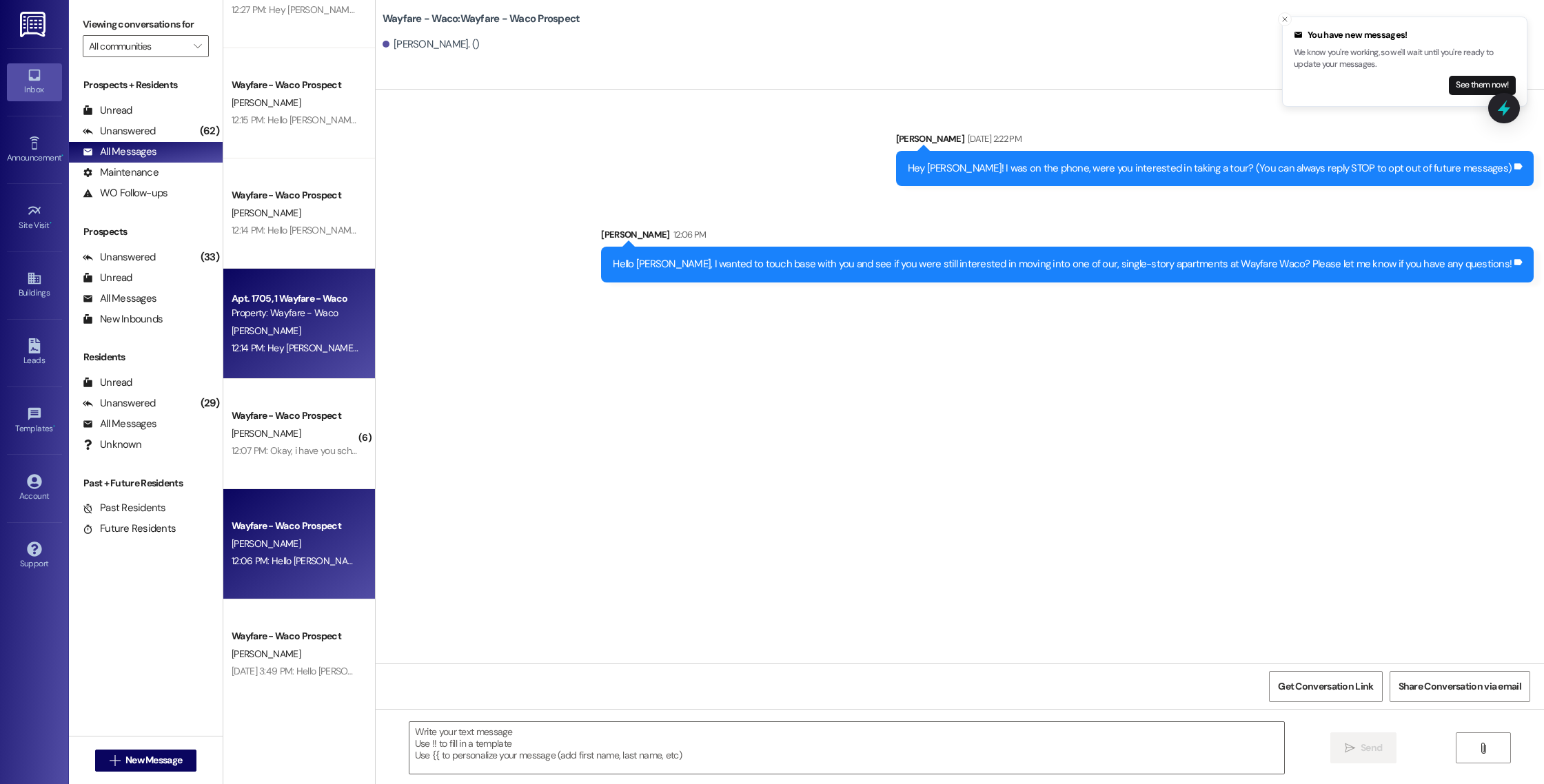
scroll to position [0, 0]
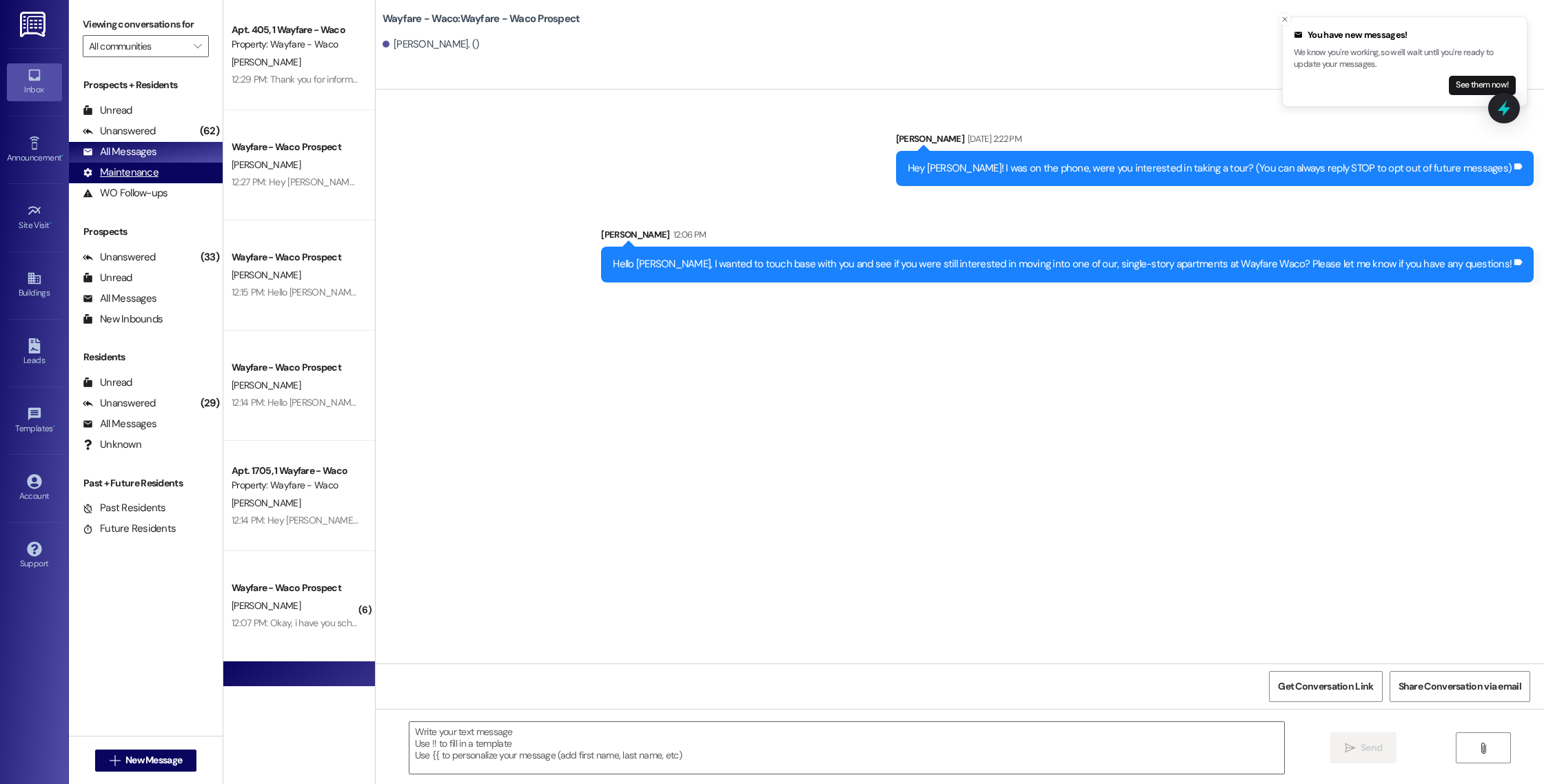
click at [128, 173] on div "Maintenance" at bounding box center [121, 172] width 76 height 14
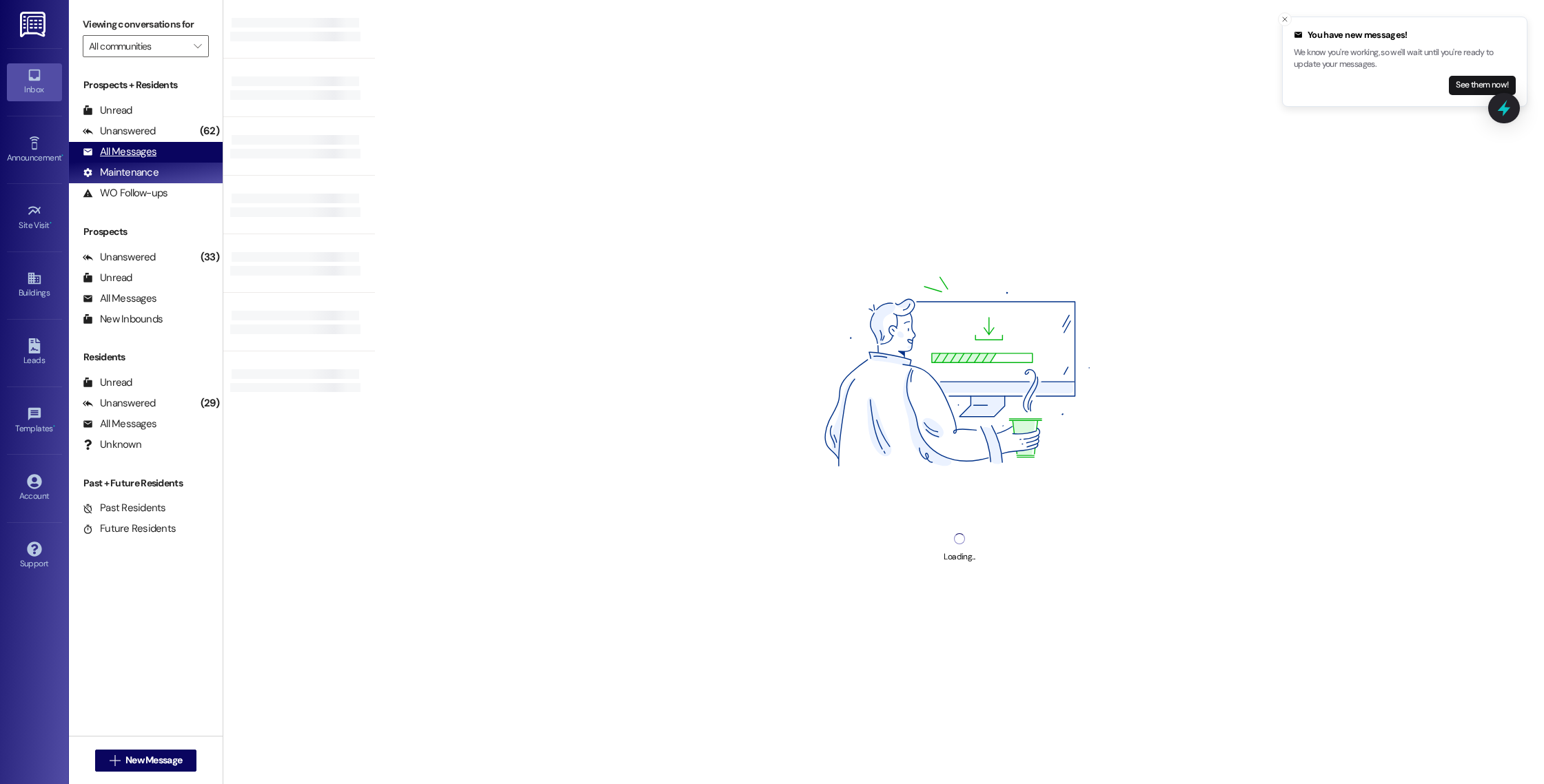
click at [127, 155] on div "All Messages" at bounding box center [119, 151] width 73 height 14
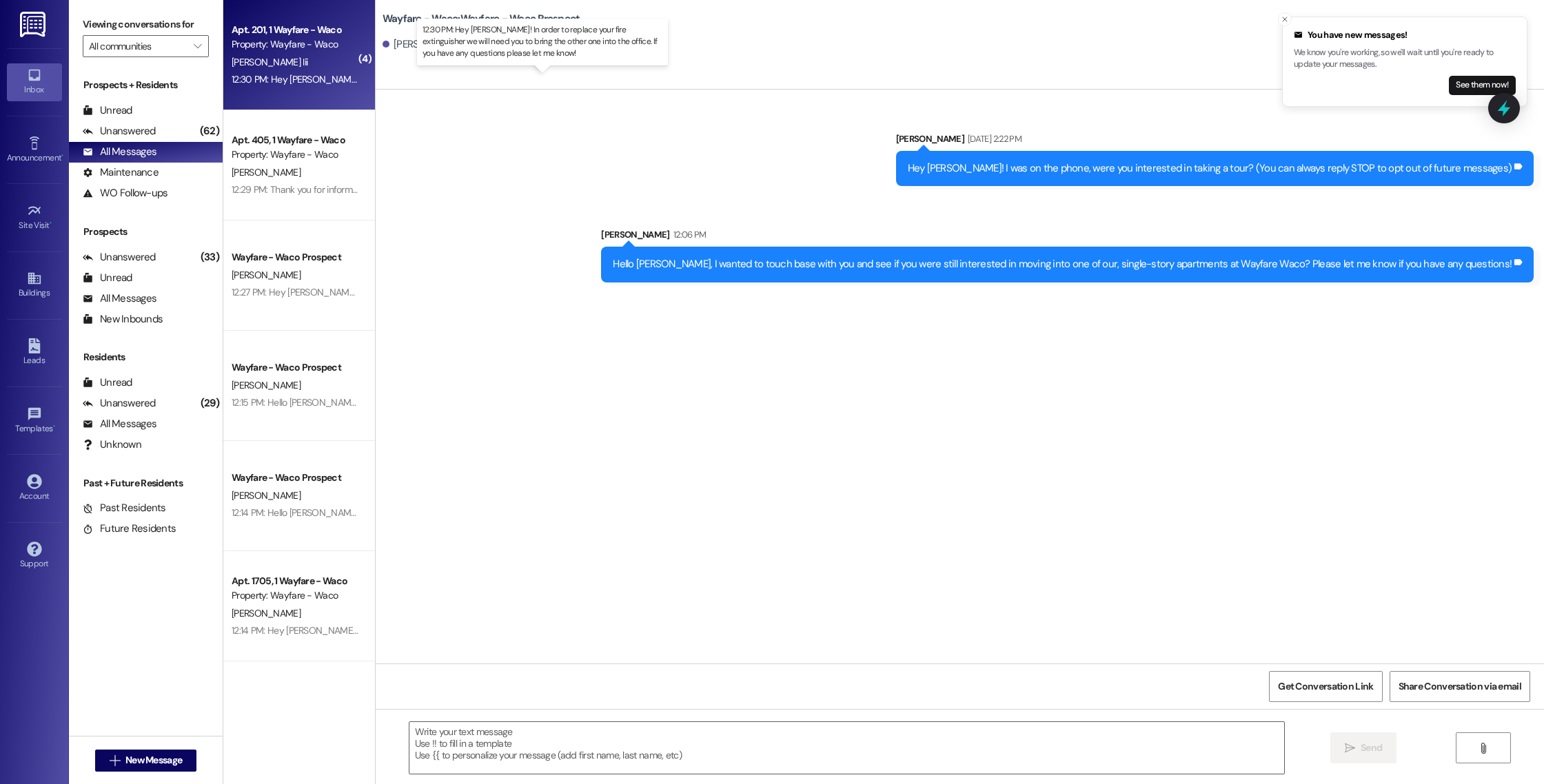
click at [293, 74] on div "12:30 PM: Hey [PERSON_NAME]! In order to replace your fire extinguisher we will…" at bounding box center [577, 79] width 691 height 12
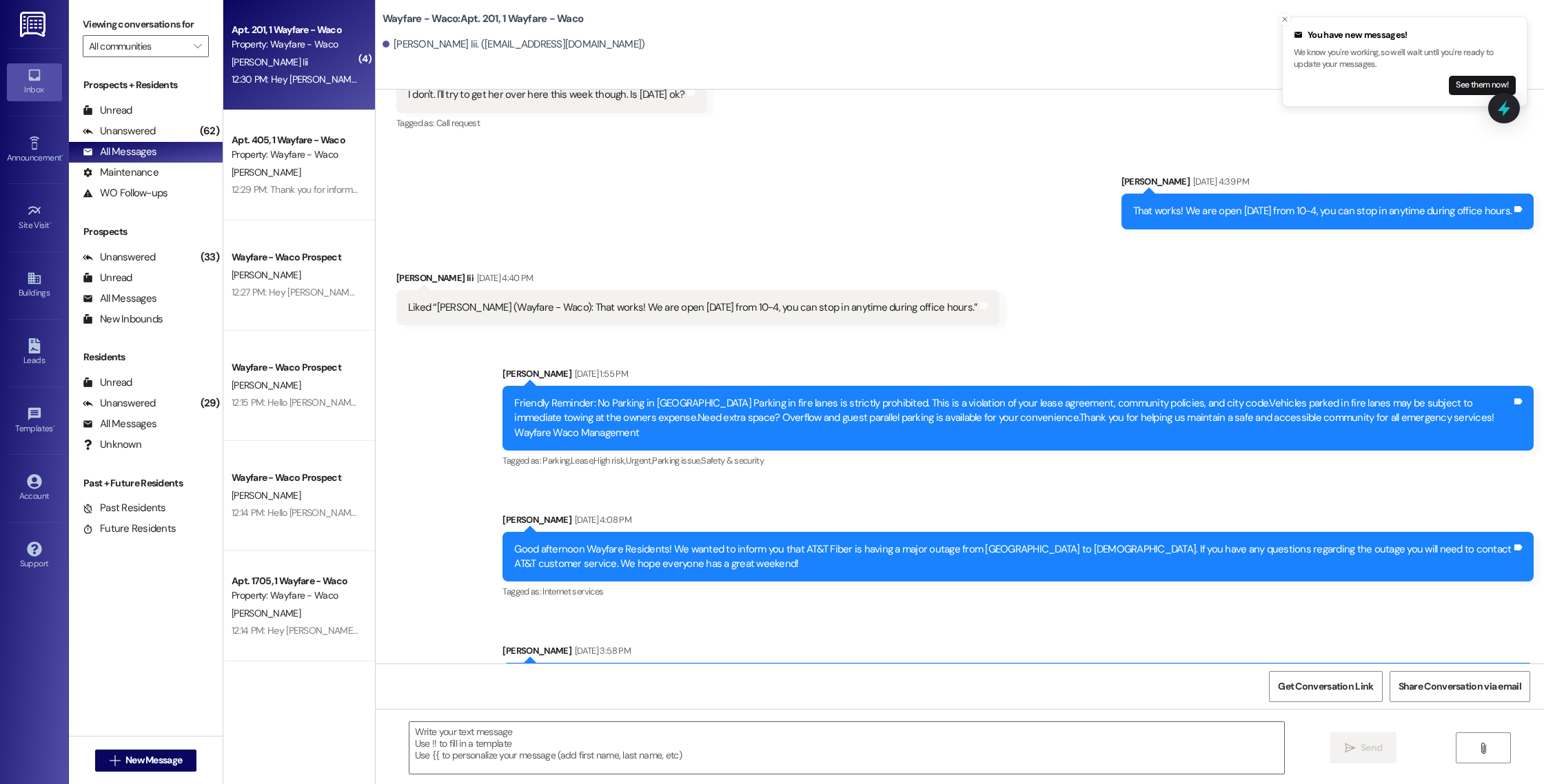
scroll to position [8443, 0]
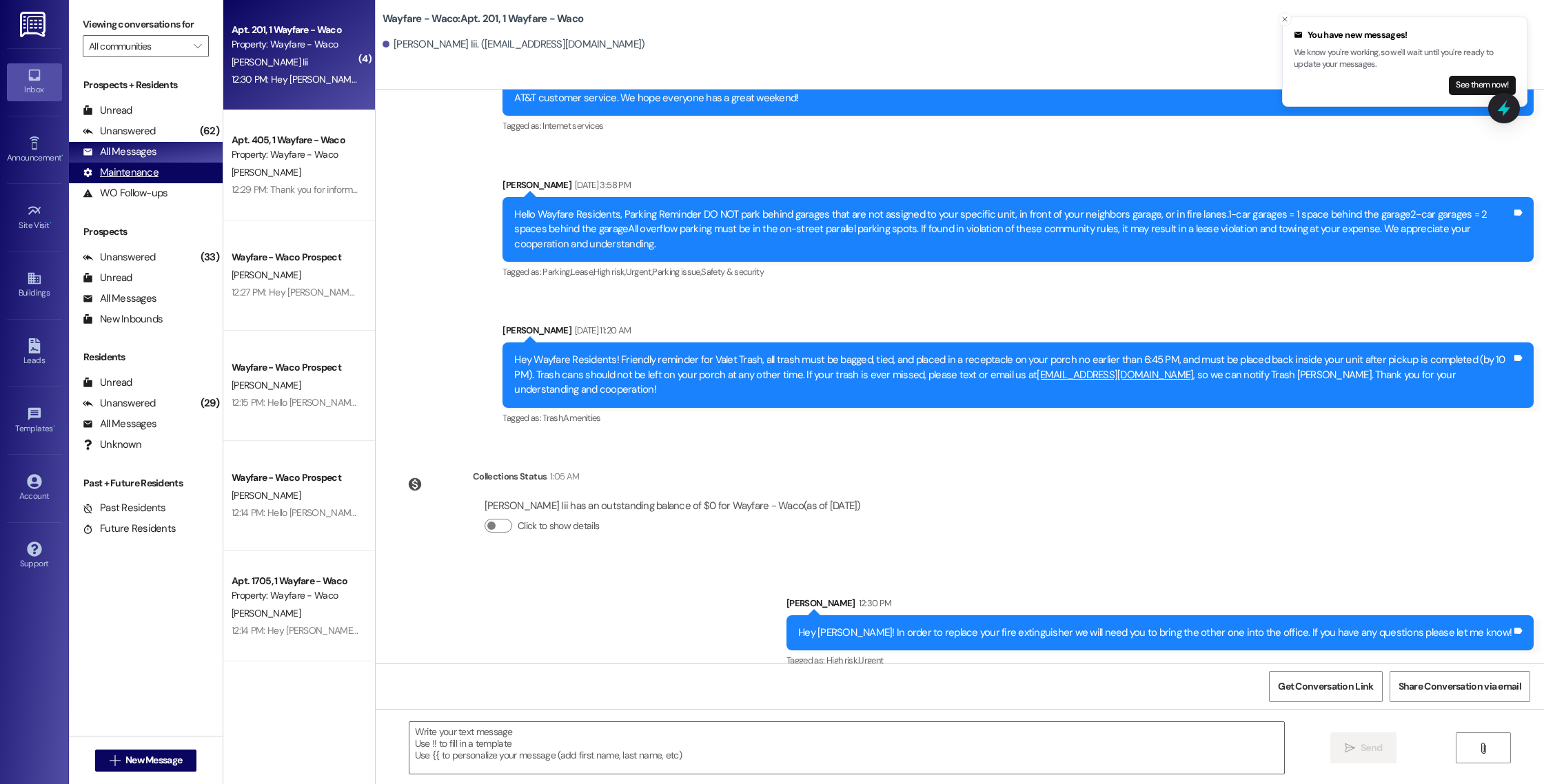
click at [144, 168] on div "Maintenance" at bounding box center [121, 172] width 76 height 14
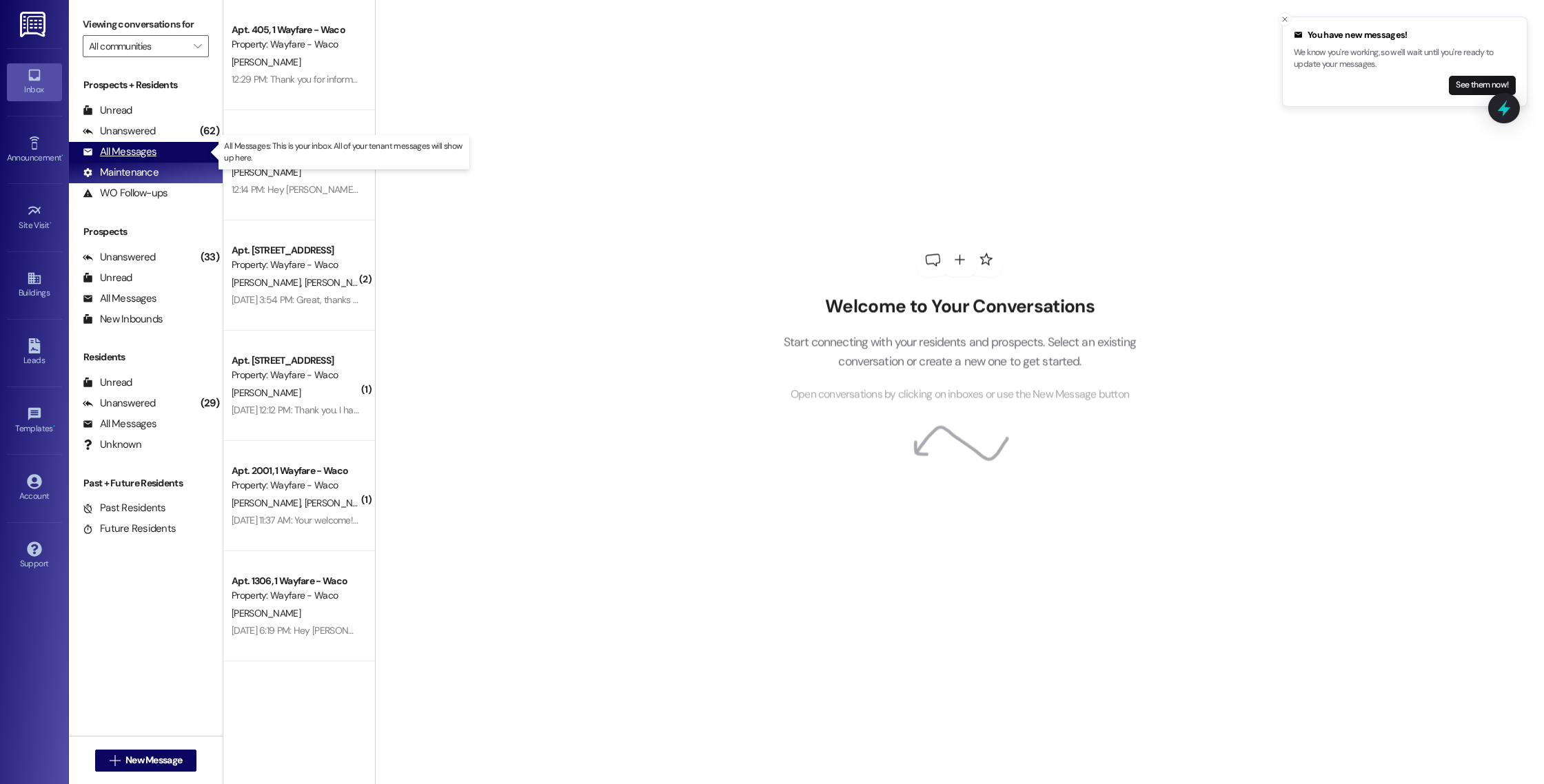
click at [133, 153] on div "All Messages" at bounding box center [119, 151] width 73 height 14
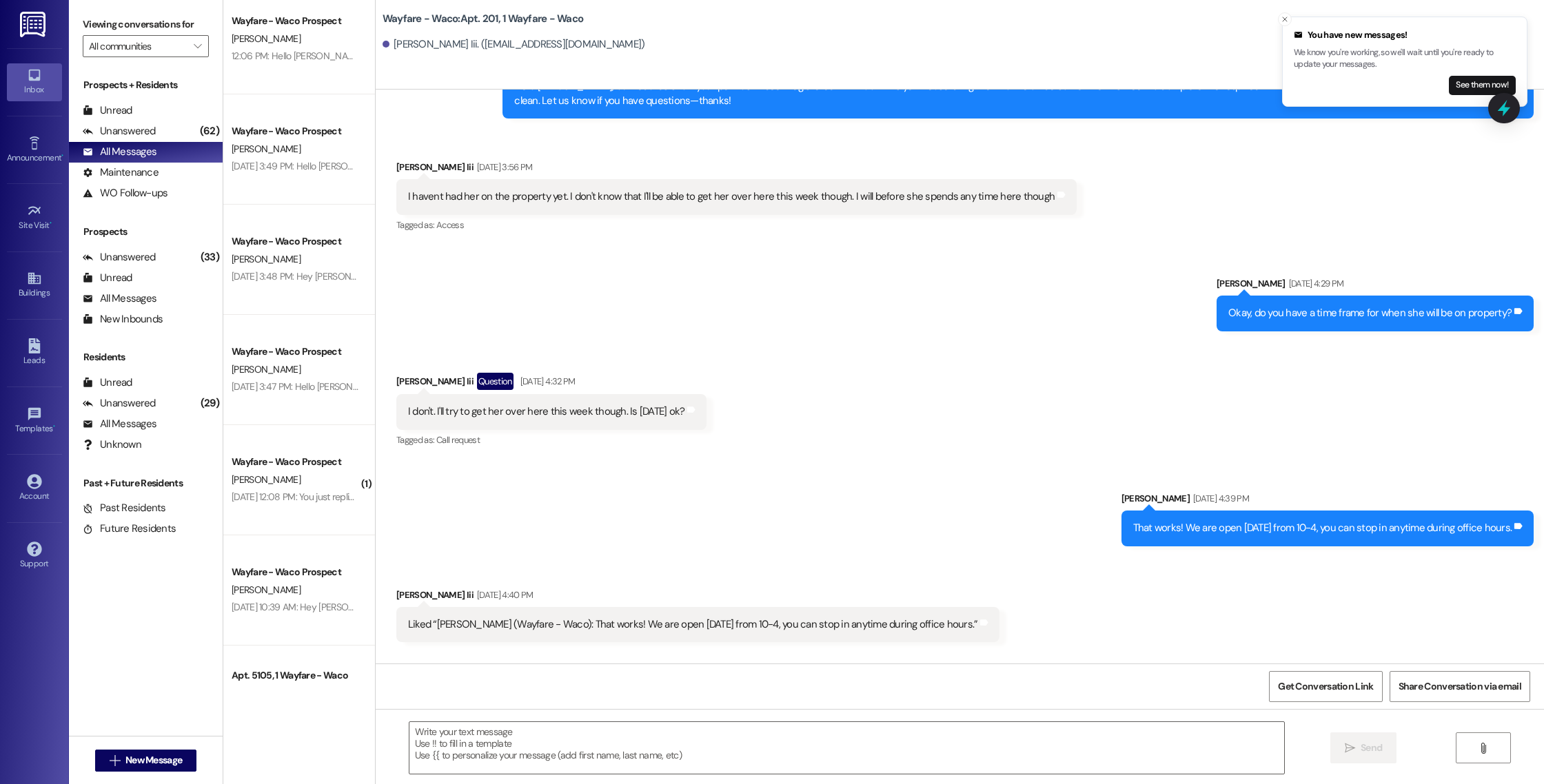
scroll to position [792, 0]
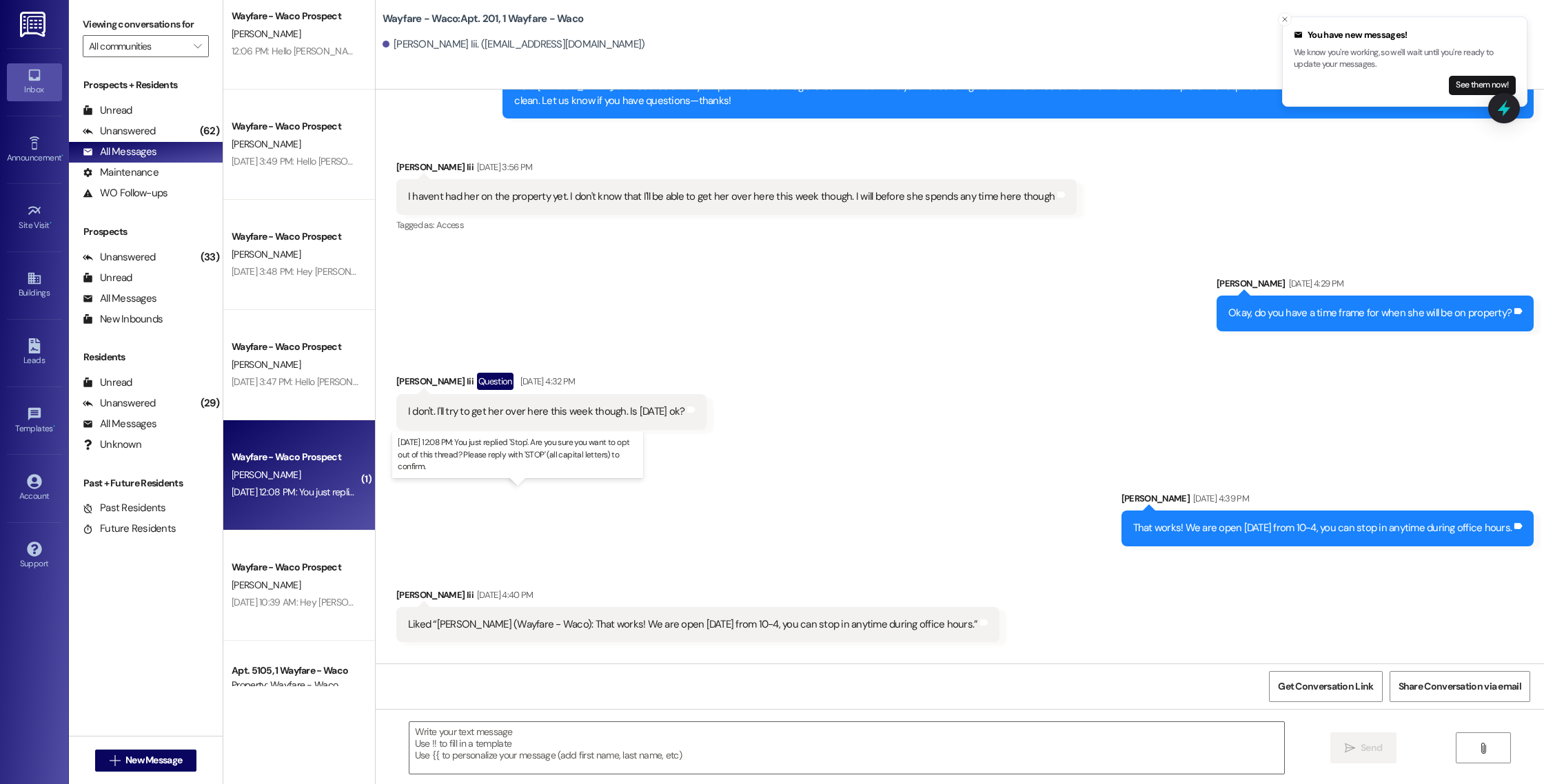
click at [312, 496] on div "[DATE] 12:08 PM: You just replied 'Stop'. Are you sure you want to opt out of t…" at bounding box center [509, 491] width 557 height 12
